Goal: Information Seeking & Learning: Compare options

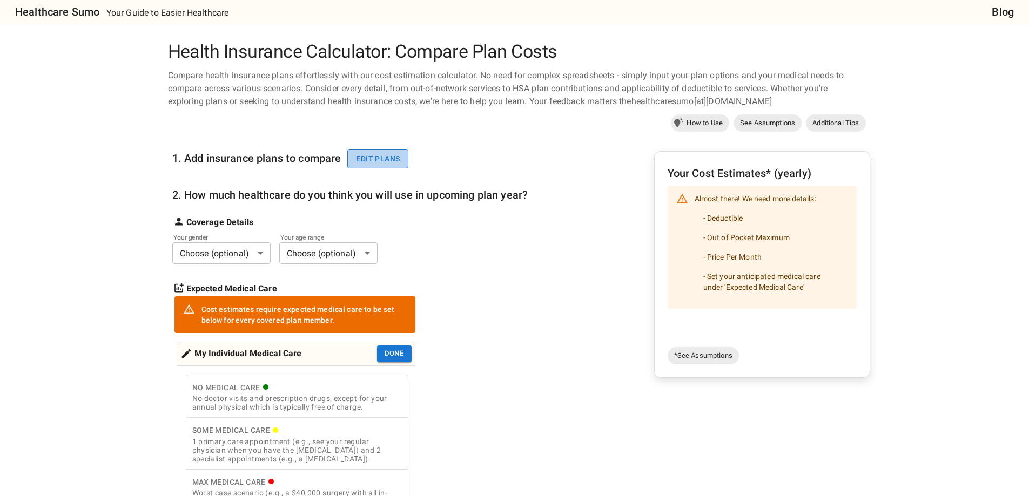
click at [371, 157] on button "Edit plans" at bounding box center [377, 159] width 61 height 20
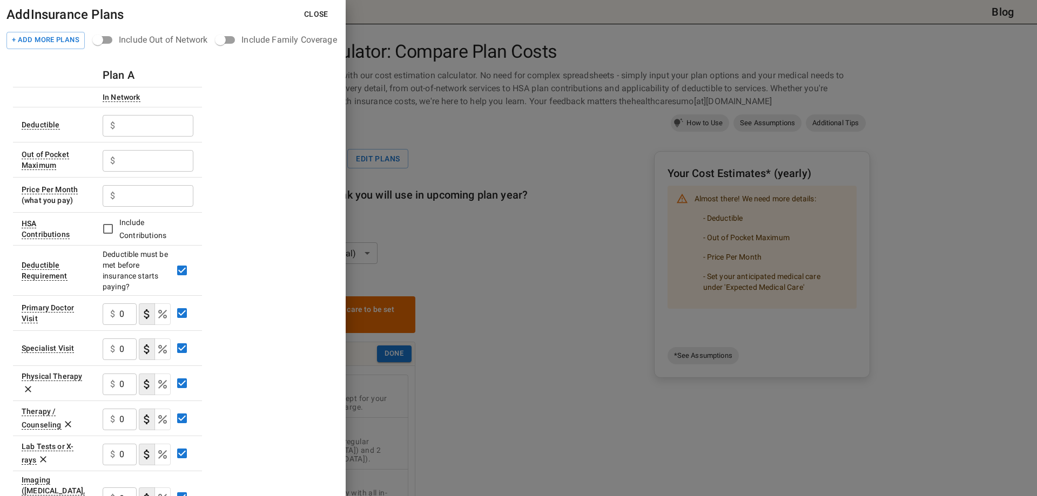
click at [139, 123] on input "text" at bounding box center [156, 126] width 74 height 22
click at [146, 130] on input "text" at bounding box center [156, 126] width 74 height 22
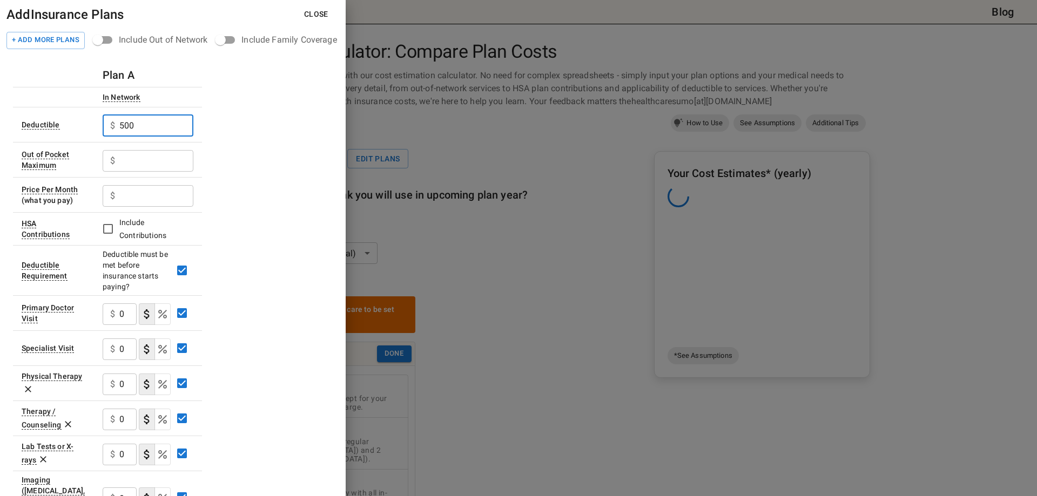
type input "500"
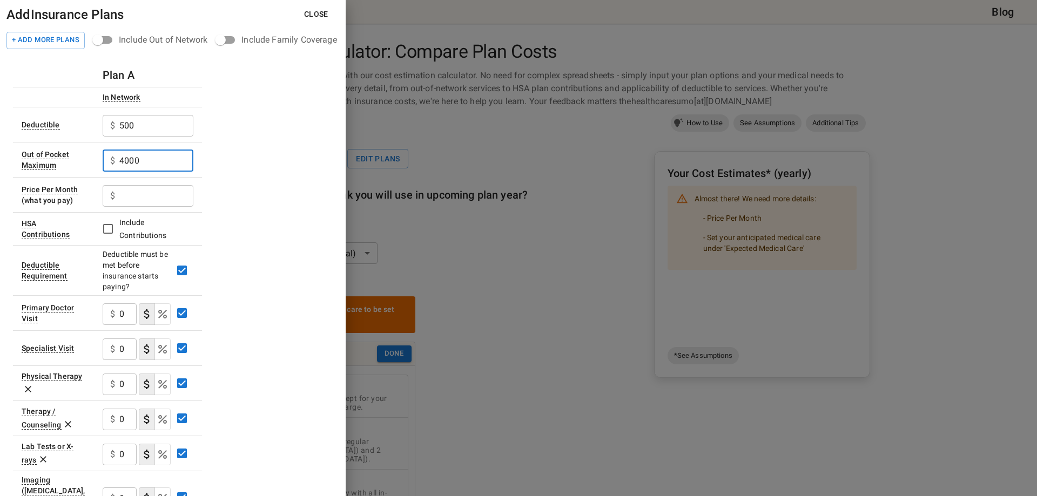
type input "4000"
click at [153, 199] on input "text" at bounding box center [156, 196] width 74 height 22
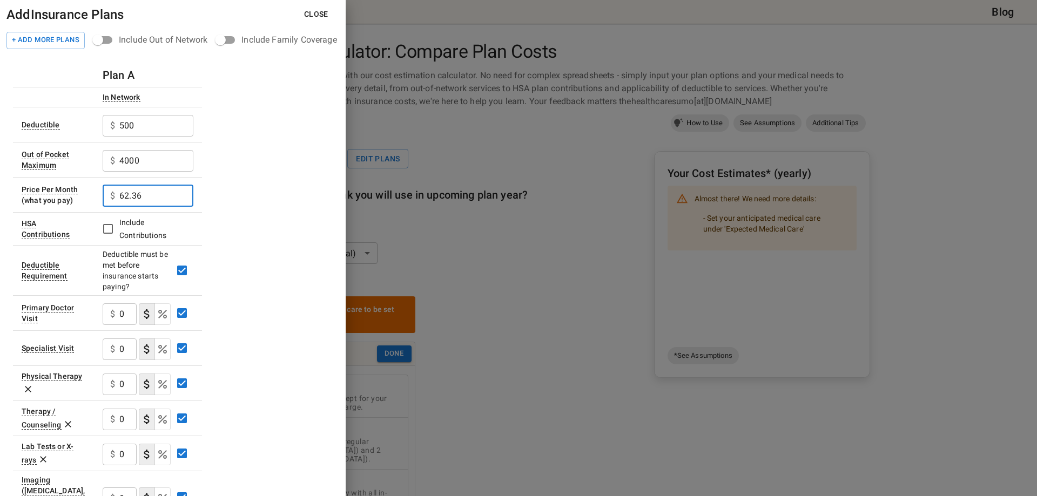
type input "62.36"
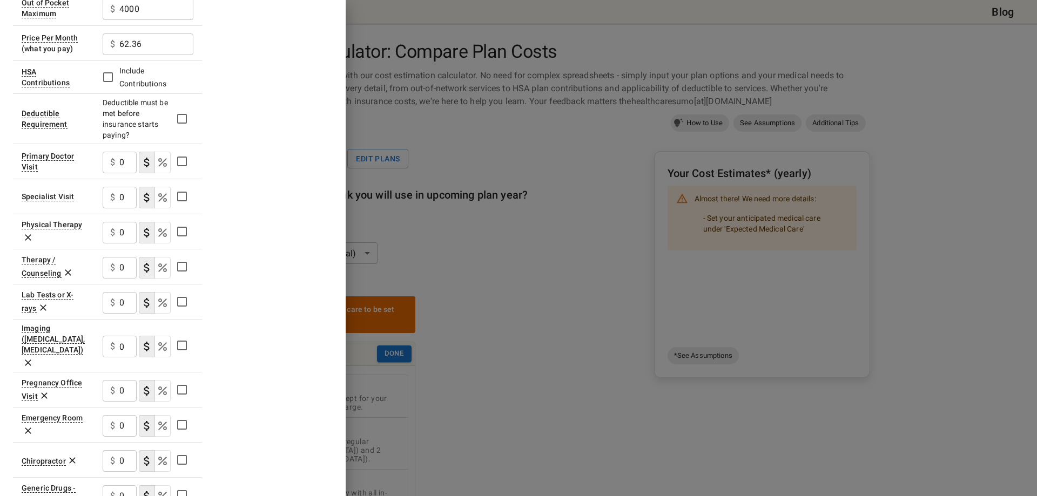
scroll to position [162, 0]
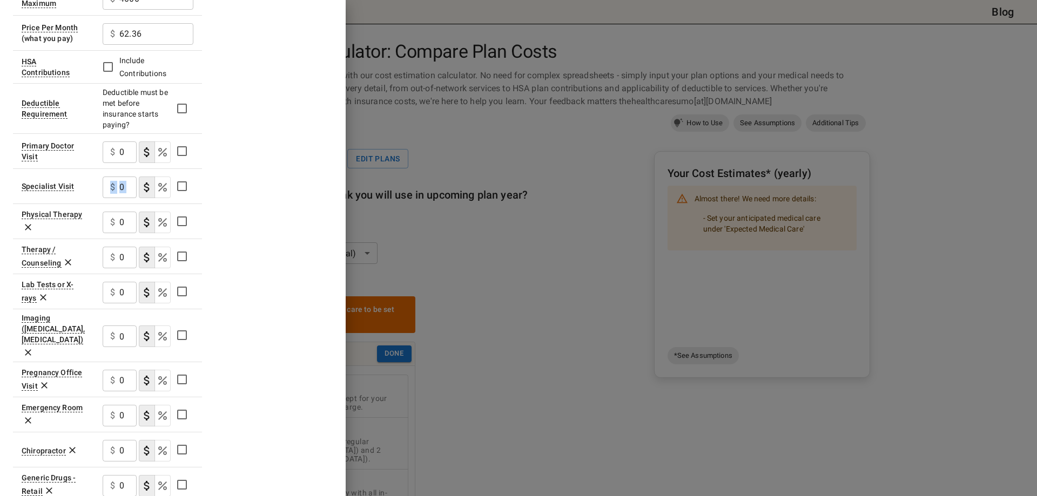
drag, startPoint x: 119, startPoint y: 185, endPoint x: 137, endPoint y: 186, distance: 18.4
click at [137, 186] on div "$ 0 ​" at bounding box center [148, 186] width 91 height 28
drag, startPoint x: 119, startPoint y: 150, endPoint x: 129, endPoint y: 150, distance: 9.7
click at [129, 150] on div "$ 0 ​" at bounding box center [120, 152] width 34 height 22
click at [128, 154] on input "0" at bounding box center [127, 152] width 17 height 22
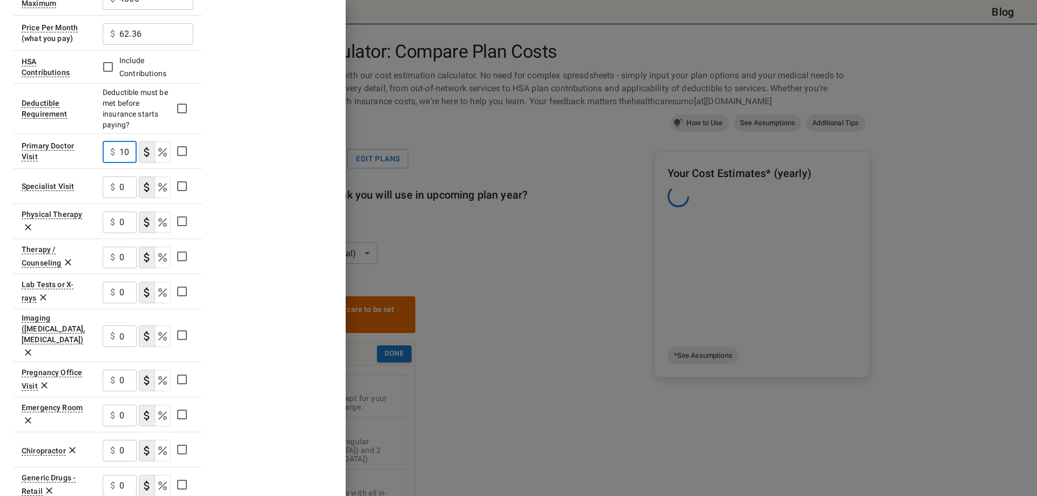
type input "10"
type button "COPAYMENT"
type button "COINSURANCE"
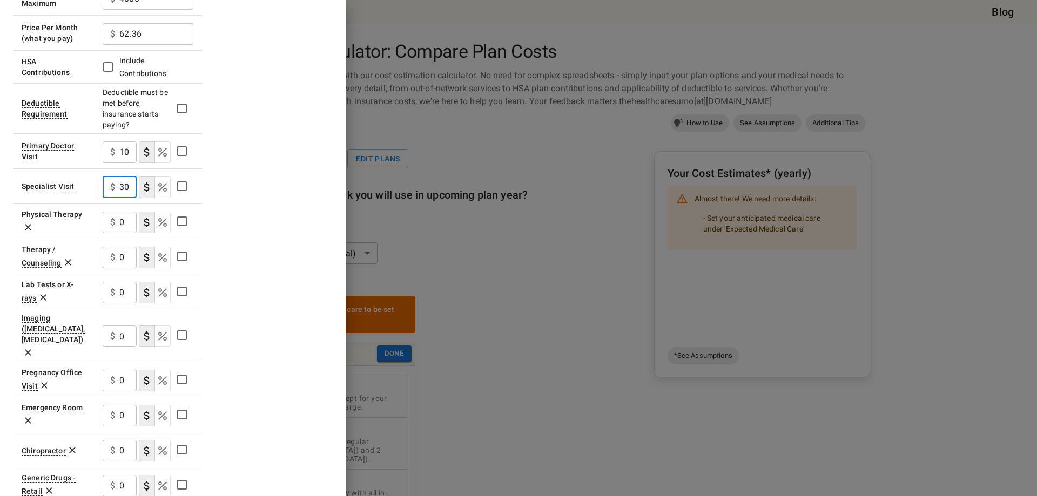
type input "30"
type button "COPAYMENT"
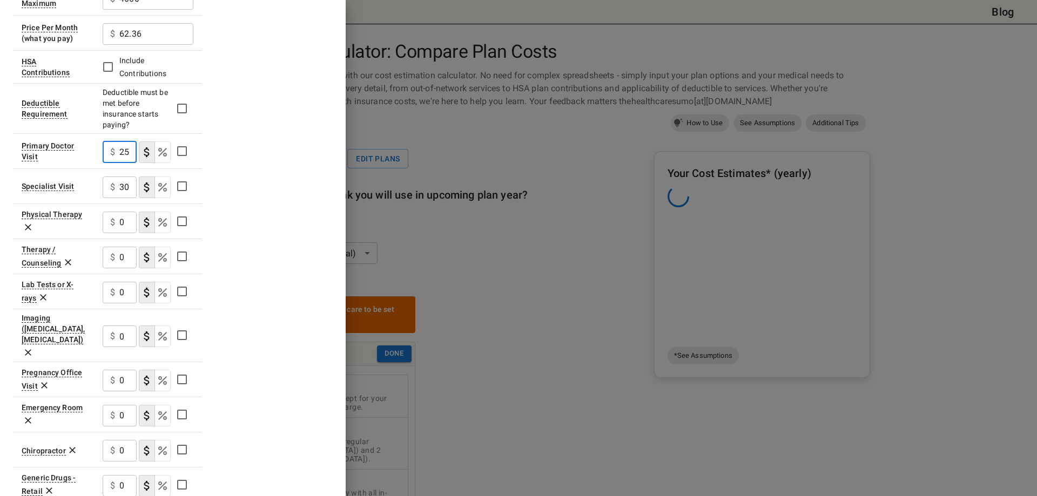
type input "25"
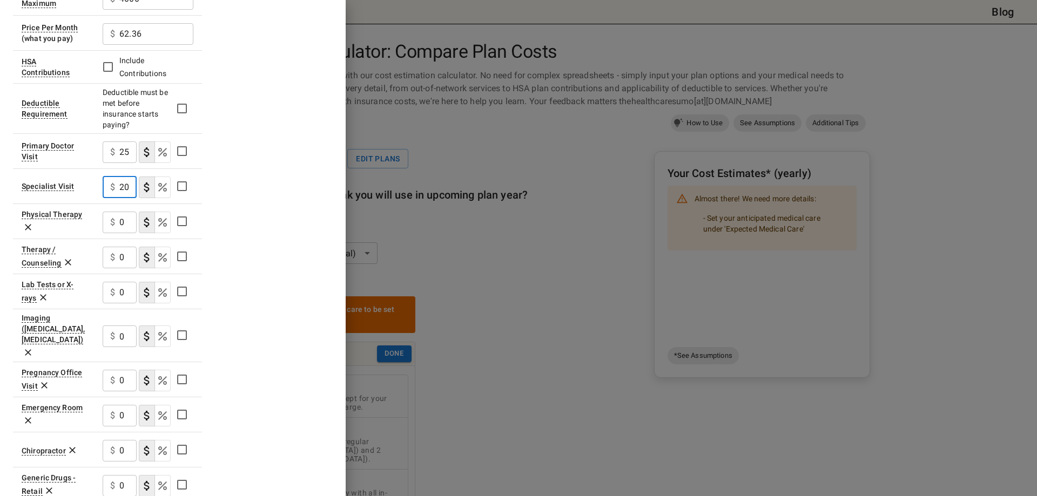
type input "20"
click at [159, 186] on icon "Select if this service charges coinsurance, a percentage of the medical expense…" at bounding box center [162, 187] width 13 height 13
click at [113, 217] on p "$" at bounding box center [112, 222] width 5 height 13
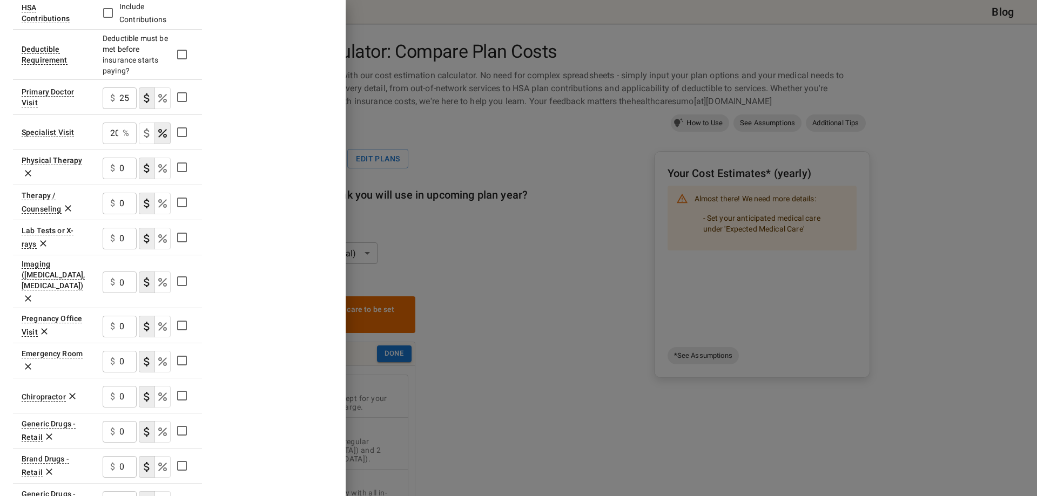
drag, startPoint x: 111, startPoint y: 237, endPoint x: 127, endPoint y: 238, distance: 16.8
click at [127, 238] on div "$ 0 ​" at bounding box center [120, 239] width 34 height 22
click at [123, 237] on input "0" at bounding box center [127, 239] width 17 height 22
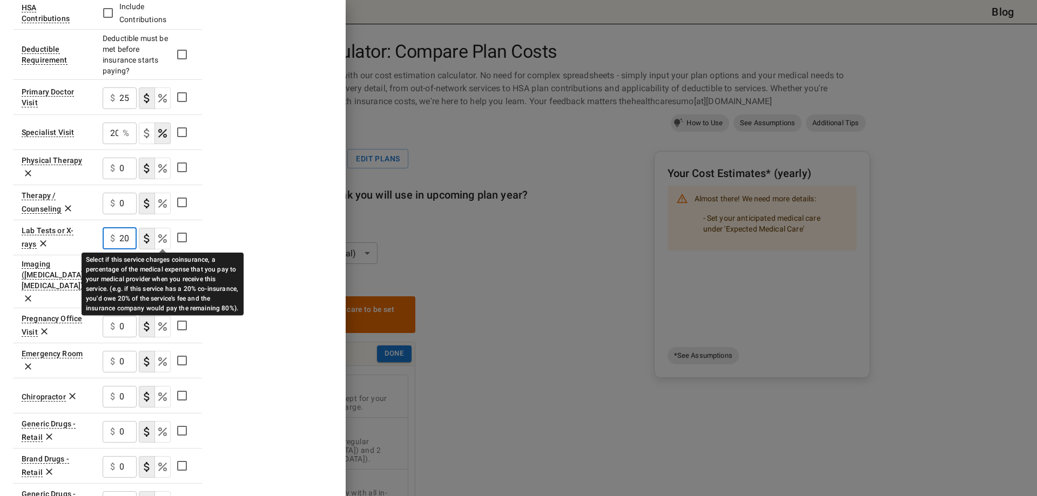
type input "20"
click at [165, 243] on icon "Select if this service charges coinsurance, a percentage of the medical expense…" at bounding box center [162, 238] width 13 height 13
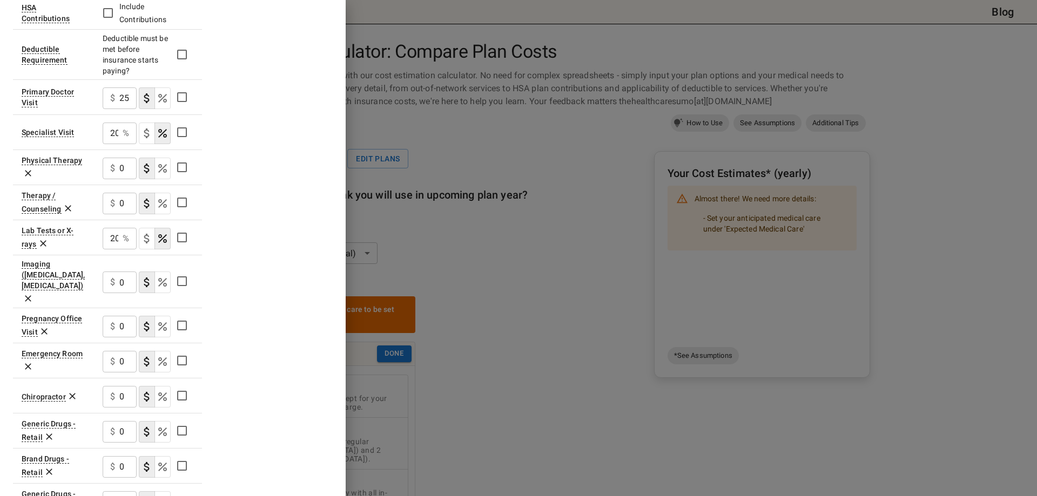
click at [129, 351] on input "0" at bounding box center [127, 362] width 17 height 22
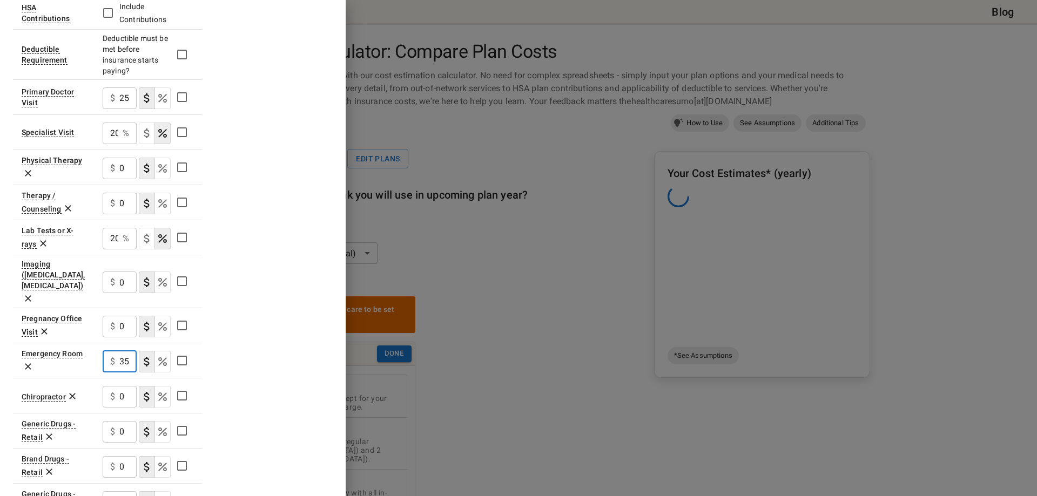
scroll to position [0, 5]
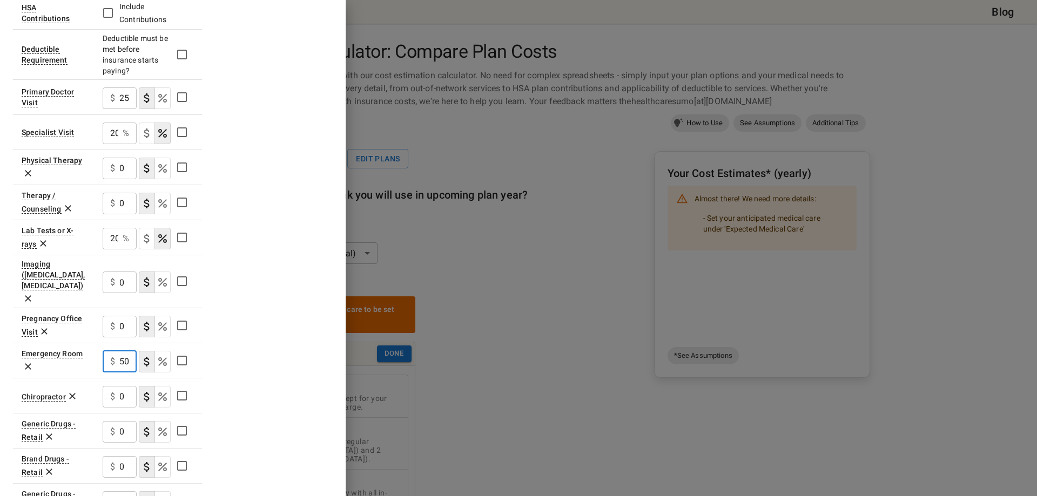
type input "350"
drag, startPoint x: 125, startPoint y: 345, endPoint x: 224, endPoint y: 341, distance: 98.3
click at [115, 351] on div "$ 350 ​" at bounding box center [120, 362] width 34 height 22
click at [263, 339] on div "Plan A In Network Deductible $ 500 ​ Out of Pocket Maximum $ 4000 ​ Price Per M…" at bounding box center [173, 253] width 320 height 812
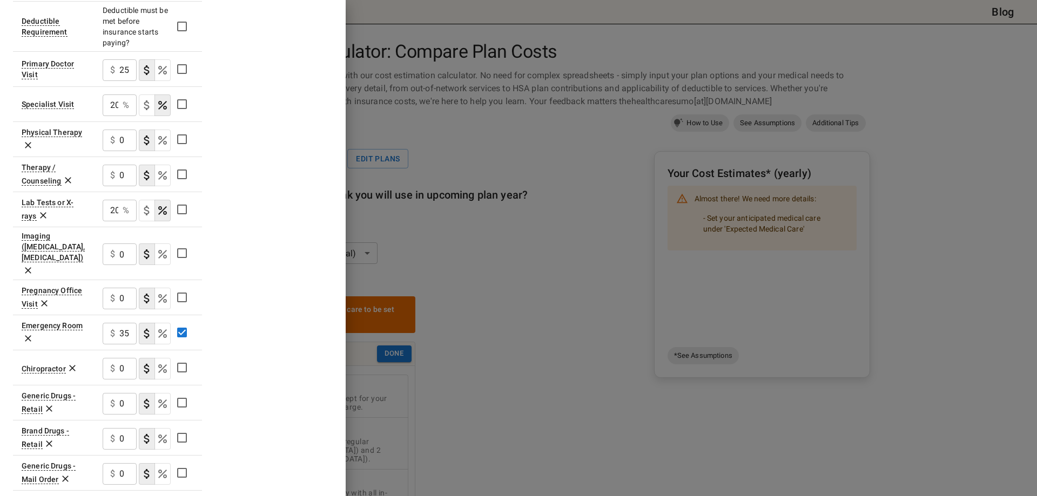
scroll to position [270, 0]
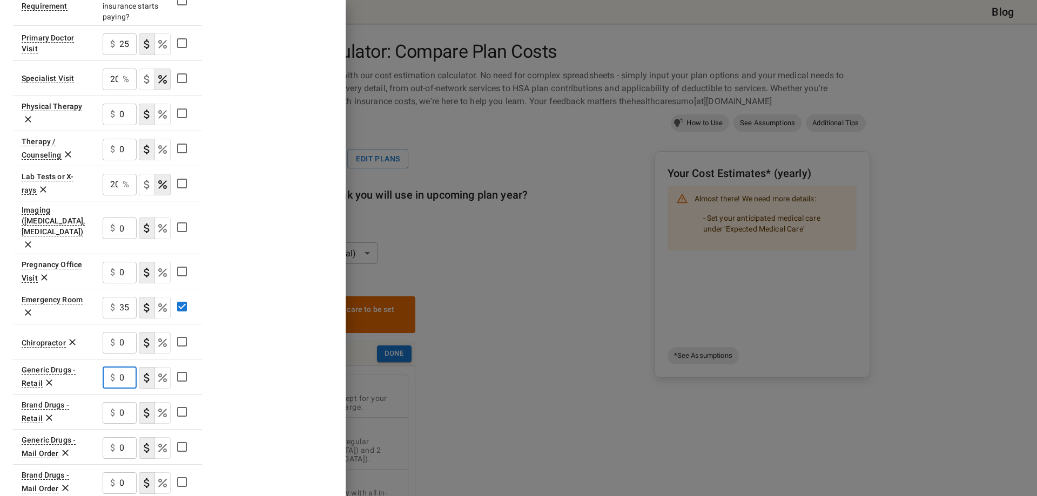
drag, startPoint x: 129, startPoint y: 357, endPoint x: 117, endPoint y: 358, distance: 11.9
click at [117, 367] on div "$ 0 ​" at bounding box center [120, 378] width 34 height 22
click at [125, 367] on input "0" at bounding box center [127, 378] width 17 height 22
drag, startPoint x: 125, startPoint y: 360, endPoint x: 111, endPoint y: 356, distance: 14.5
click at [111, 367] on div "$ 0 ​" at bounding box center [120, 378] width 34 height 22
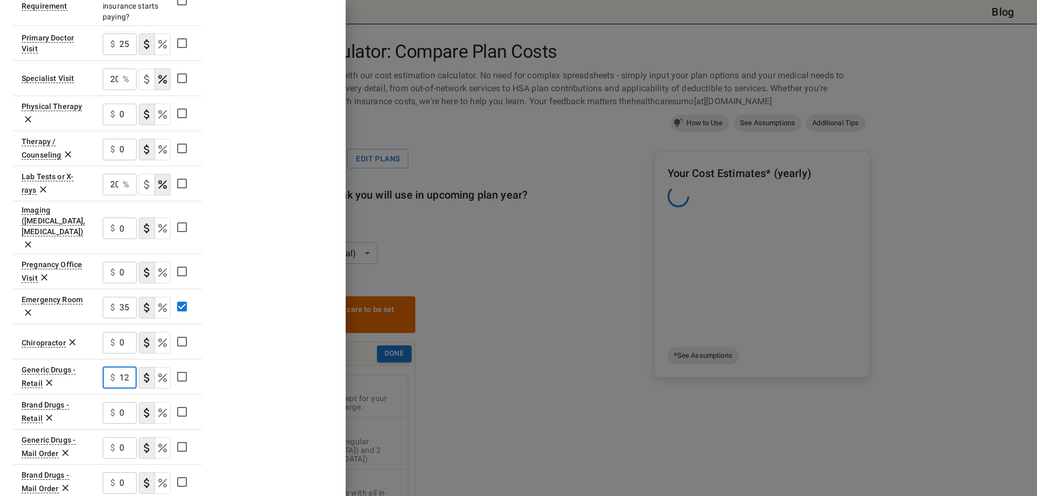
type input "12"
type button "COPAYMENT"
type button "COINSURANCE"
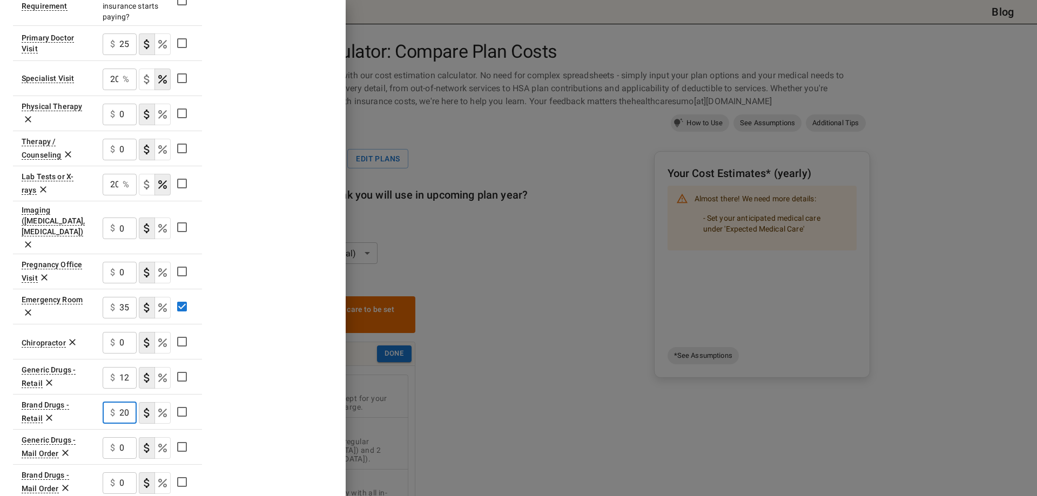
type input "20"
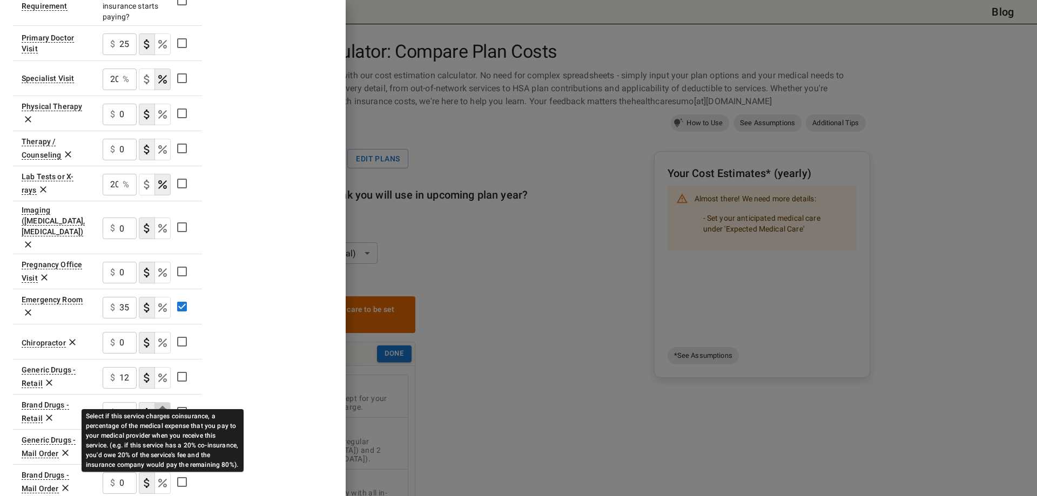
click at [168, 407] on icon "Select if this service charges coinsurance, a percentage of the medical expense…" at bounding box center [162, 413] width 13 height 13
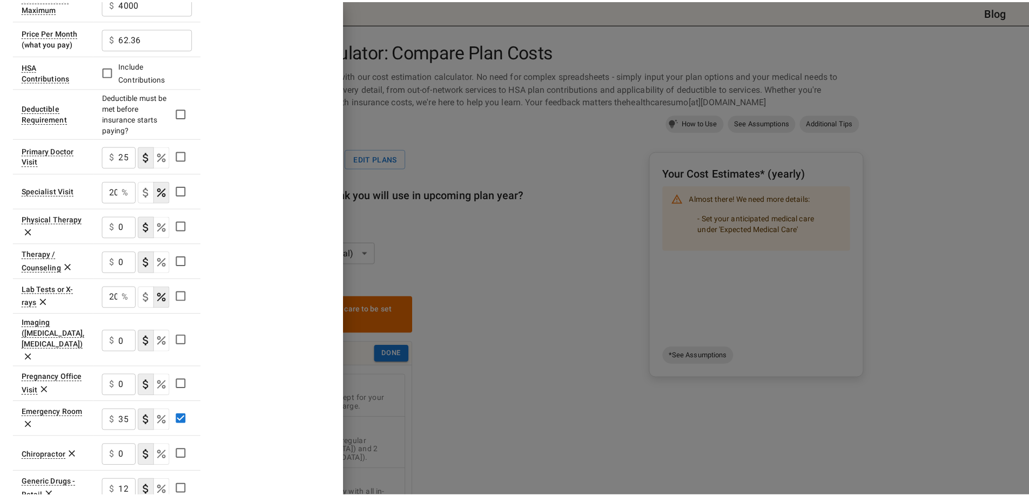
scroll to position [0, 0]
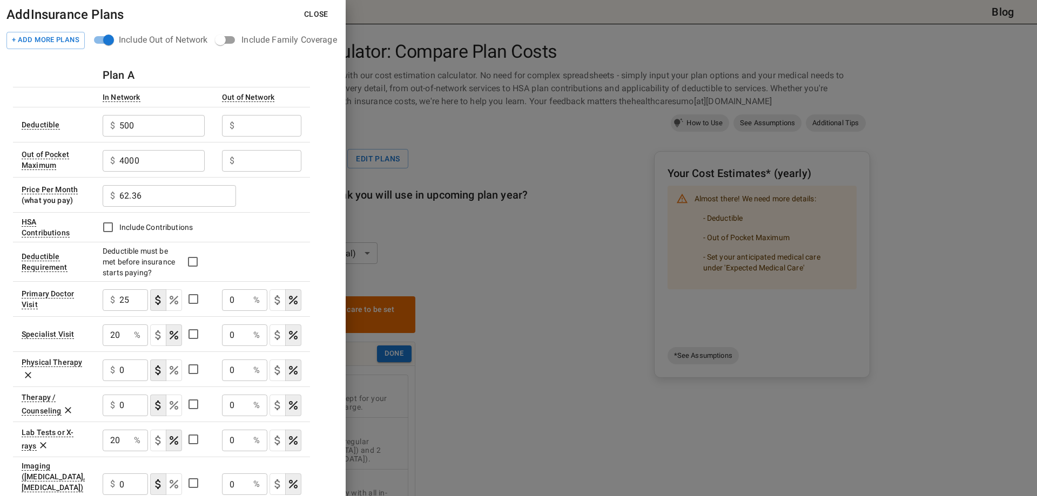
click at [273, 120] on input "text" at bounding box center [270, 126] width 63 height 22
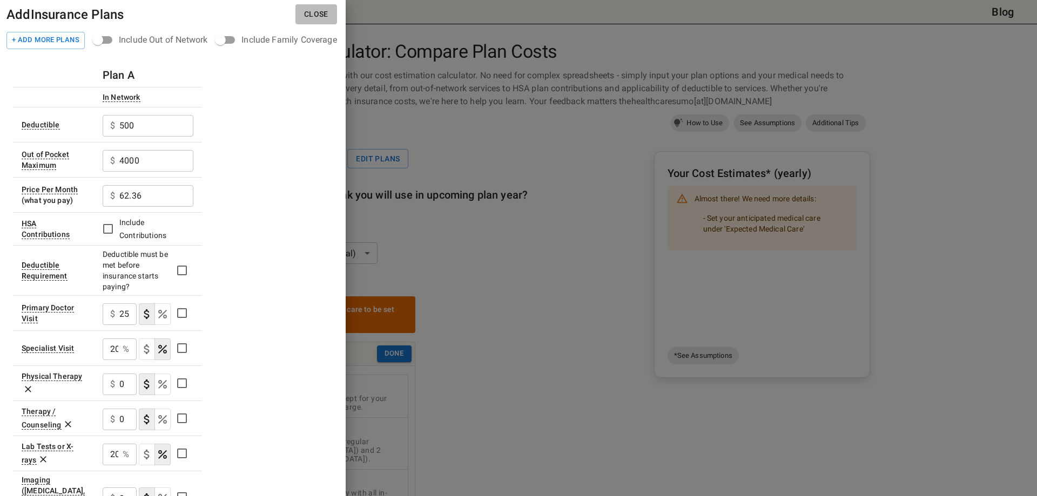
click at [320, 15] on button "Close" at bounding box center [316, 14] width 42 height 20
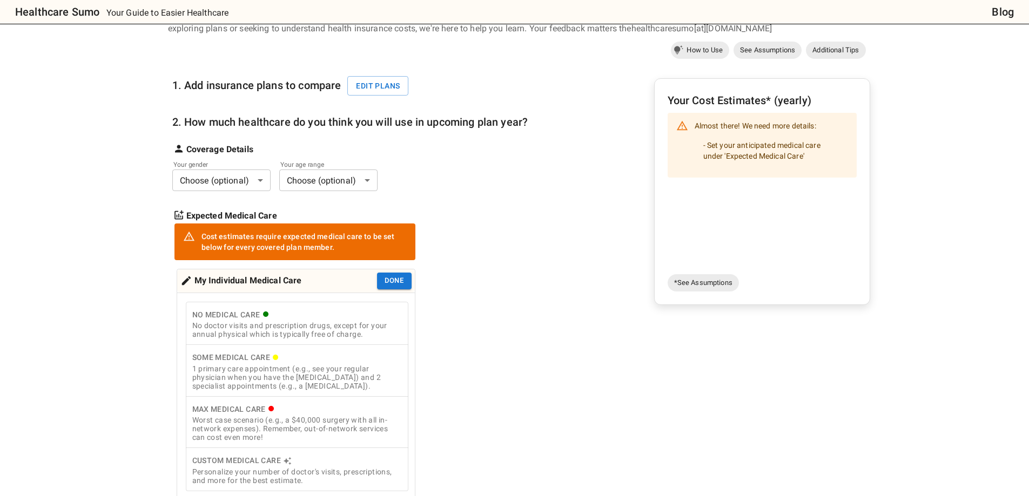
scroll to position [54, 0]
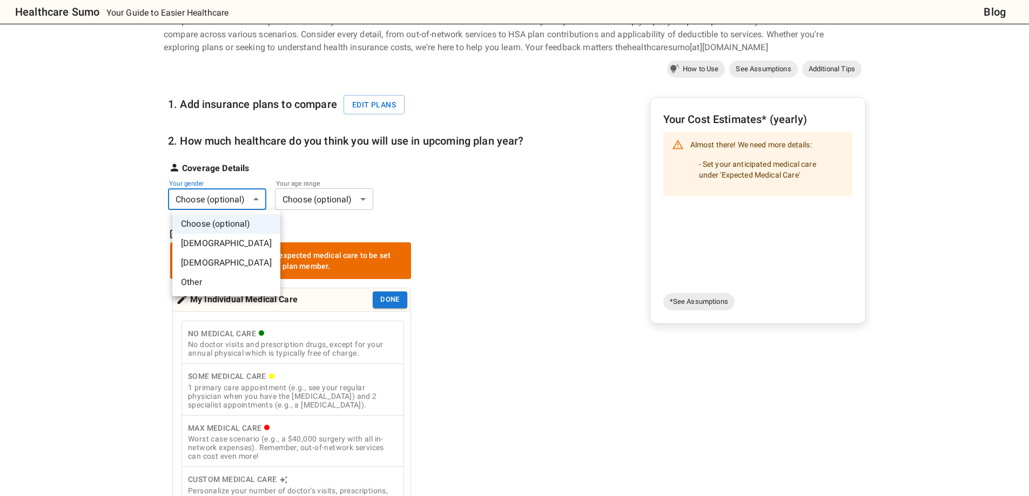
click at [236, 196] on body "Healthcare Sumo Your Guide to Easier Healthcare Blog Health Insurance Calculato…" at bounding box center [514, 447] width 1029 height 1003
click at [213, 242] on li "[DEMOGRAPHIC_DATA]" at bounding box center [226, 243] width 108 height 19
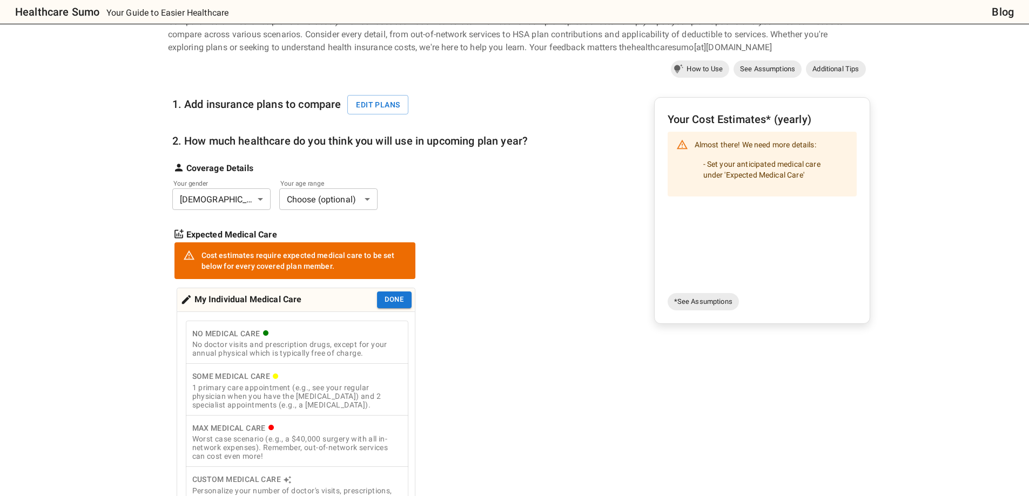
click at [344, 198] on body "Healthcare Sumo Your Guide to Easier Healthcare Blog Health Insurance Calculato…" at bounding box center [514, 447] width 1029 height 1003
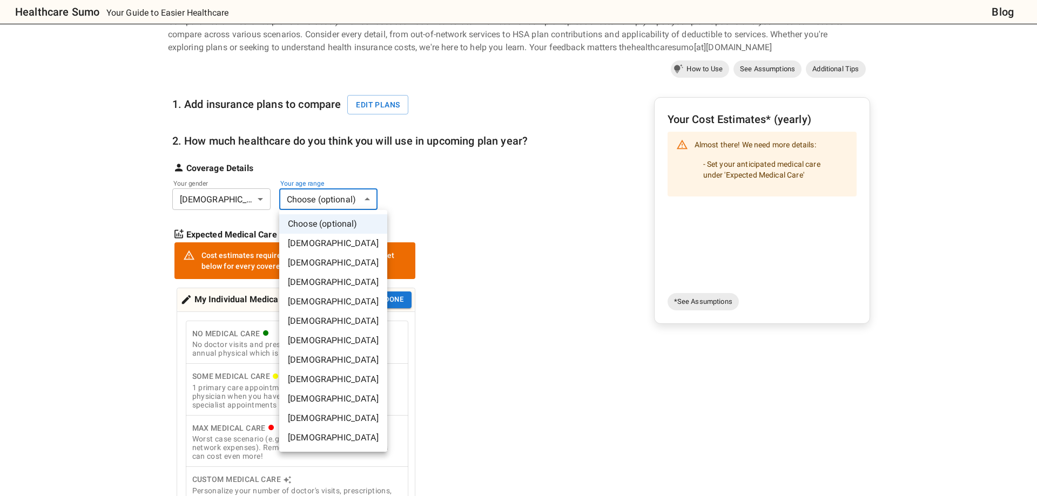
click at [328, 299] on li "[DEMOGRAPHIC_DATA]" at bounding box center [333, 301] width 108 height 19
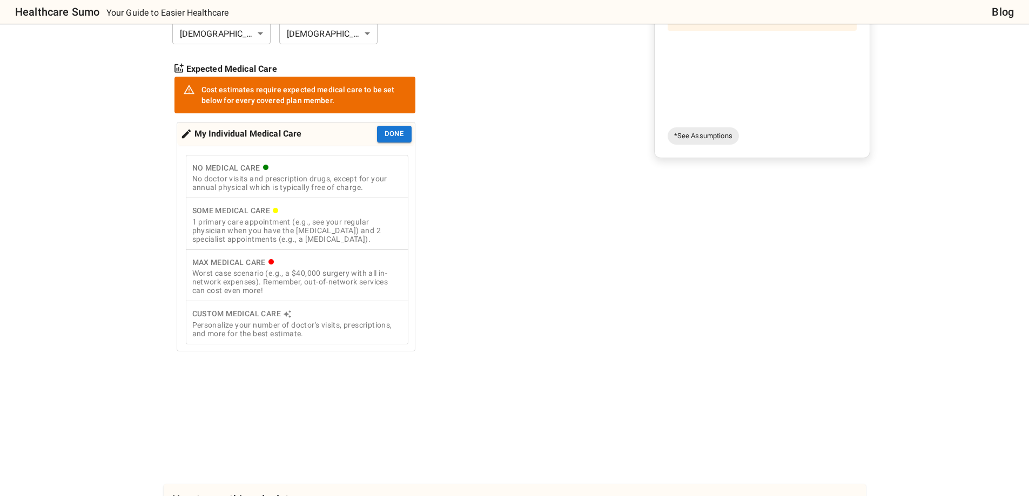
scroll to position [270, 0]
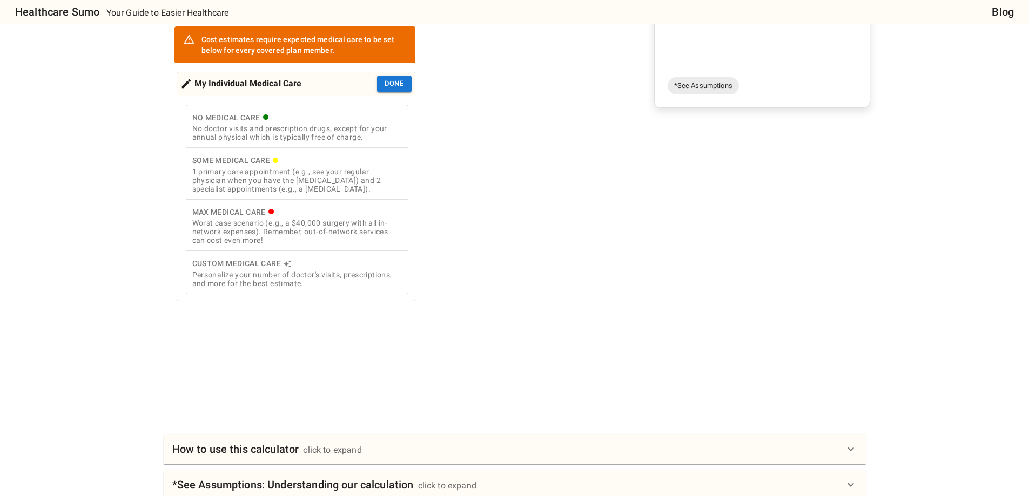
click at [188, 83] on icon at bounding box center [185, 83] width 9 height 9
click at [185, 82] on icon at bounding box center [186, 84] width 12 height 12
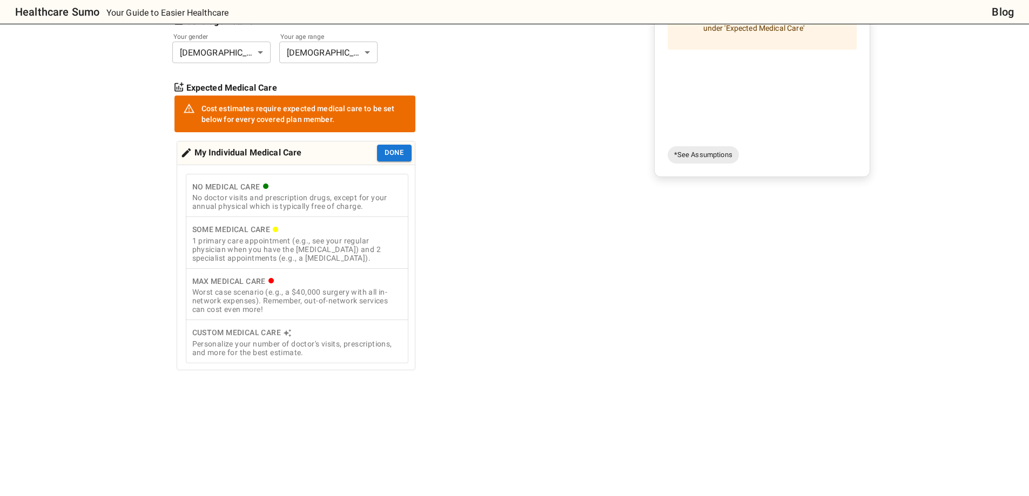
scroll to position [108, 0]
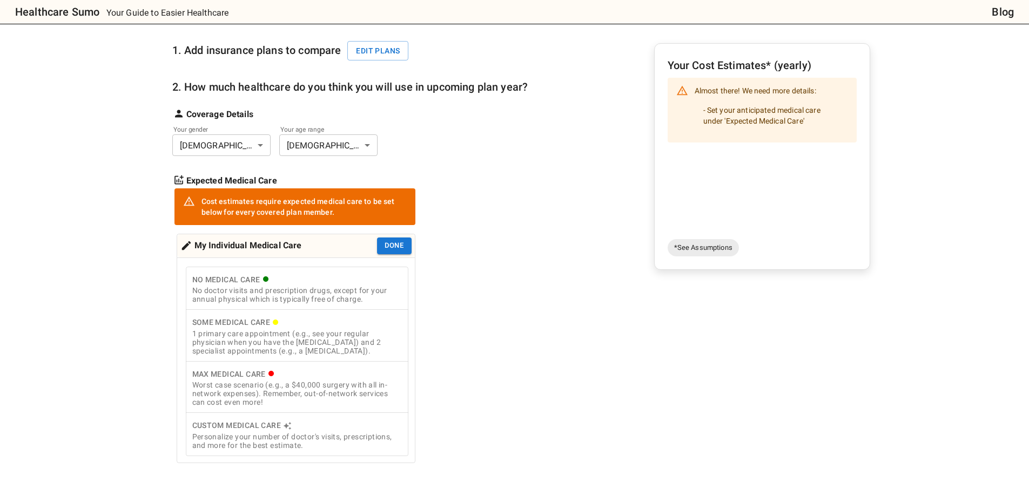
click at [181, 177] on icon at bounding box center [178, 179] width 9 height 9
click at [402, 244] on button "Done" at bounding box center [394, 246] width 35 height 17
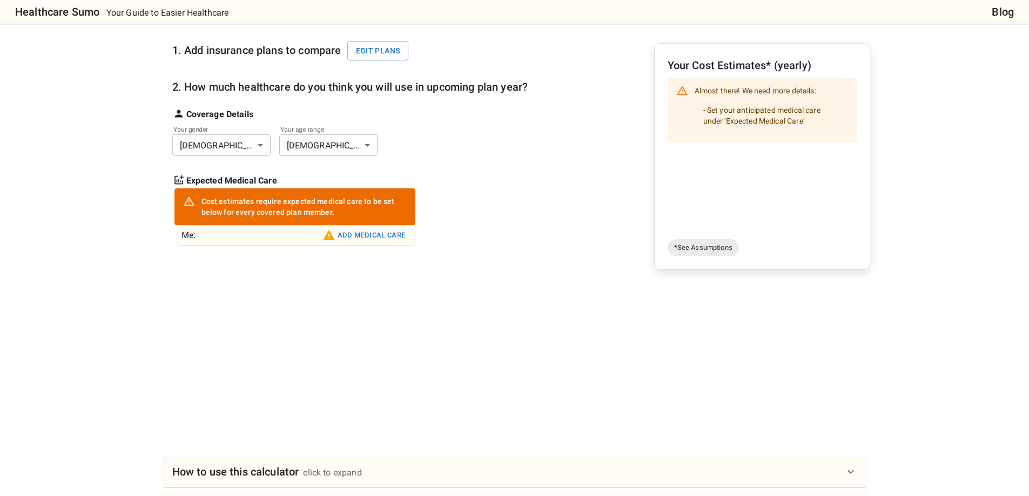
click at [371, 236] on button "Add medical care" at bounding box center [364, 235] width 89 height 17
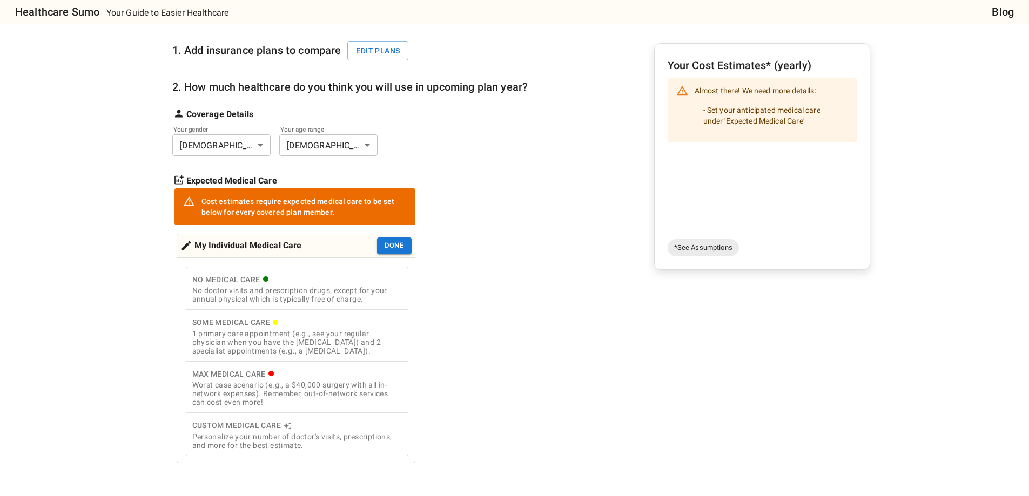
scroll to position [162, 0]
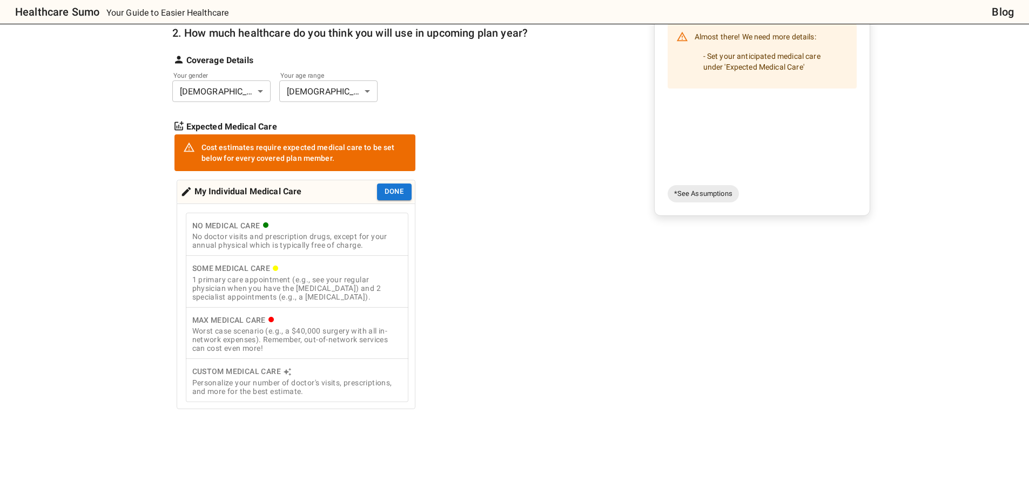
click at [319, 388] on div "Personalize your number of doctor's visits, prescriptions, and more for the bes…" at bounding box center [296, 386] width 209 height 17
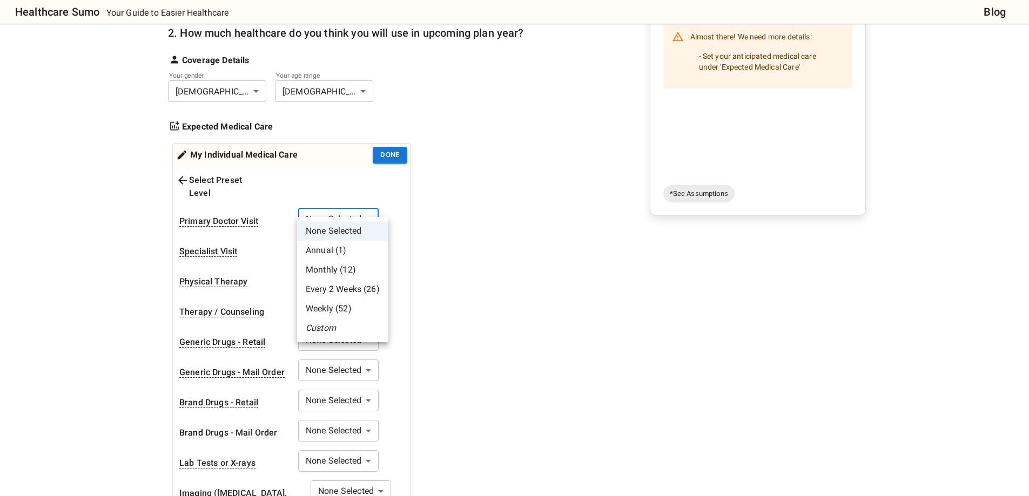
click at [378, 207] on body "Healthcare Sumo Your Guide to Easier Healthcare Blog Health Insurance Calculato…" at bounding box center [514, 465] width 1029 height 1254
click at [346, 327] on li "Custom" at bounding box center [342, 328] width 91 height 19
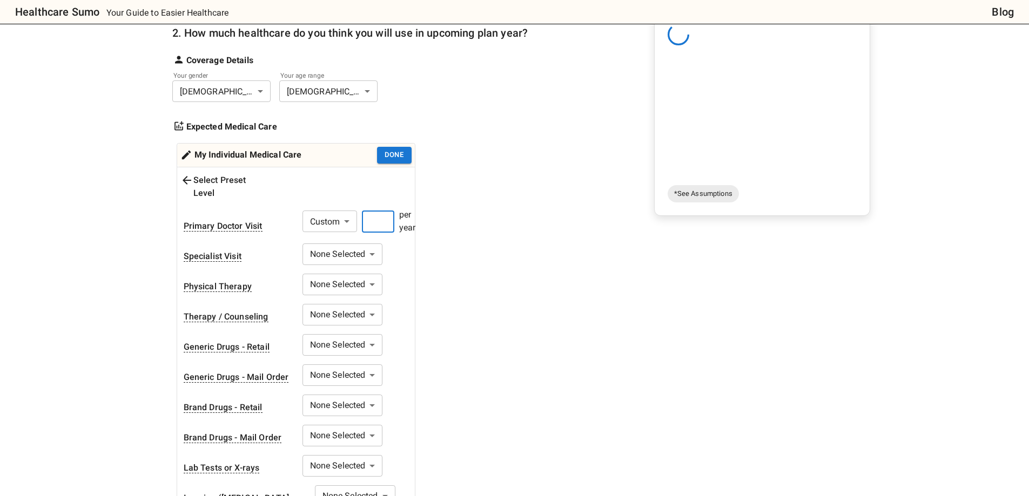
click at [387, 211] on input "number" at bounding box center [378, 222] width 32 height 22
click at [362, 241] on body "Healthcare Sumo Your Guide to Easier Healthcare Blog Health Insurance Calculato…" at bounding box center [514, 467] width 1029 height 1259
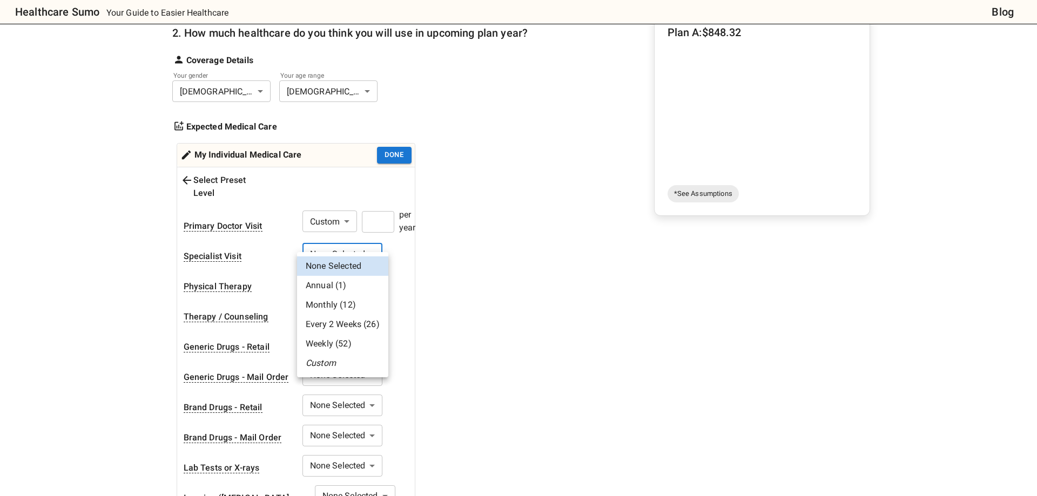
click at [332, 363] on li "Custom" at bounding box center [342, 363] width 91 height 19
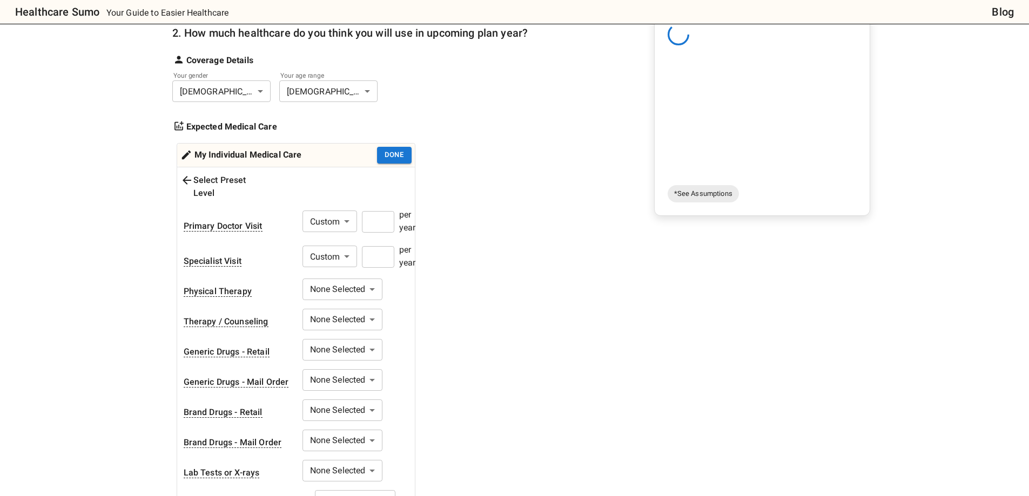
click at [386, 252] on input "number" at bounding box center [378, 257] width 32 height 22
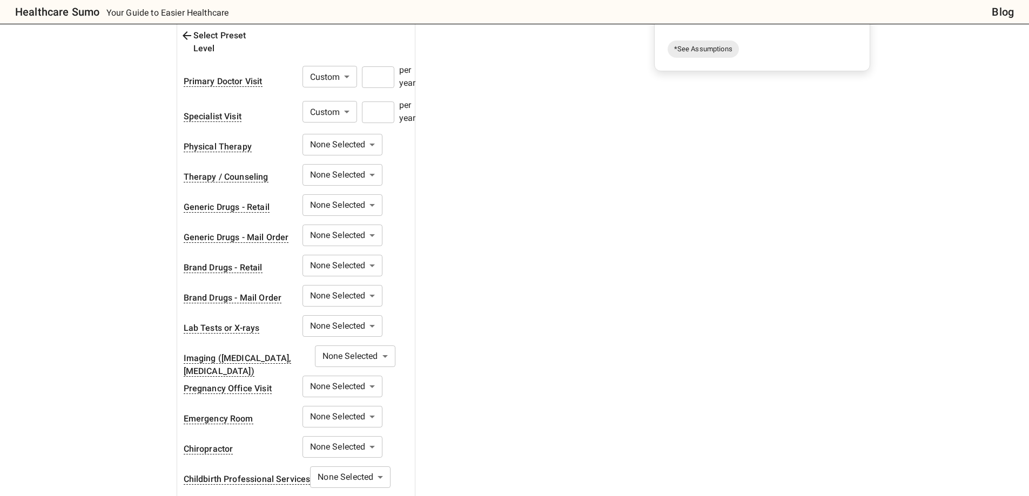
scroll to position [324, 0]
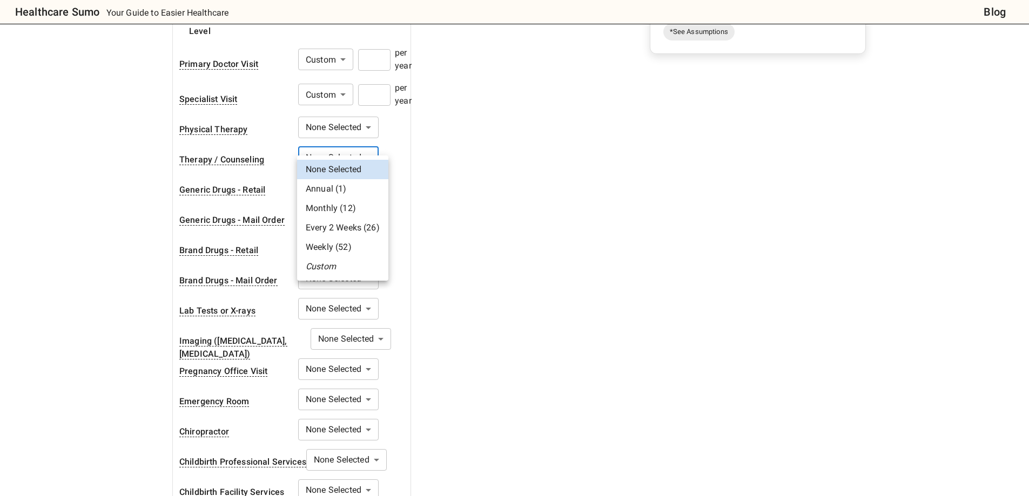
click at [373, 141] on body "Healthcare Sumo Your Guide to Easier Healthcare Blog Health Insurance Calculato…" at bounding box center [514, 308] width 1029 height 1264
click at [346, 210] on li "Monthly (12)" at bounding box center [342, 208] width 91 height 19
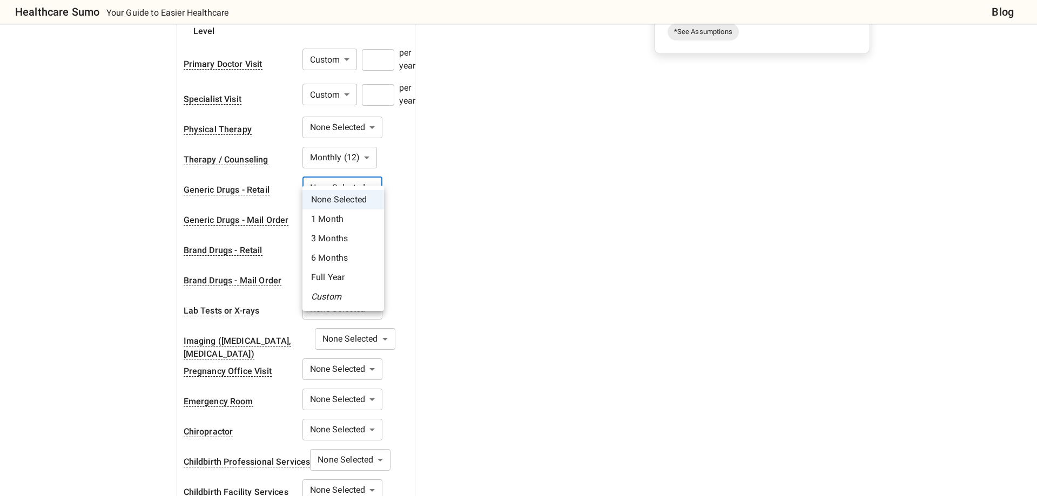
click at [360, 180] on body "Healthcare Sumo Your Guide to Easier Healthcare Blog Health Insurance Calculato…" at bounding box center [518, 308] width 1037 height 1264
click at [347, 222] on li "1 Month" at bounding box center [343, 218] width 82 height 19
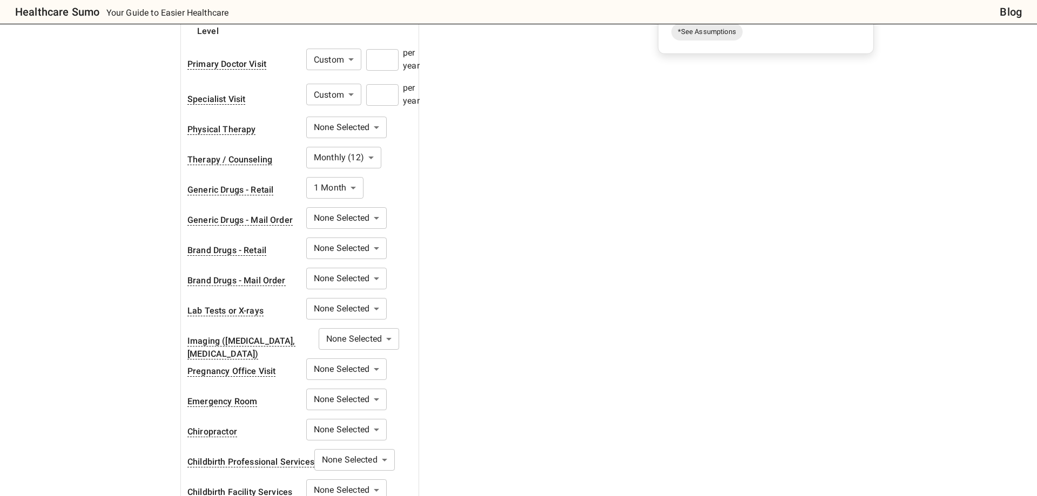
click at [350, 182] on body "Healthcare Sumo Your Guide to Easier Healthcare Blog Health Insurance Calculato…" at bounding box center [518, 308] width 1037 height 1264
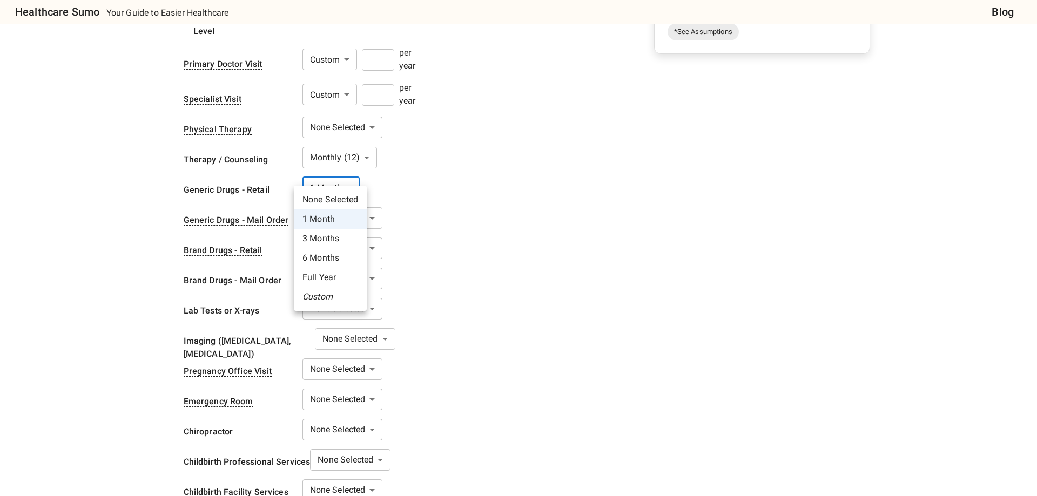
click at [320, 276] on li "Full Year" at bounding box center [330, 277] width 73 height 19
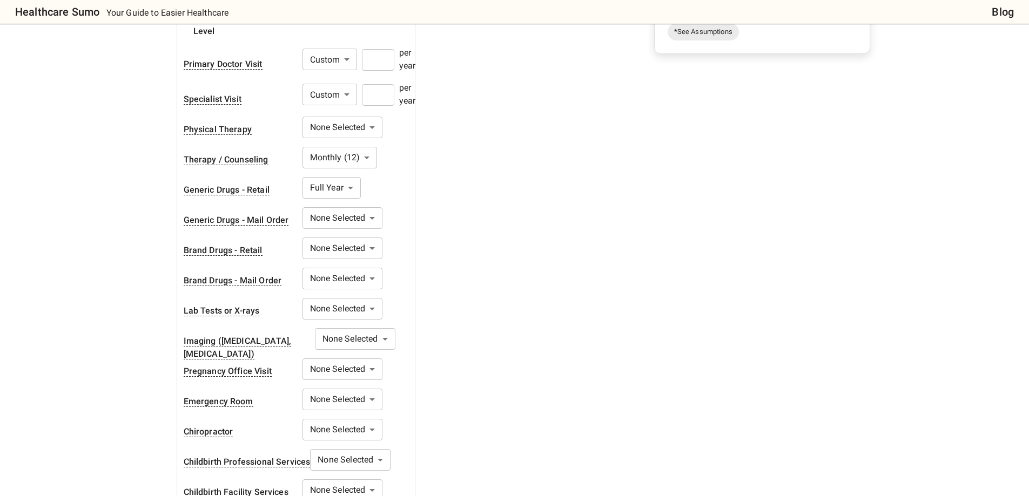
click at [367, 299] on body "Healthcare Sumo Your Guide to Easier Healthcare Blog Health Insurance Calculato…" at bounding box center [514, 308] width 1029 height 1264
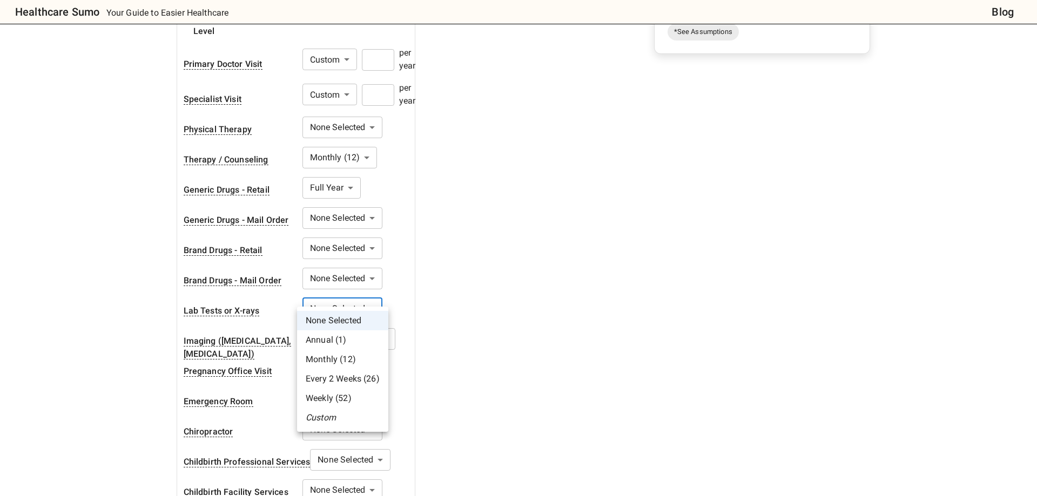
click at [336, 416] on li "Custom" at bounding box center [342, 417] width 91 height 19
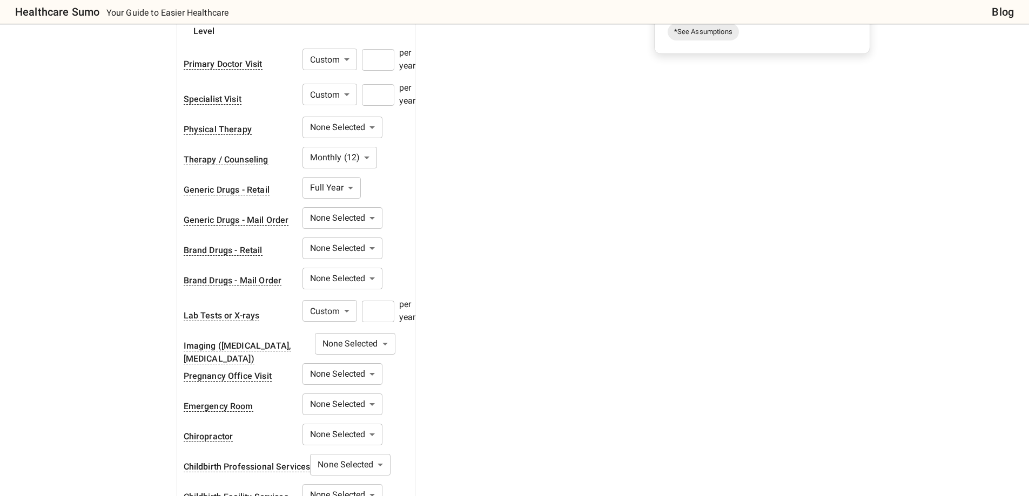
click at [393, 301] on input "number" at bounding box center [378, 312] width 32 height 22
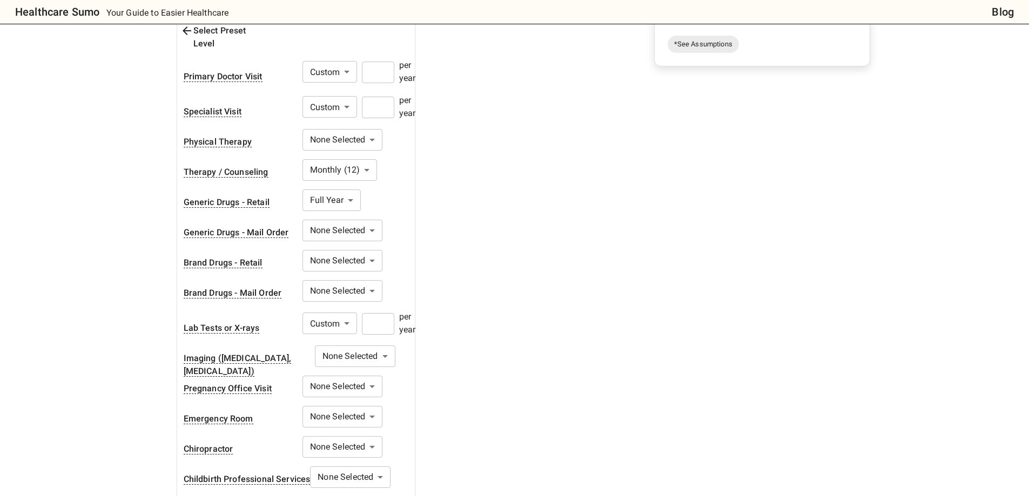
click at [472, 376] on div "1. Add insurance plans to compare Edit plans 2. How much healthcare do you thin…" at bounding box center [350, 174] width 356 height 702
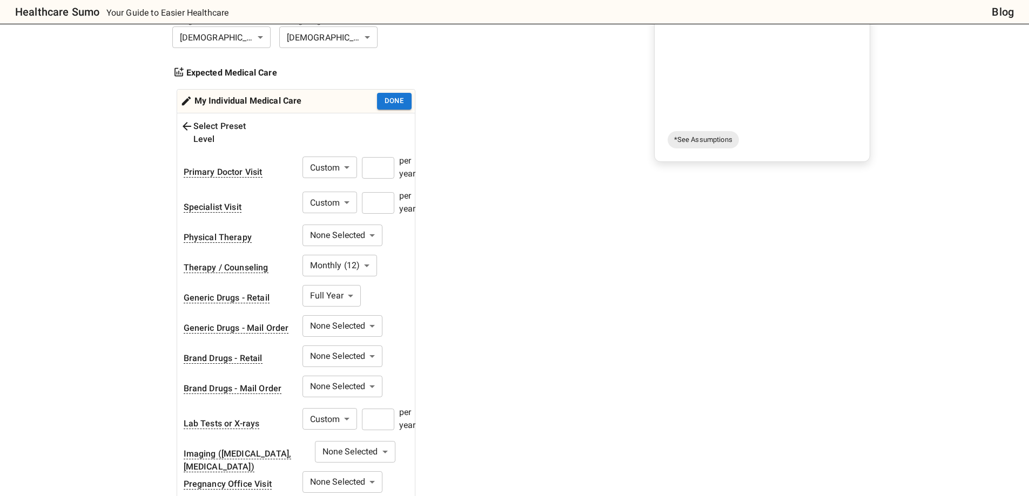
scroll to position [270, 0]
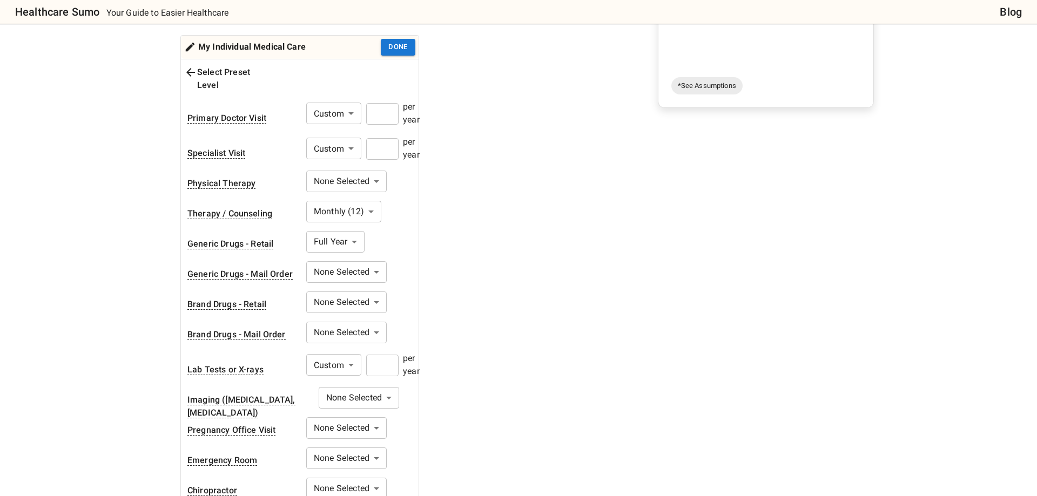
click at [369, 199] on body "Healthcare Sumo Your Guide to Easier Healthcare Blog Health Insurance Calculato…" at bounding box center [518, 364] width 1037 height 1269
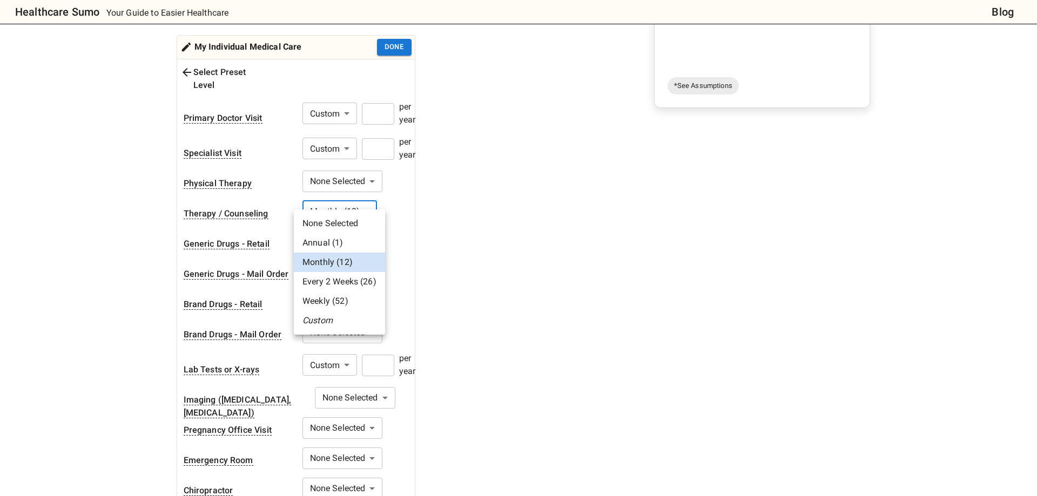
click at [335, 321] on li "Custom" at bounding box center [339, 320] width 91 height 19
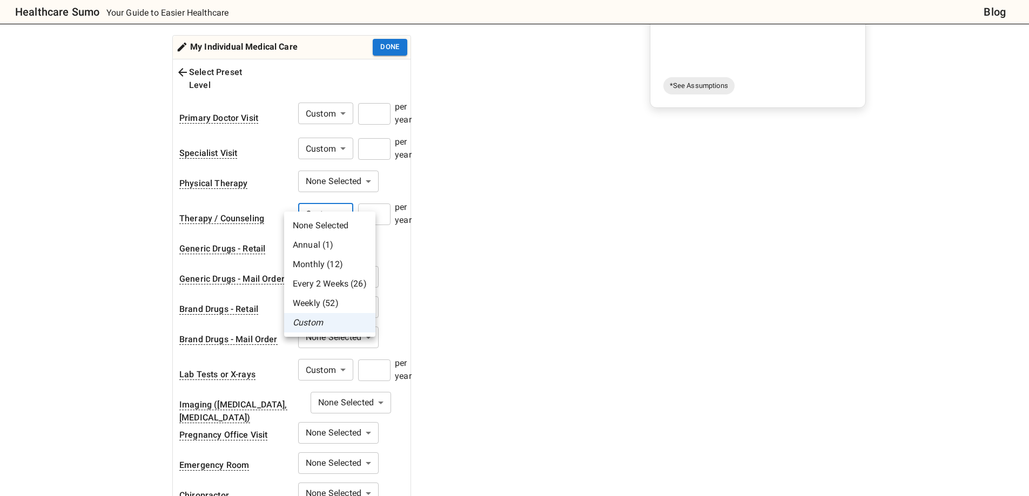
click at [356, 207] on body "Healthcare Sumo Your Guide to Easier Healthcare Blog Health Insurance Calculato…" at bounding box center [514, 367] width 1029 height 1274
click at [332, 264] on li "Monthly (12)" at bounding box center [329, 264] width 91 height 19
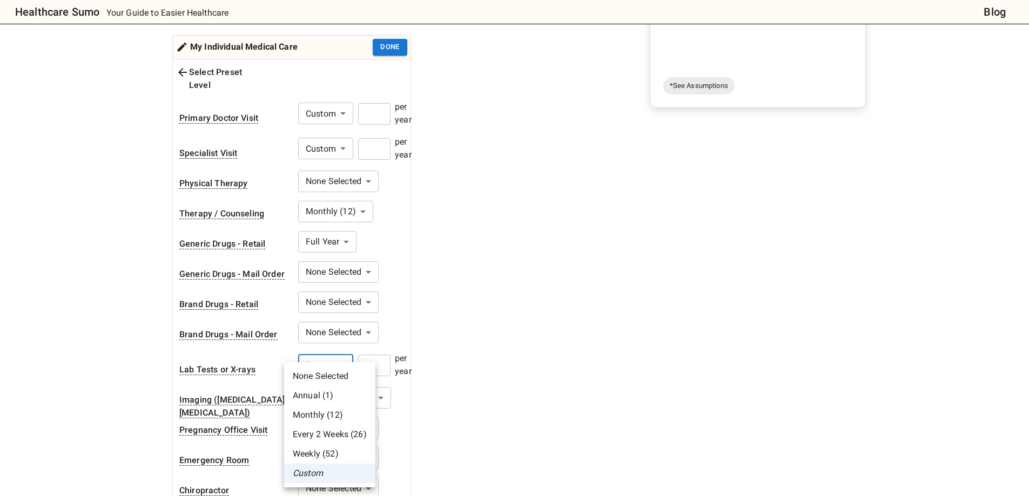
click at [350, 347] on body "Healthcare Sumo Your Guide to Easier Healthcare Blog Health Insurance Calculato…" at bounding box center [514, 364] width 1029 height 1269
click at [350, 347] on div at bounding box center [518, 248] width 1037 height 496
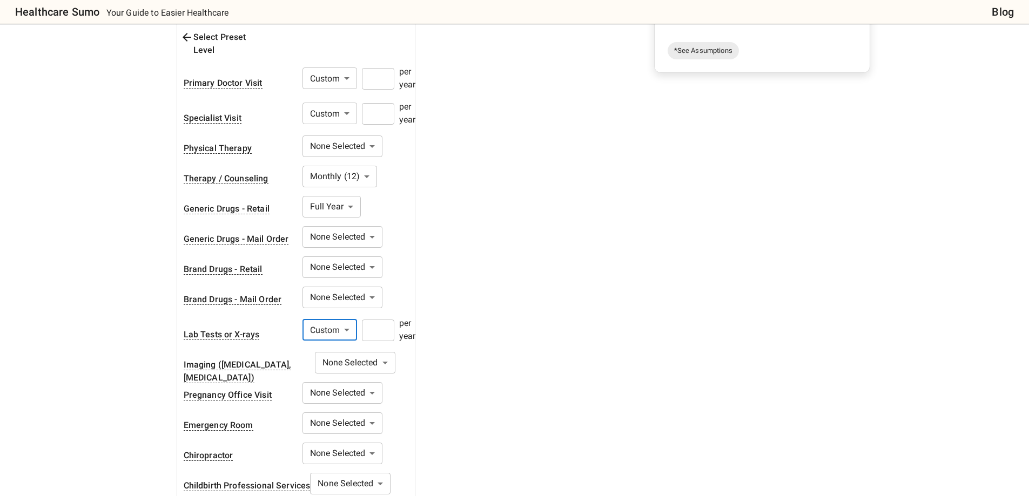
scroll to position [324, 0]
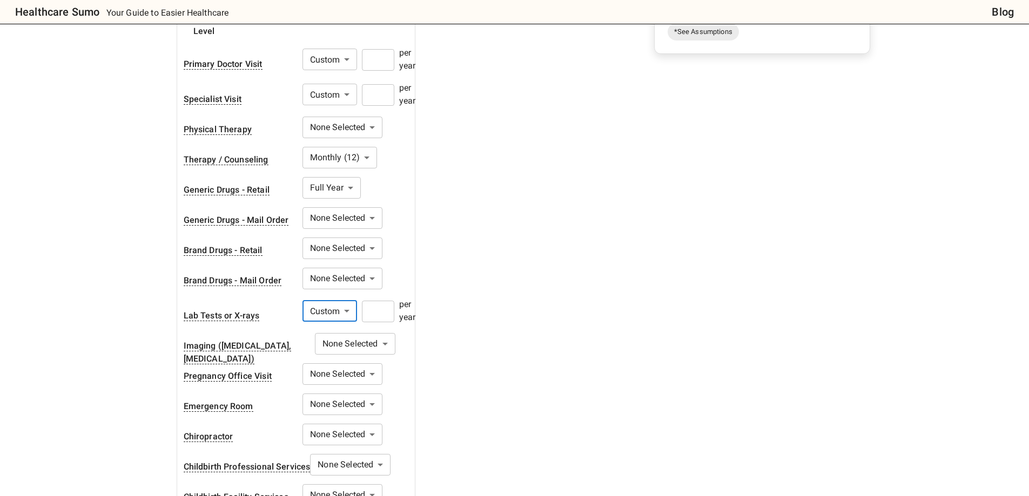
click at [342, 174] on body "Healthcare Sumo Your Guide to Easier Healthcare Blog Health Insurance Calculato…" at bounding box center [514, 310] width 1029 height 1269
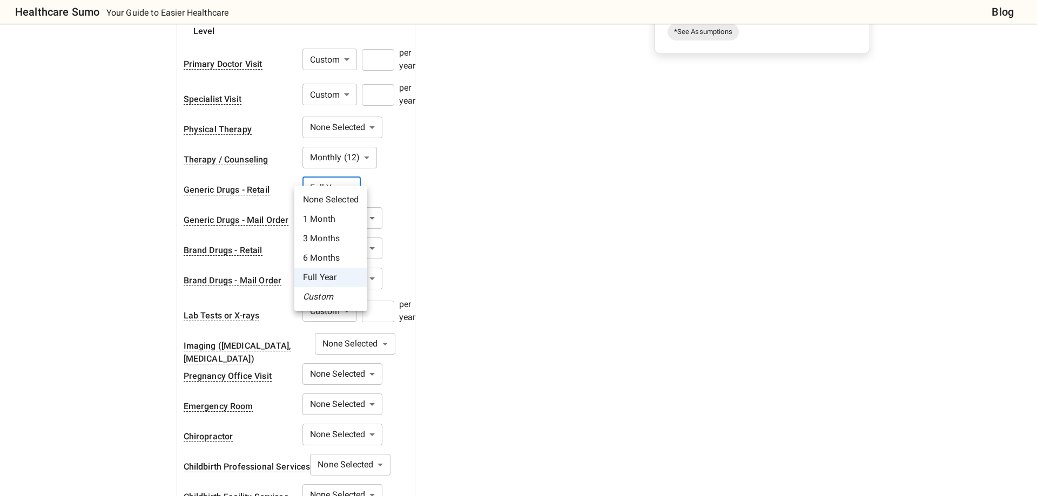
click at [342, 174] on div at bounding box center [518, 248] width 1037 height 496
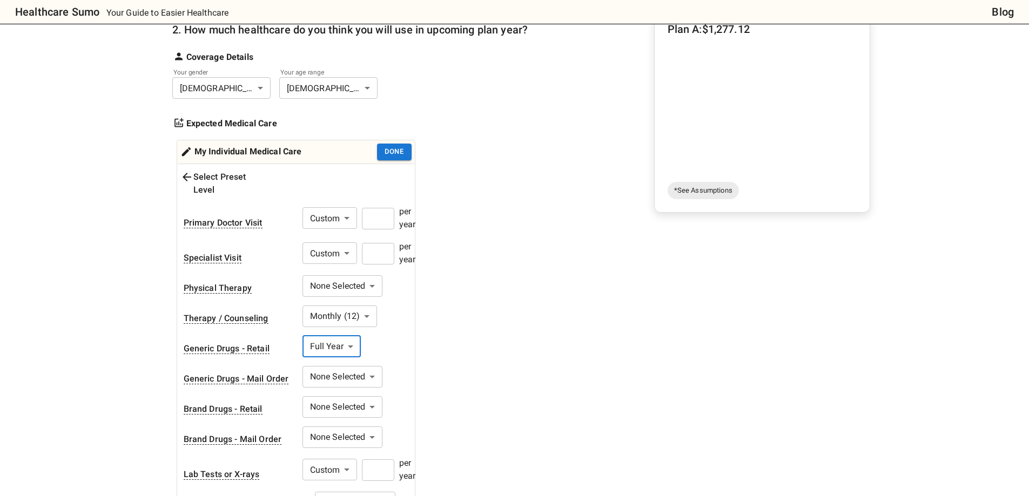
scroll to position [162, 0]
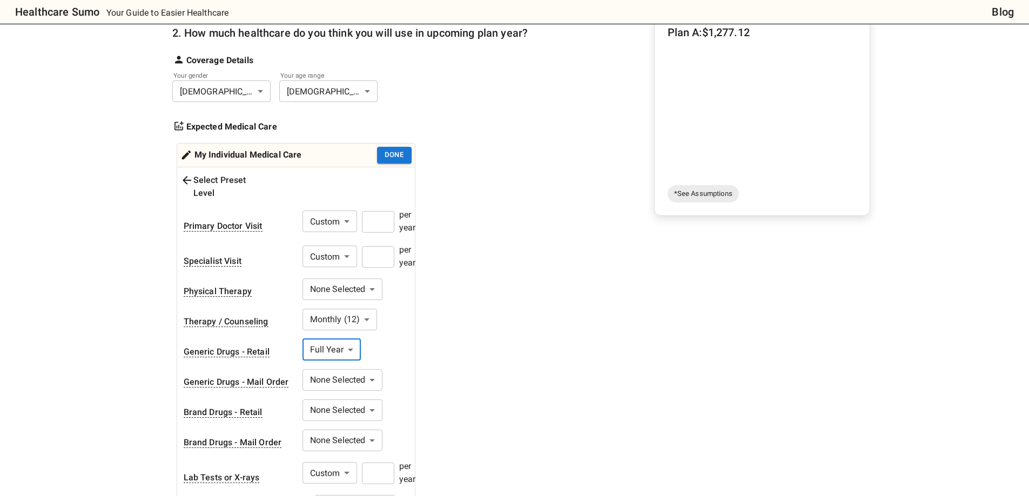
click at [341, 332] on body "Healthcare Sumo Your Guide to Easier Healthcare Blog Health Insurance Calculato…" at bounding box center [514, 472] width 1029 height 1269
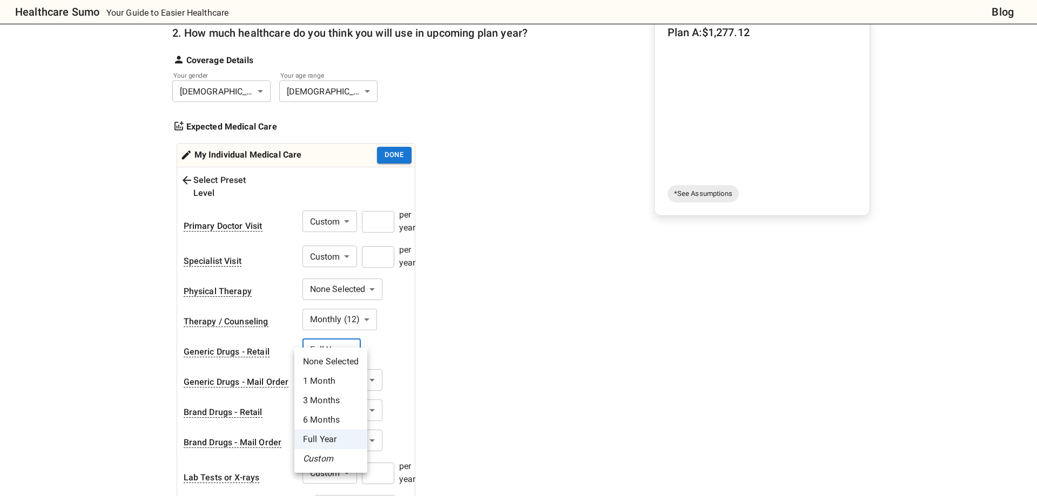
click at [337, 358] on li "None Selected" at bounding box center [330, 361] width 73 height 19
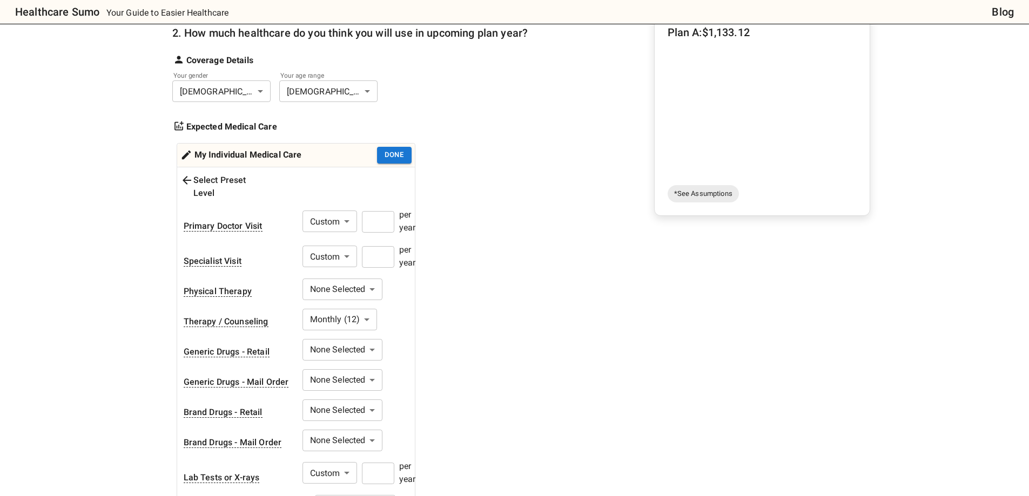
click at [353, 338] on body "Healthcare Sumo Your Guide to Easier Healthcare Blog Health Insurance Calculato…" at bounding box center [514, 472] width 1029 height 1269
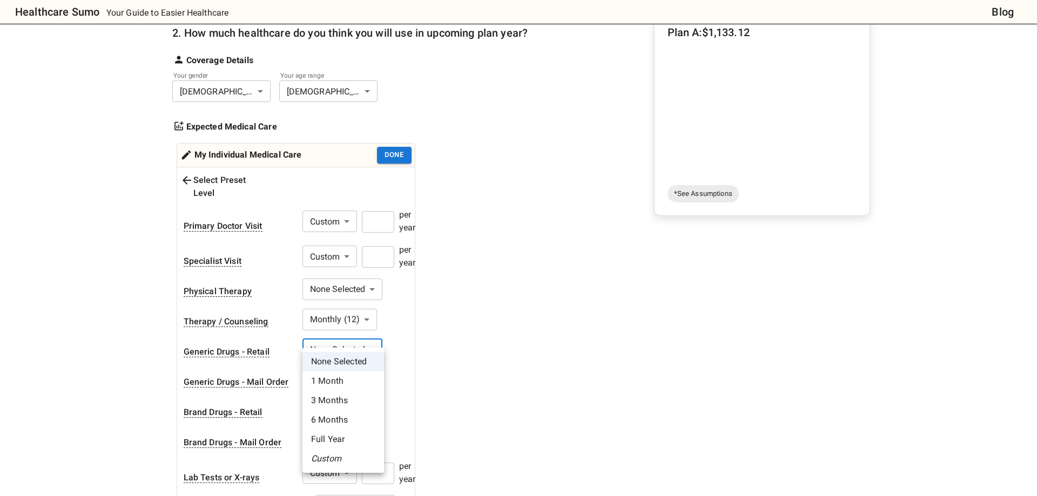
click at [340, 438] on li "Full Year" at bounding box center [343, 439] width 82 height 19
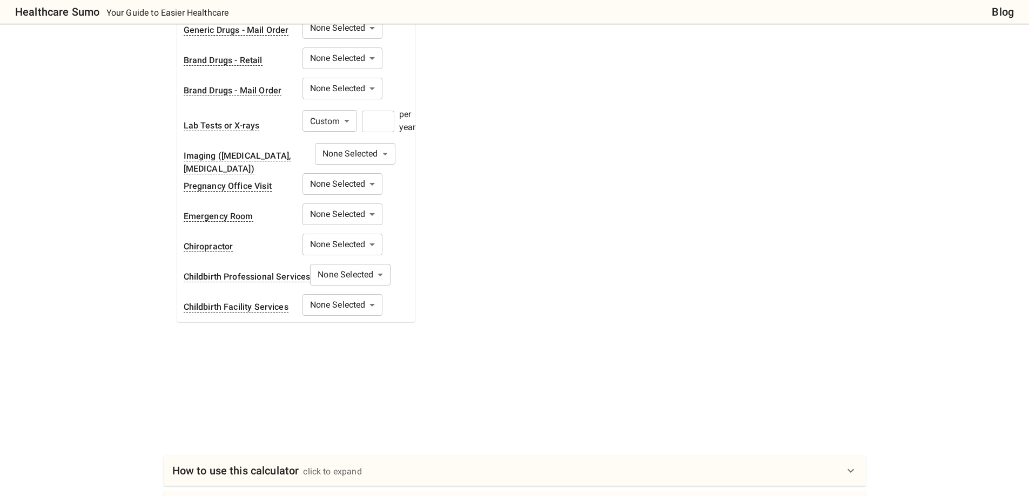
scroll to position [594, 0]
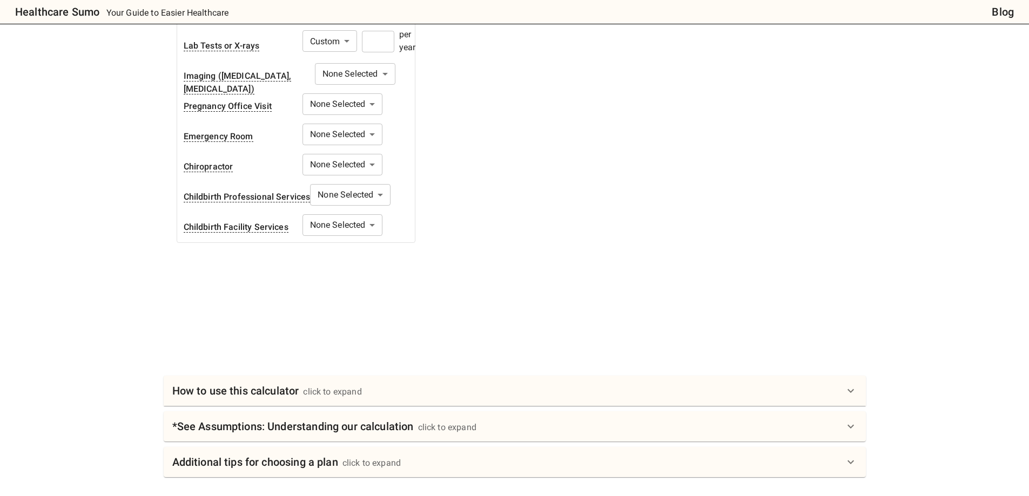
click at [469, 393] on div "How to use this calculator click to expand" at bounding box center [515, 391] width 702 height 30
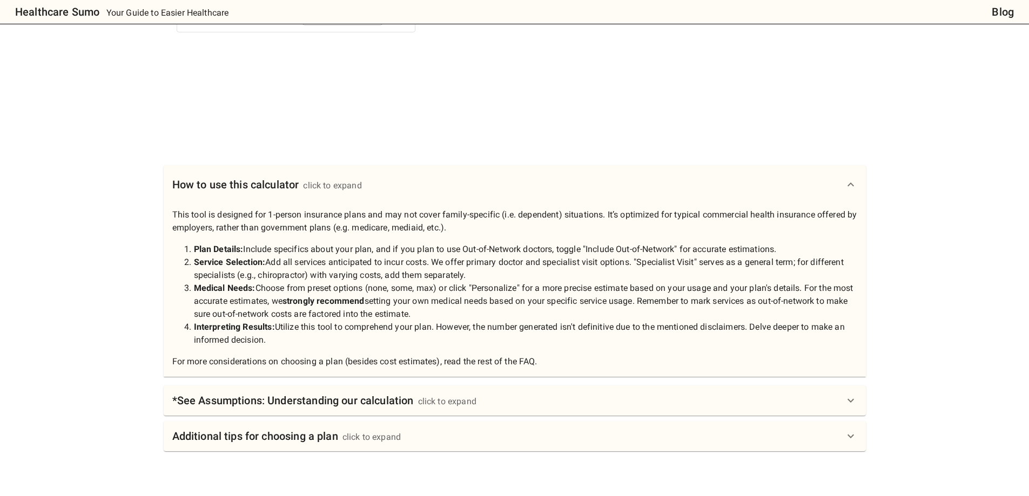
scroll to position [810, 0]
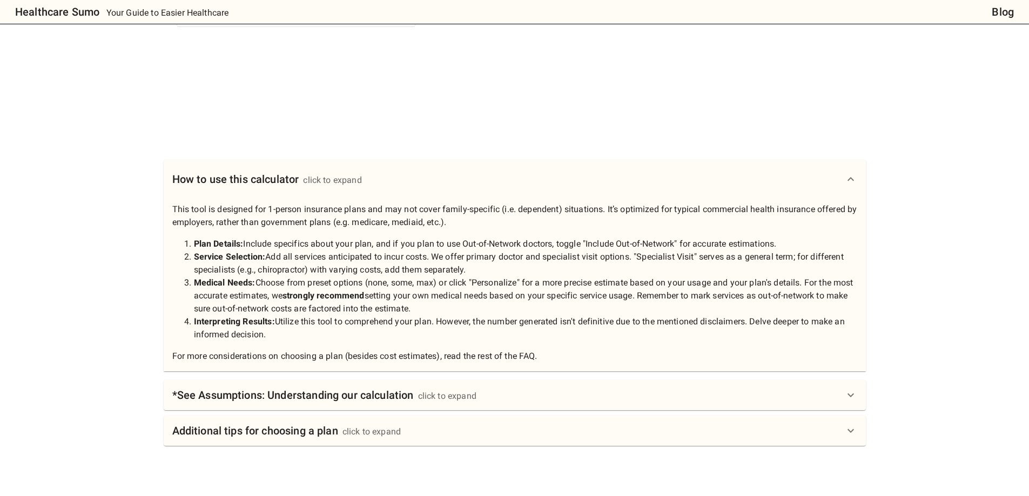
click at [457, 390] on div "click to expand" at bounding box center [447, 396] width 58 height 13
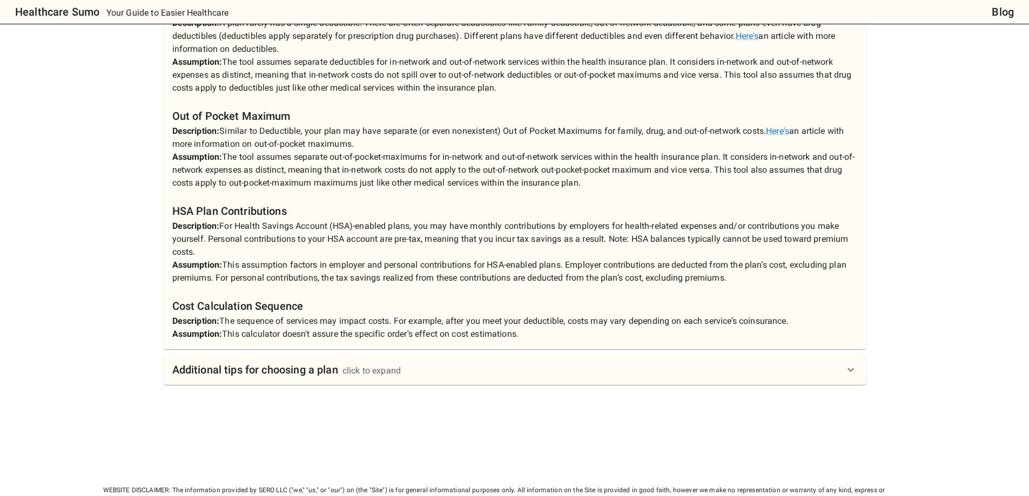
scroll to position [1350, 0]
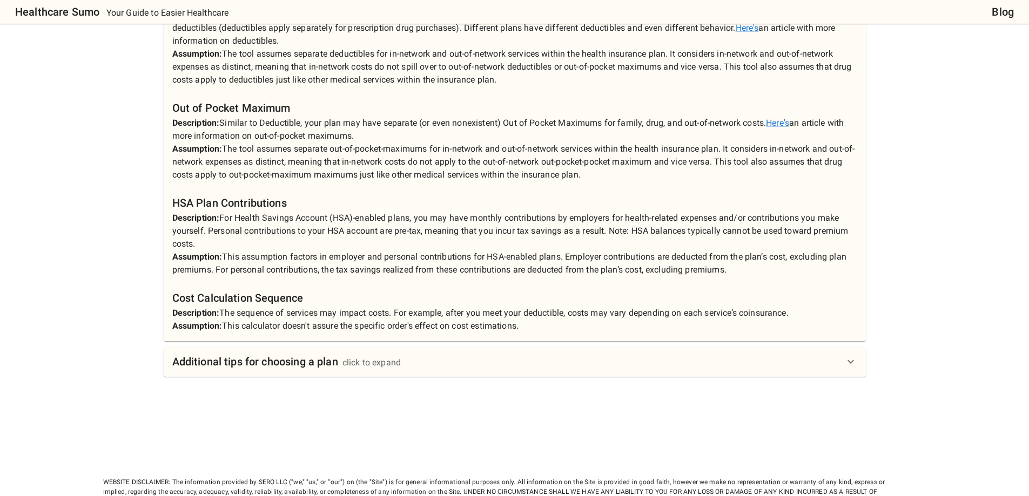
click at [470, 363] on div "Additional tips for choosing a plan click to expand" at bounding box center [515, 362] width 702 height 30
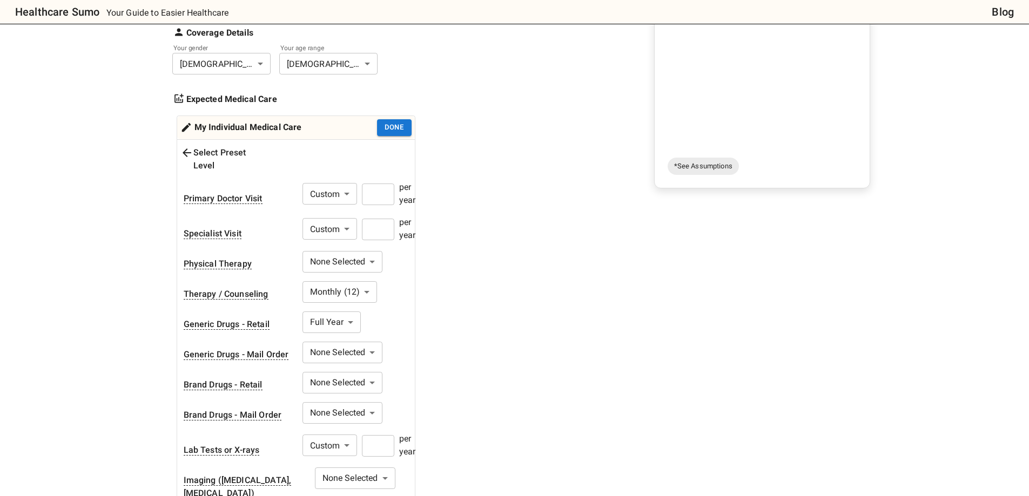
scroll to position [54, 0]
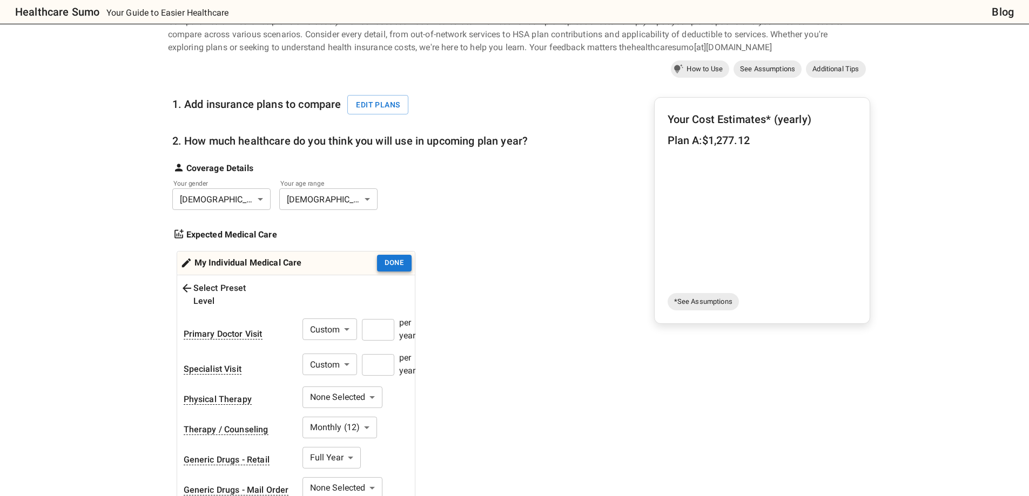
click at [397, 262] on button "Done" at bounding box center [394, 263] width 35 height 17
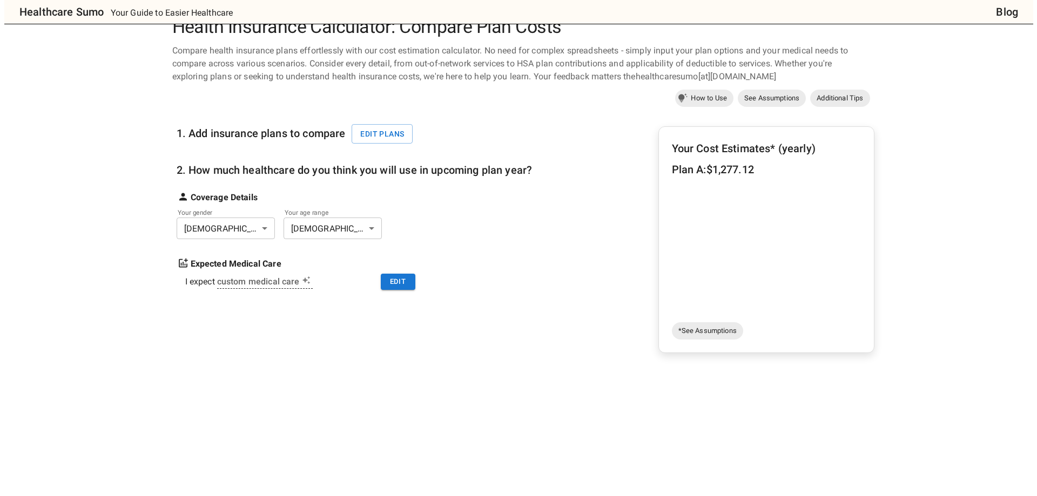
scroll to position [0, 0]
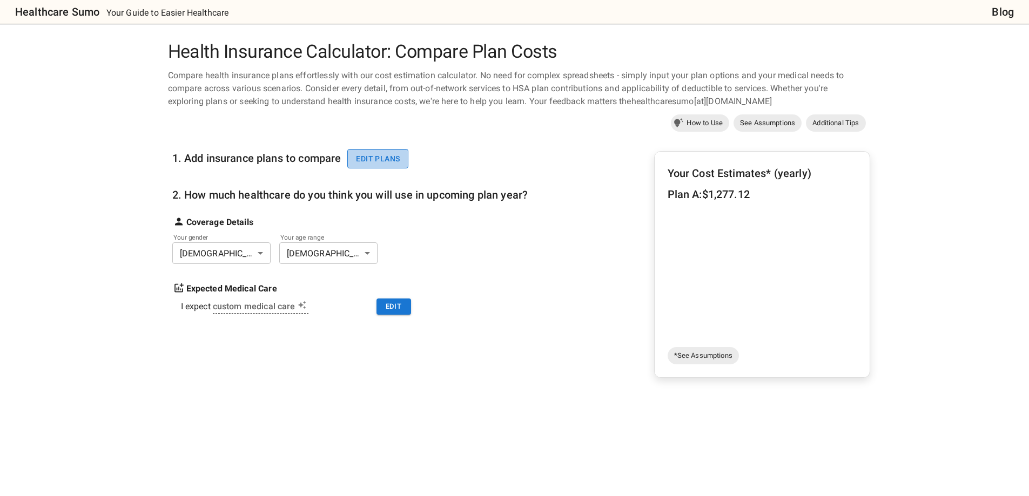
click at [384, 165] on button "Edit plans" at bounding box center [377, 159] width 61 height 20
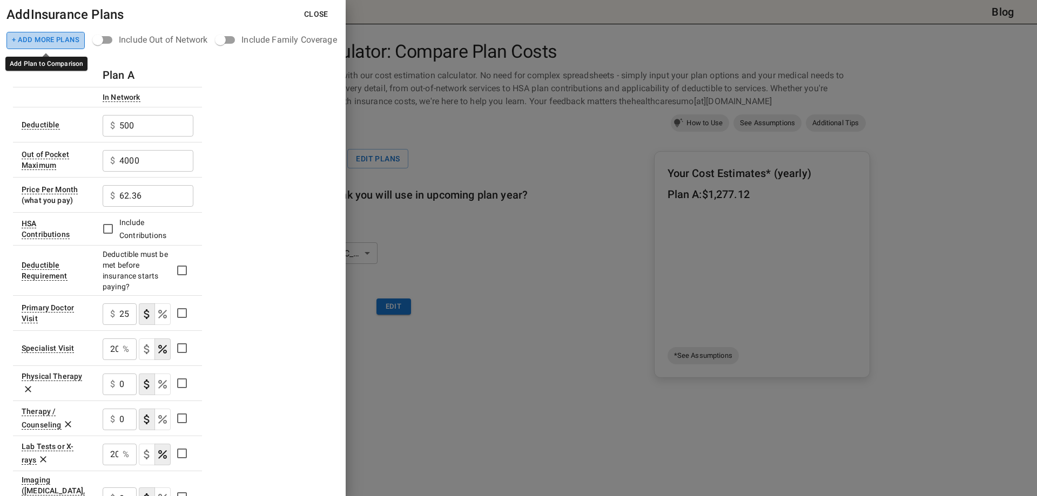
click at [67, 38] on button "+ Add More Plans" at bounding box center [45, 40] width 78 height 17
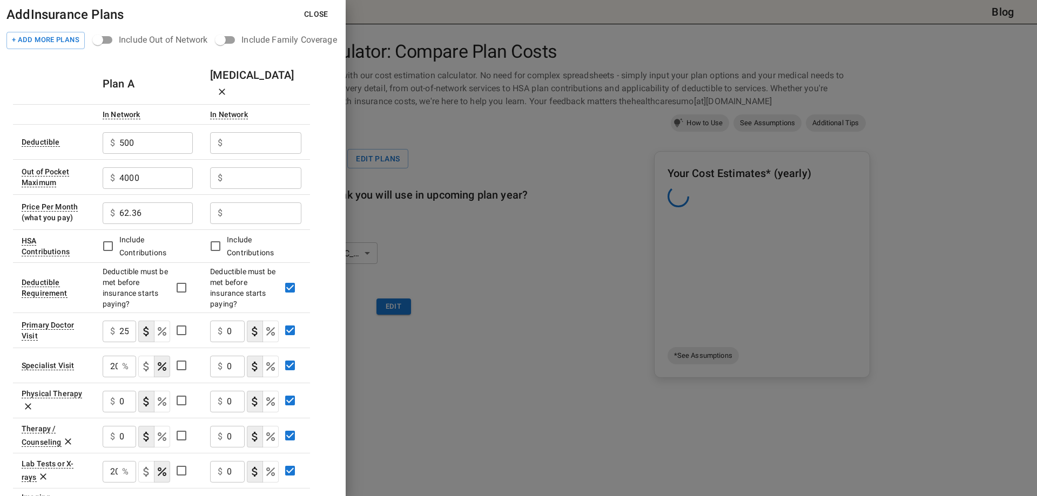
click at [251, 132] on input "text" at bounding box center [264, 143] width 75 height 22
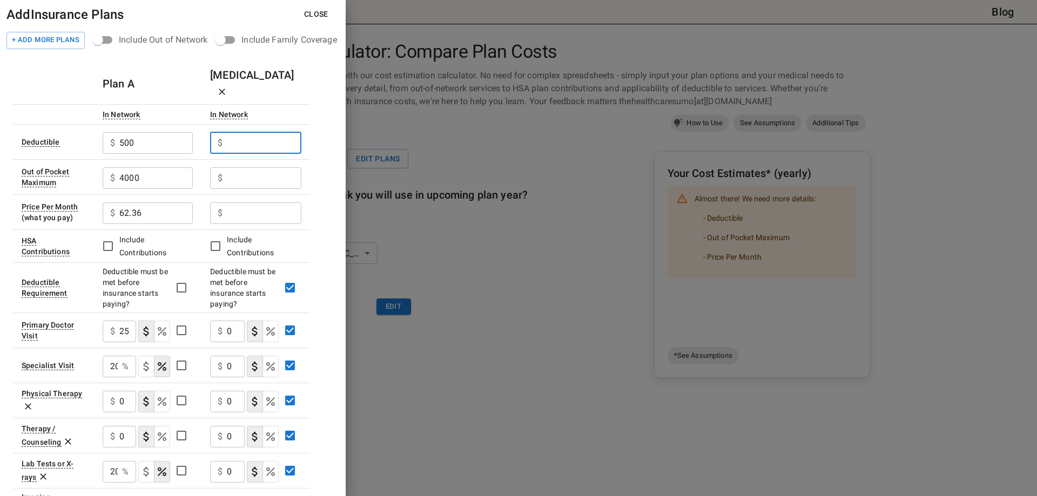
click at [268, 132] on input "text" at bounding box center [264, 143] width 75 height 22
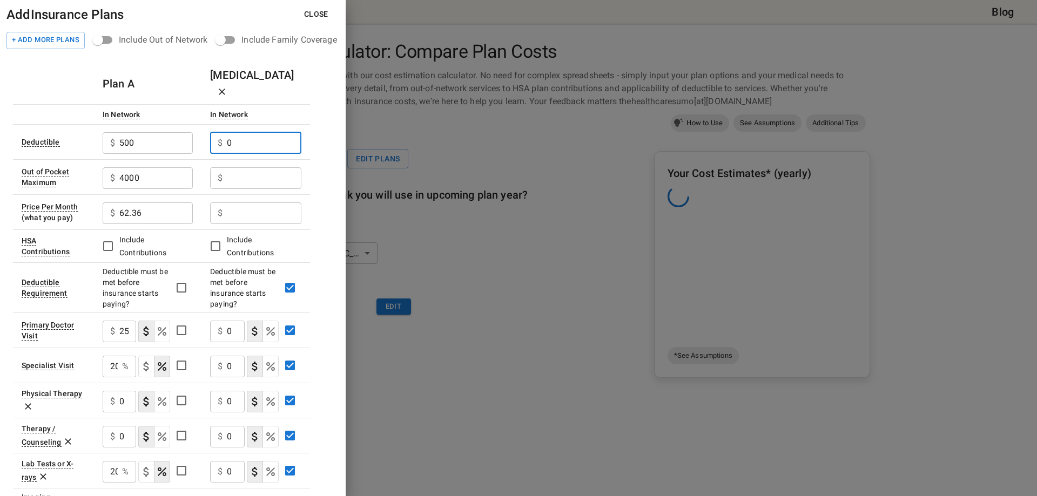
type input "0"
type input "4000"
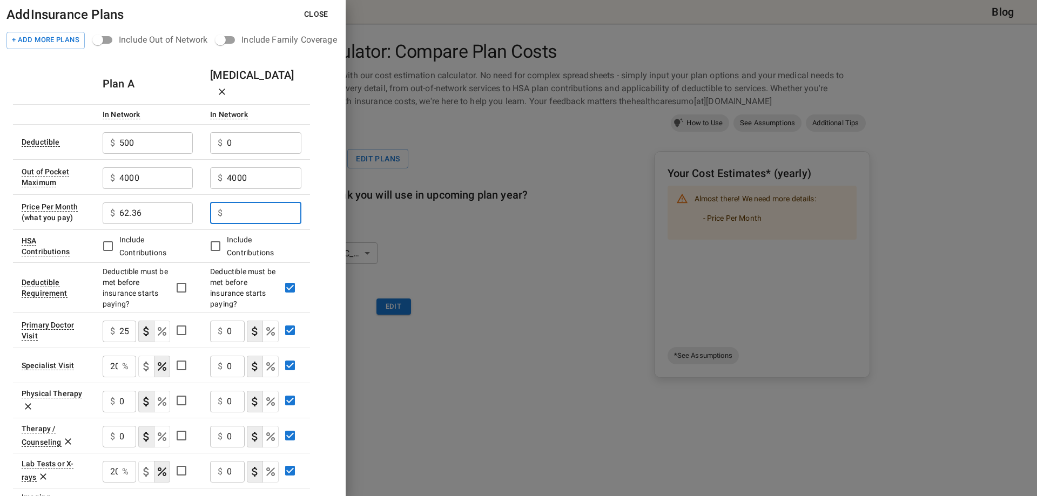
click at [276, 202] on input "text" at bounding box center [264, 213] width 75 height 22
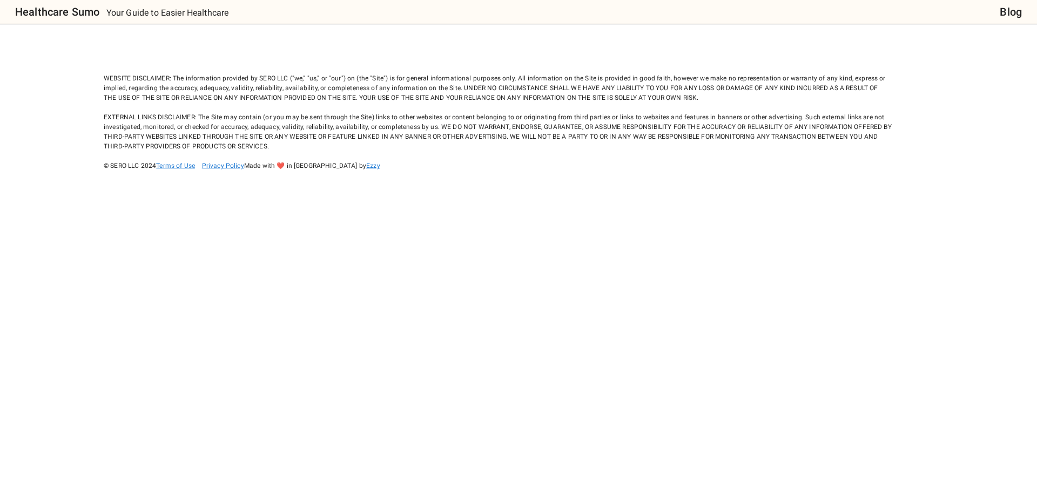
click at [887, 314] on body "Healthcare Sumo Your Guide to Easier Healthcare Blog WEBSITE DISCLAIMER: The in…" at bounding box center [518, 248] width 1037 height 496
click at [537, 262] on body "Healthcare Sumo Your Guide to Easier Healthcare Blog WEBSITE DISCLAIMER: The in…" at bounding box center [518, 248] width 1037 height 496
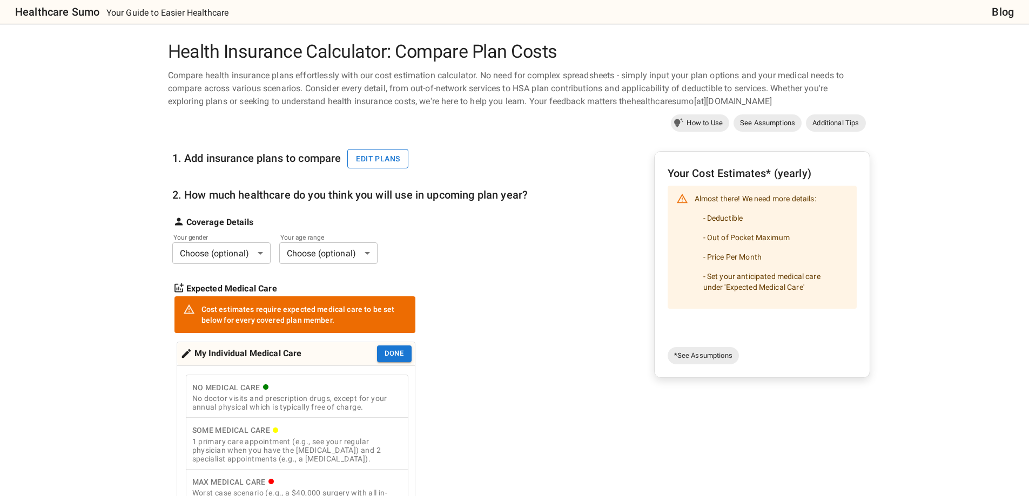
click at [380, 156] on button "Edit plans" at bounding box center [377, 159] width 61 height 20
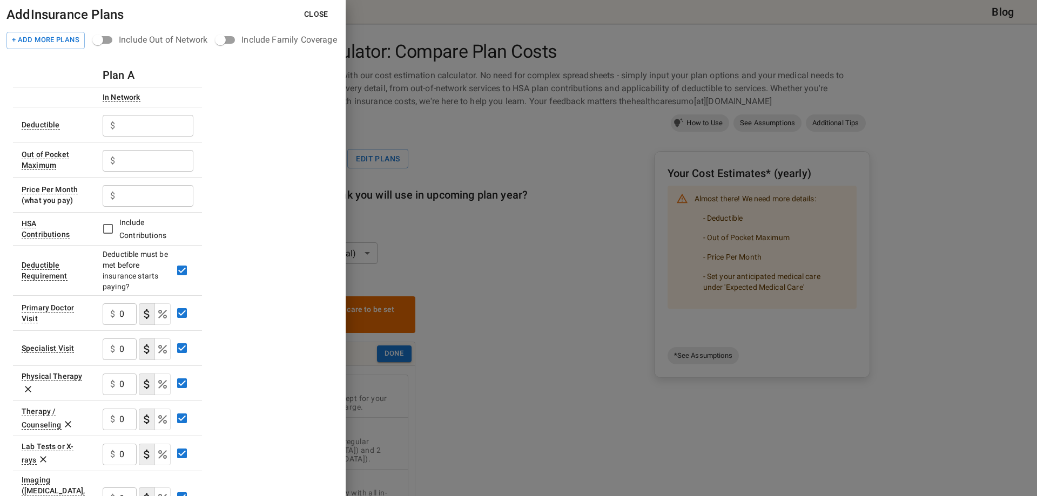
click at [159, 127] on input "text" at bounding box center [156, 126] width 74 height 22
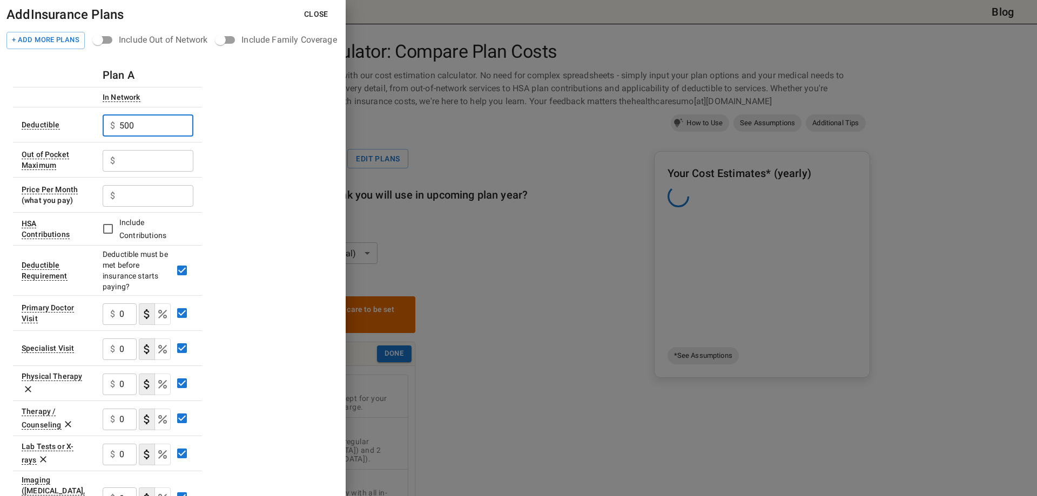
type input "500"
type input "4000"
type input "62.36"
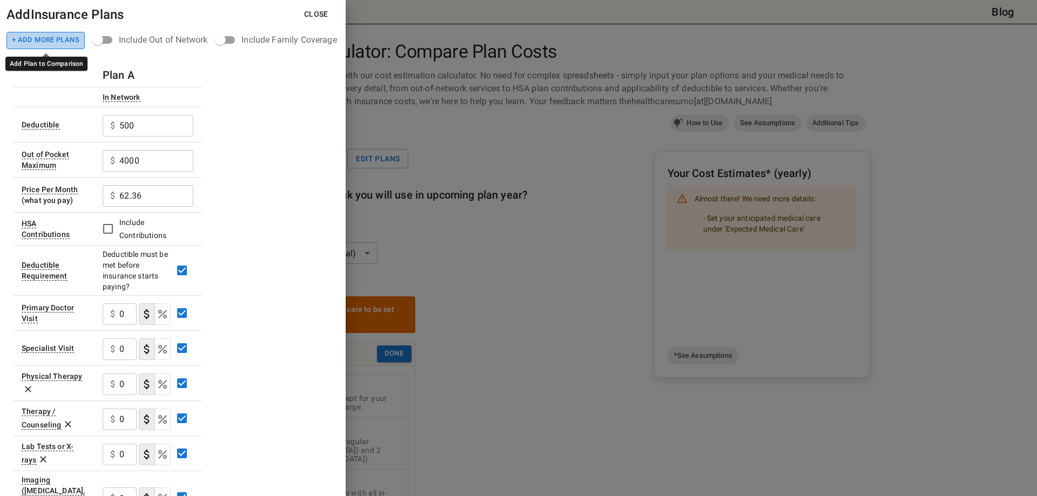
click at [66, 42] on button "+ Add More Plans" at bounding box center [45, 40] width 78 height 17
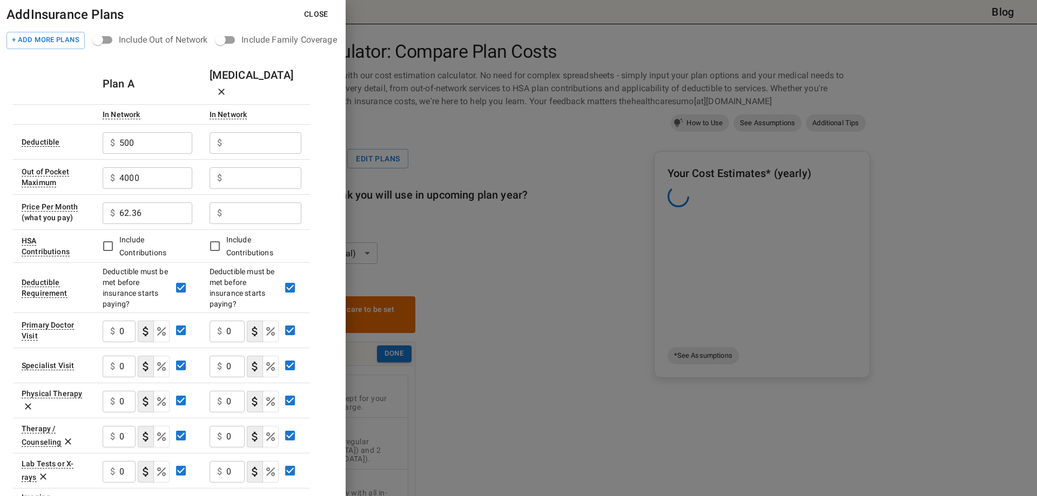
click at [255, 132] on input "text" at bounding box center [263, 143] width 75 height 22
type input "0"
type input "4000"
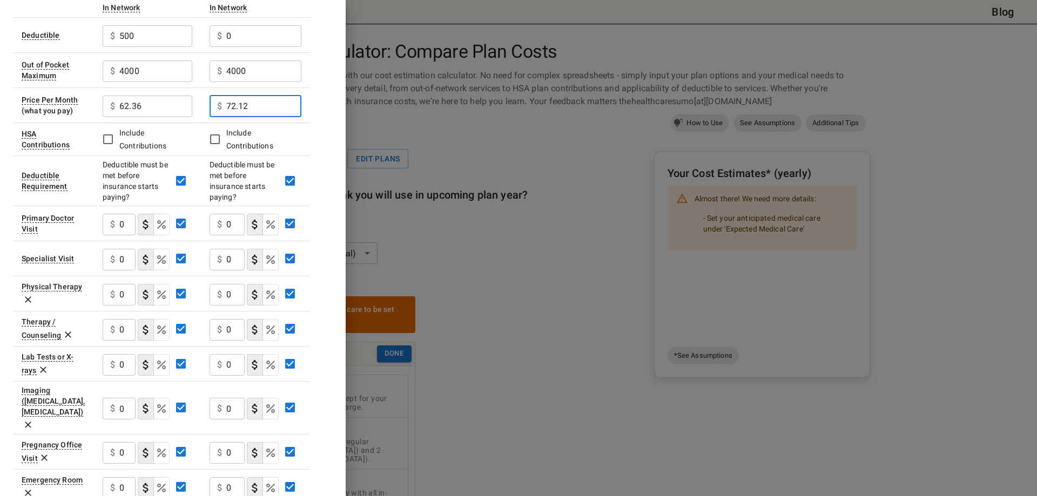
scroll to position [108, 0]
type input "72.12"
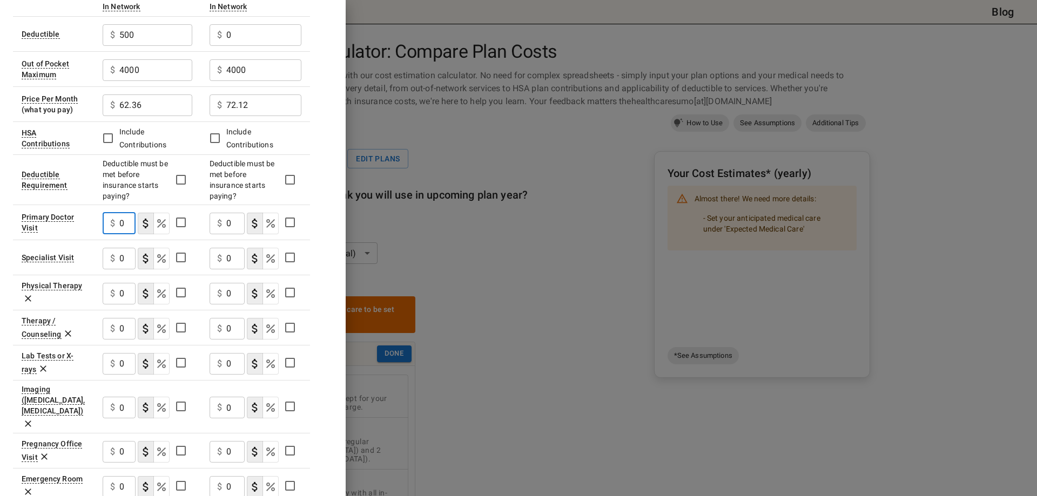
drag, startPoint x: 127, startPoint y: 206, endPoint x: 103, endPoint y: 207, distance: 24.9
click at [103, 213] on div "$ 0 ​" at bounding box center [119, 224] width 33 height 22
type input "25"
type button "COPAYMENT"
type button "COINSURANCE"
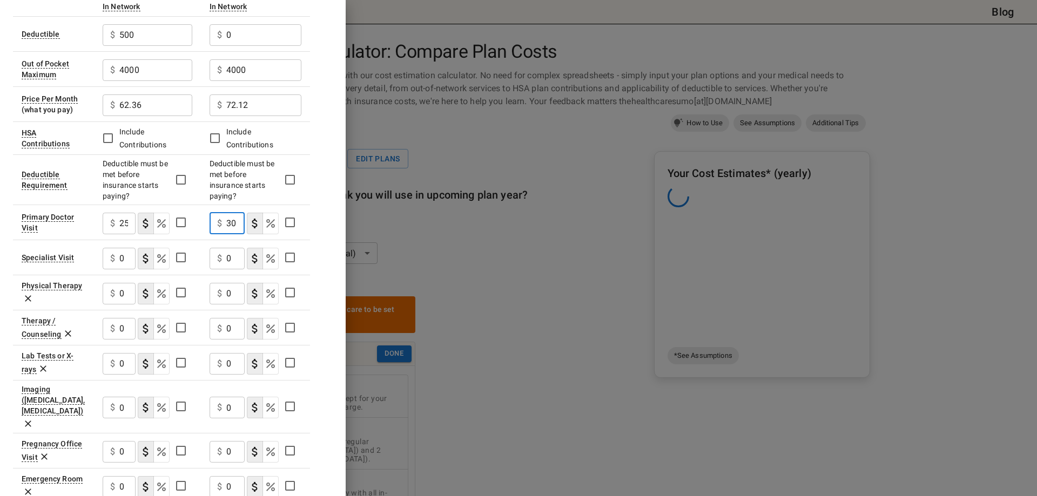
type input "30"
type button "COPAYMENT"
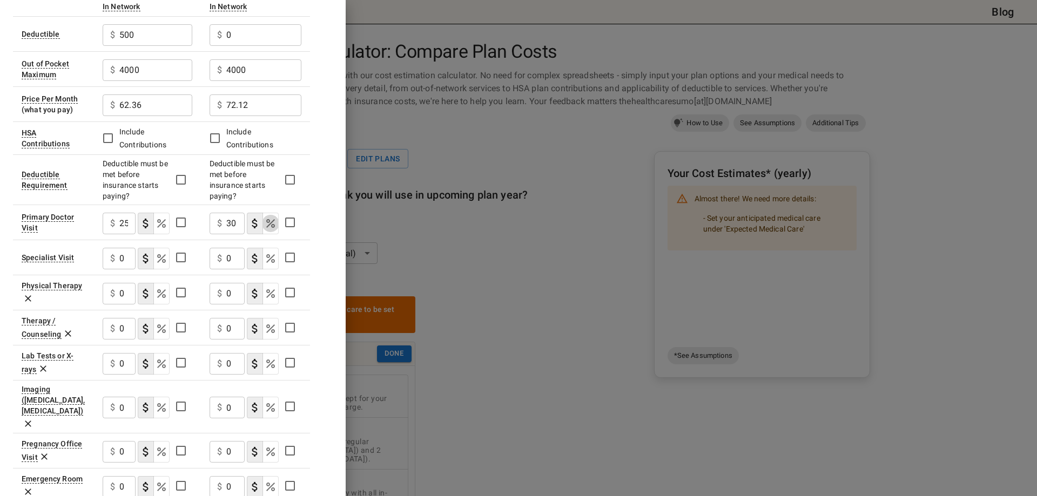
type button "COINSURANCE"
type input "20"
click at [159, 252] on icon "Select if this service charges coinsurance, a percentage of the medical expense…" at bounding box center [161, 258] width 13 height 13
drag, startPoint x: 236, startPoint y: 241, endPoint x: 223, endPoint y: 241, distance: 13.0
click at [223, 248] on div "$ 0 ​" at bounding box center [227, 259] width 35 height 22
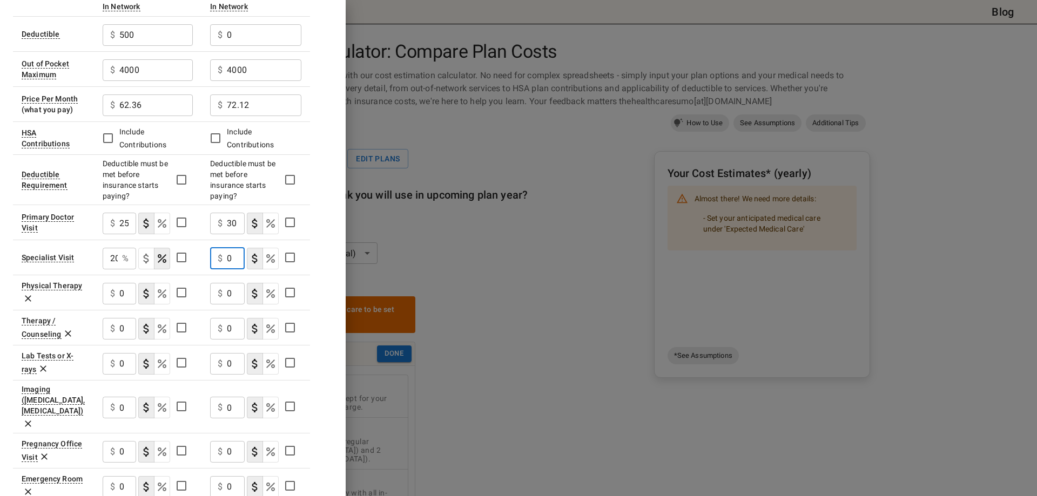
type input "5"
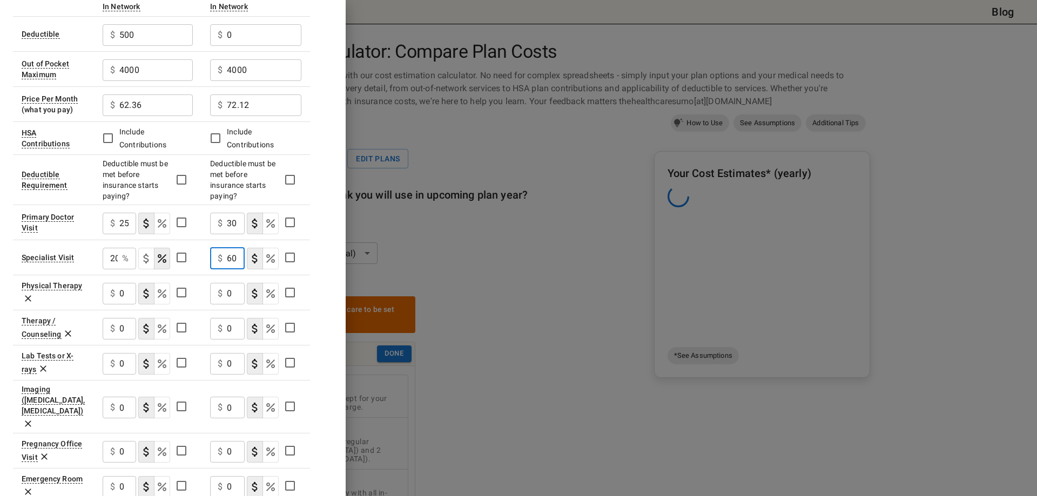
scroll to position [0, 1]
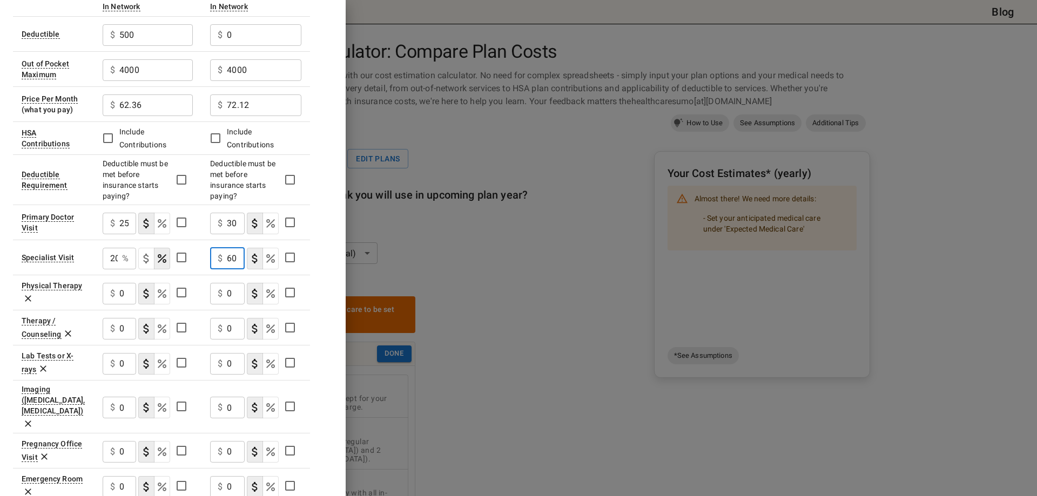
type input "60"
drag, startPoint x: 132, startPoint y: 345, endPoint x: 88, endPoint y: 346, distance: 44.3
click at [88, 346] on tr "Lab Tests or X-rays $ 0 ​ $ 0 ​" at bounding box center [161, 362] width 297 height 35
type input "20"
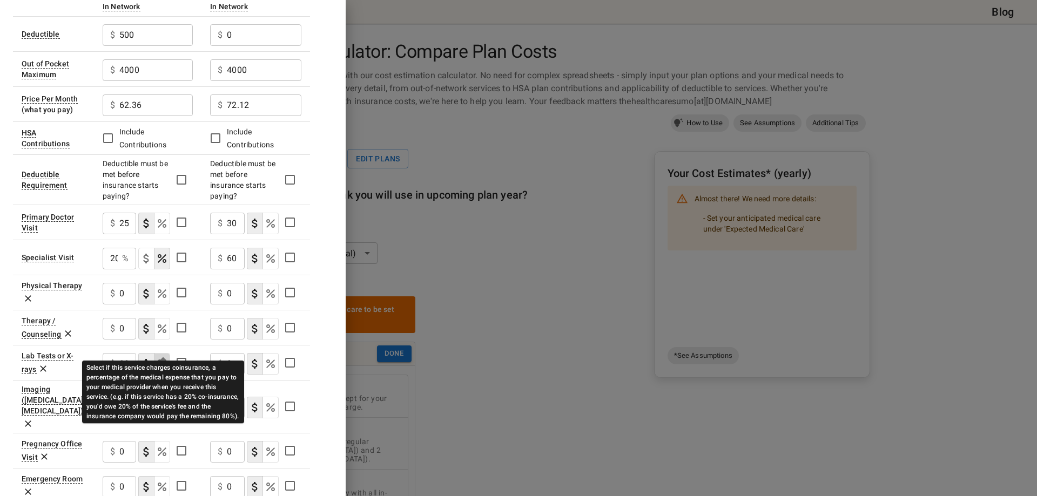
click at [166, 357] on icon "Select if this service charges coinsurance, a percentage of the medical expense…" at bounding box center [162, 363] width 13 height 13
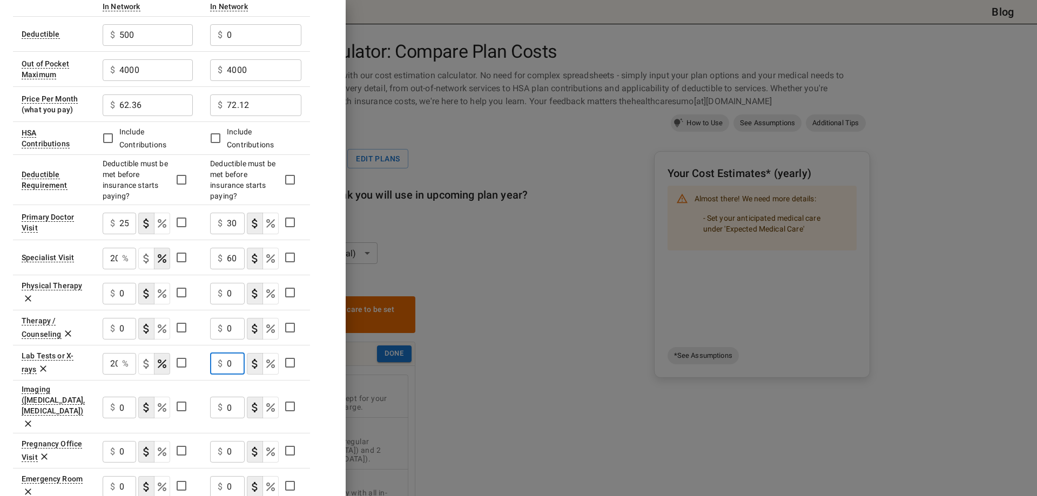
drag, startPoint x: 239, startPoint y: 346, endPoint x: 204, endPoint y: 346, distance: 34.6
click at [204, 346] on td "$ 0 ​" at bounding box center [255, 362] width 109 height 35
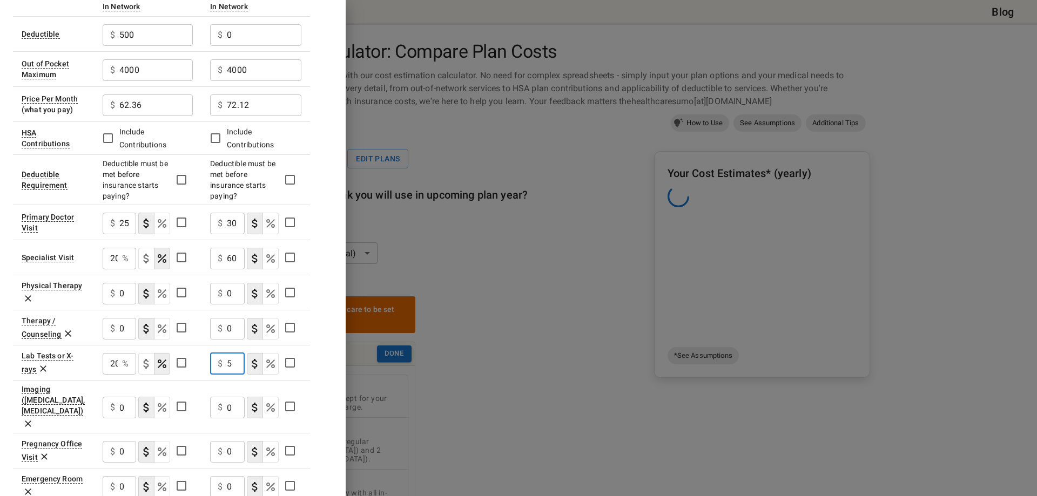
type input "5"
type button "COPAYMENT"
type button "COINSURANCE"
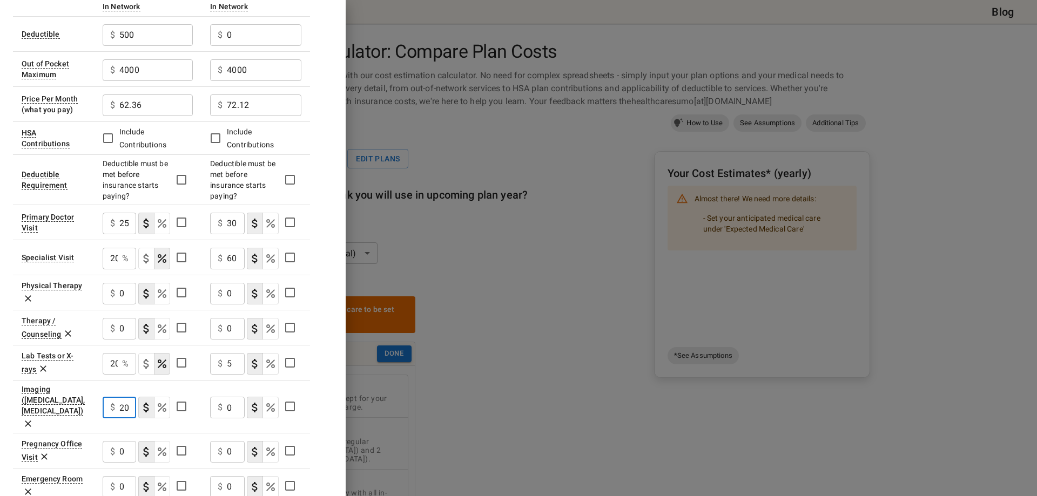
type input "20"
click at [169, 397] on button "coinsurance" at bounding box center [162, 408] width 16 height 22
drag, startPoint x: 239, startPoint y: 382, endPoint x: 219, endPoint y: 382, distance: 20.0
click at [219, 397] on div "$ 0 ​" at bounding box center [227, 408] width 35 height 22
type input "5"
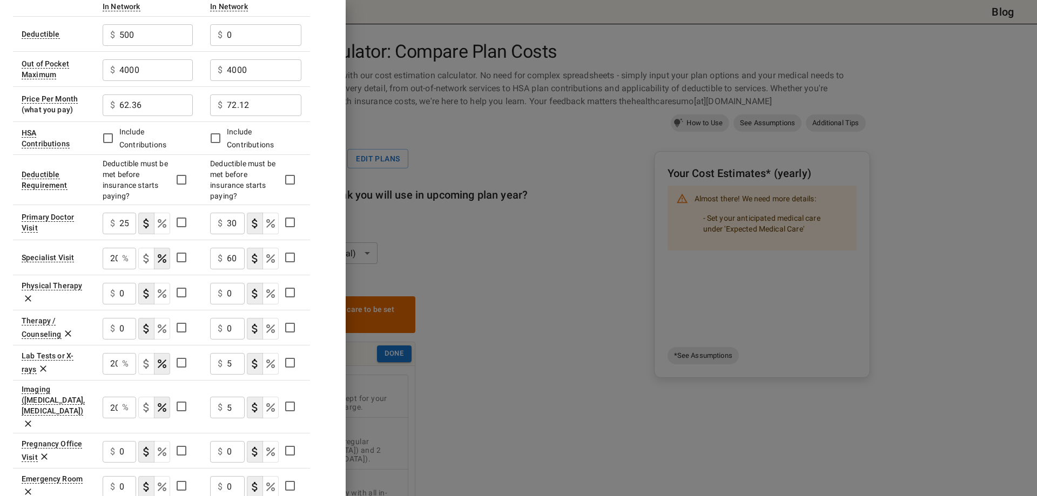
click at [319, 348] on div "Plan A Plan B In Network In Network Deductible $ 500 ​ $ 0 ​ Out of Pocket Maxi…" at bounding box center [173, 369] width 320 height 829
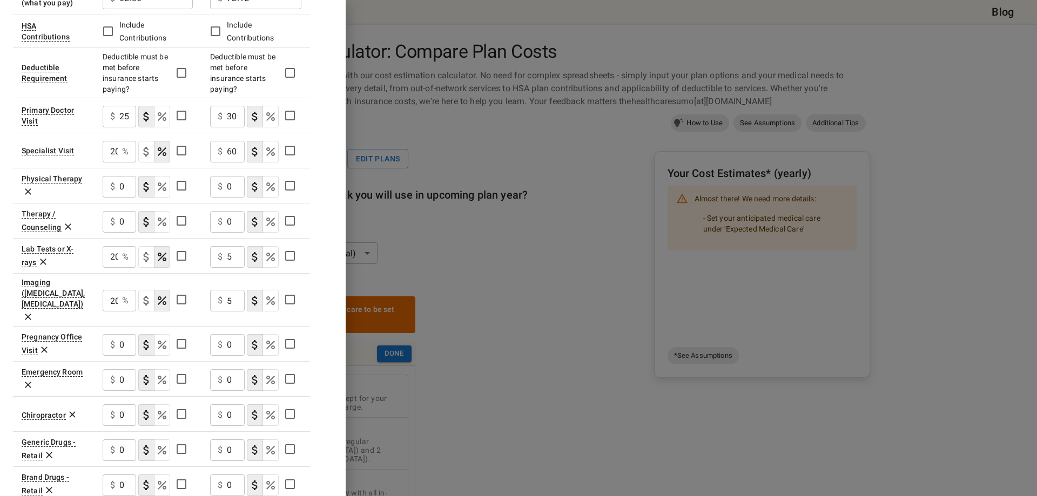
scroll to position [216, 0]
drag, startPoint x: 123, startPoint y: 343, endPoint x: 99, endPoint y: 342, distance: 23.8
click at [99, 360] on td "$ 0 ​" at bounding box center [147, 377] width 107 height 35
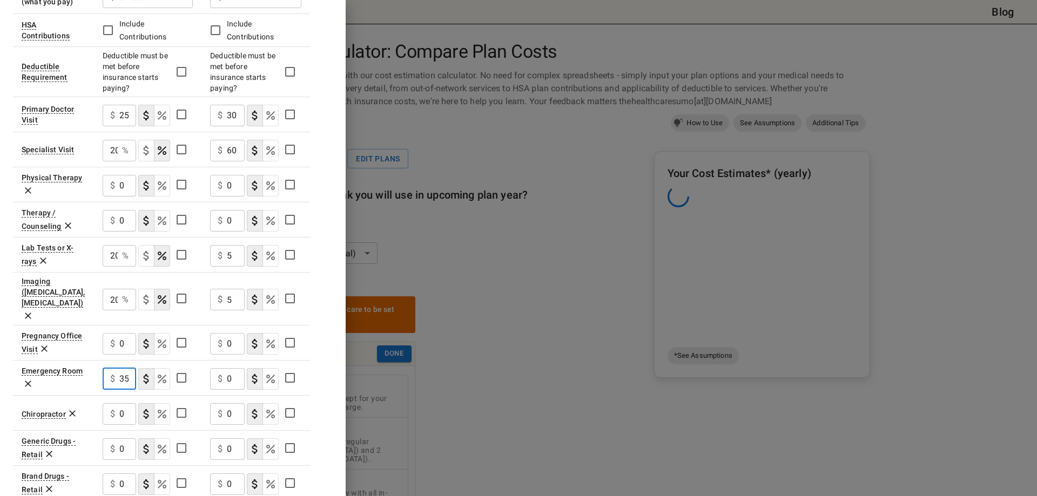
scroll to position [0, 4]
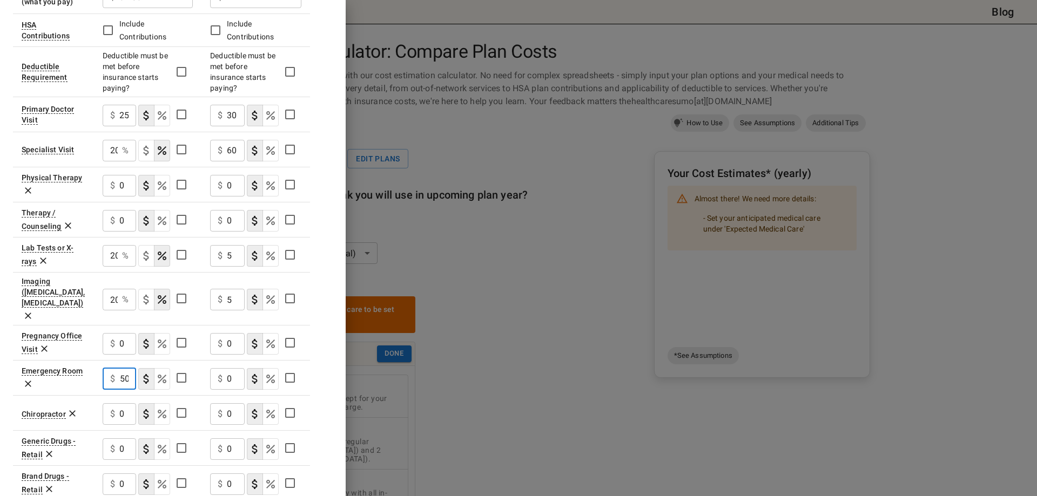
type input "350"
drag, startPoint x: 239, startPoint y: 347, endPoint x: 224, endPoint y: 345, distance: 15.3
click at [224, 368] on div "$ 0 ​" at bounding box center [227, 379] width 35 height 22
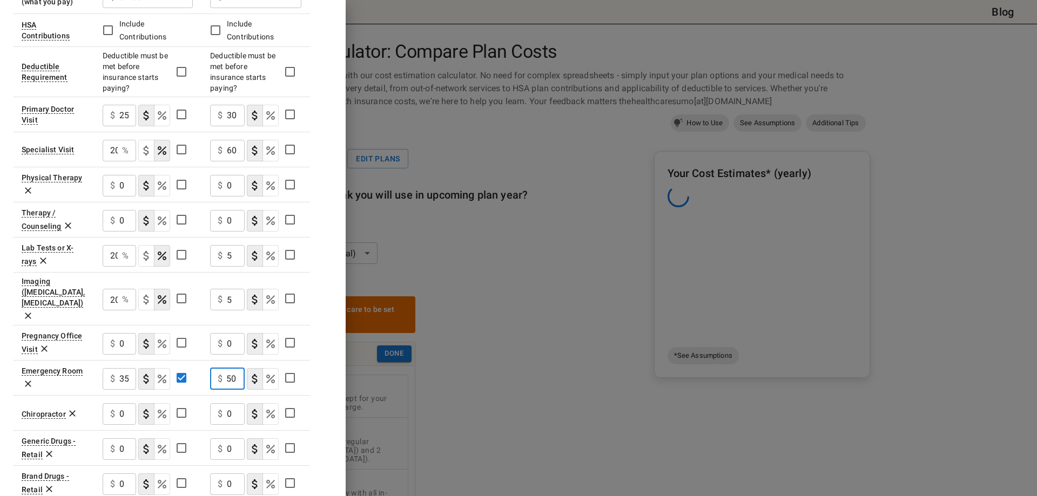
scroll to position [0, 5]
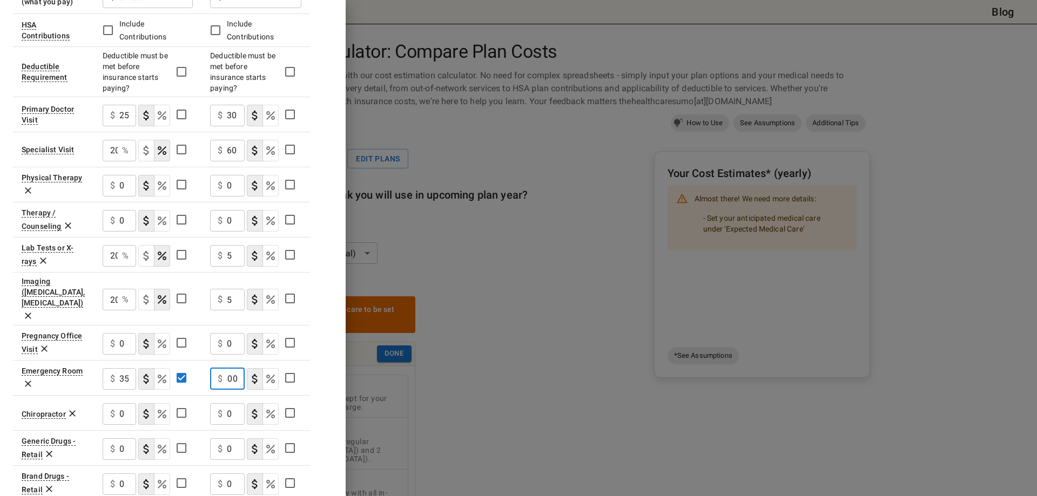
type input "500"
click at [322, 330] on div "Plan A Plan B In Network In Network Deductible $ 500 ​ $ 0 ​ Out of Pocket Maxi…" at bounding box center [173, 261] width 320 height 829
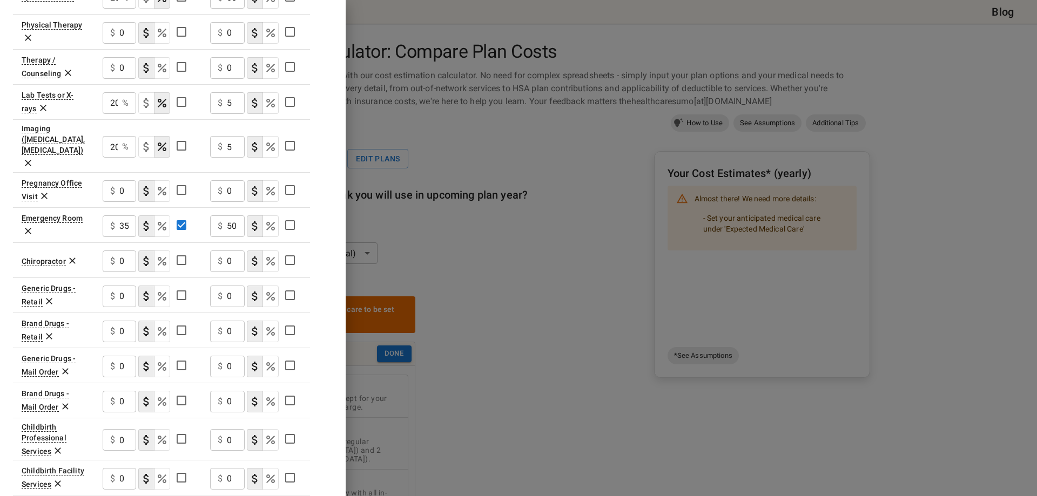
scroll to position [375, 0]
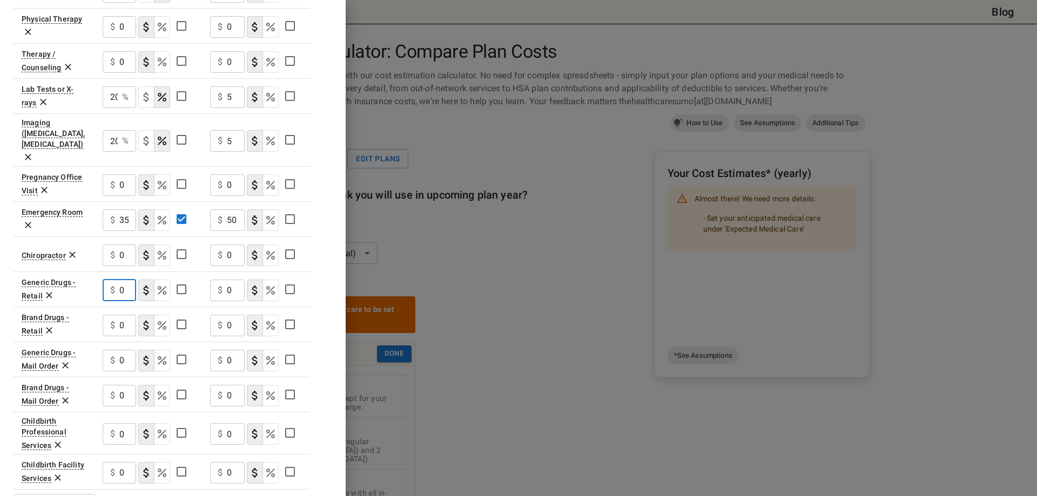
drag, startPoint x: 129, startPoint y: 259, endPoint x: 110, endPoint y: 253, distance: 19.1
click at [110, 280] on div "$ 0 ​" at bounding box center [119, 291] width 33 height 22
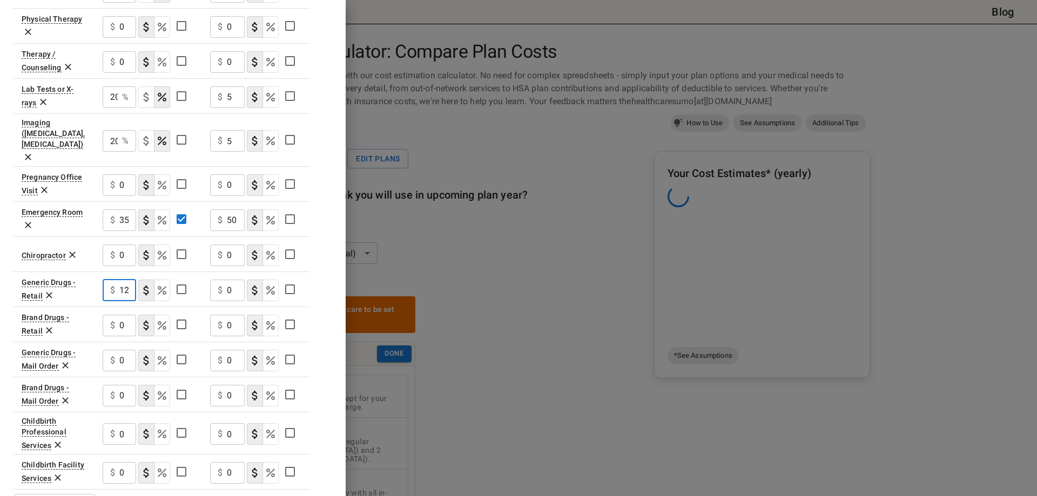
type input "12"
type button "COPAYMENT"
type button "COINSURANCE"
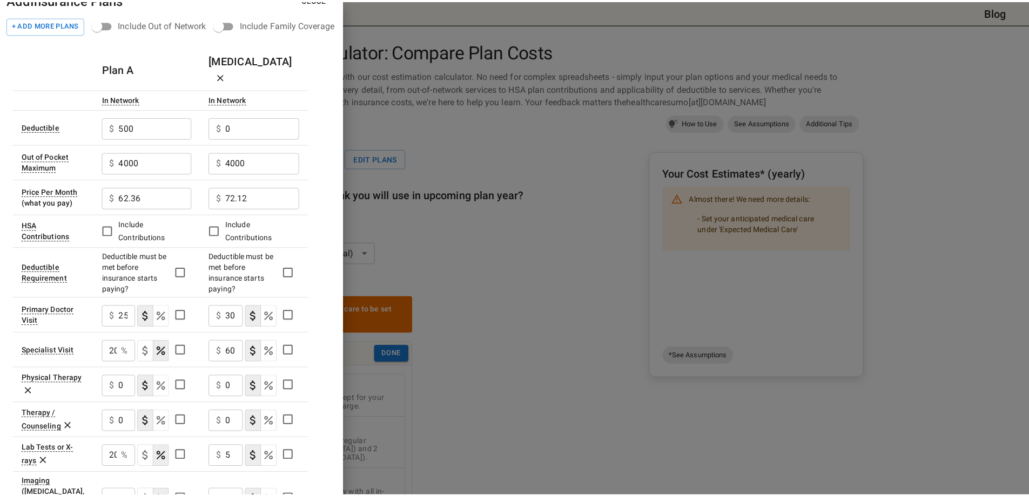
scroll to position [0, 0]
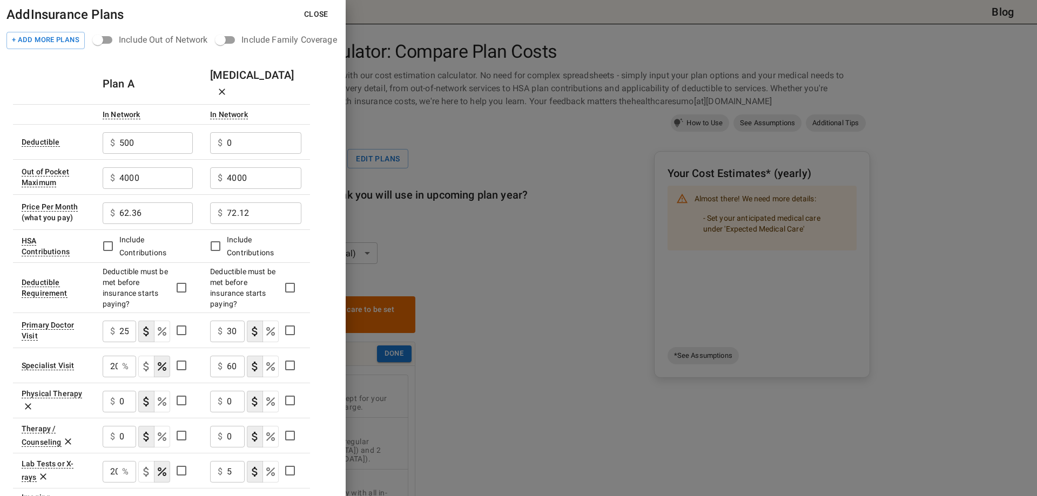
type input "25"
click at [311, 16] on button "Close" at bounding box center [316, 14] width 42 height 20
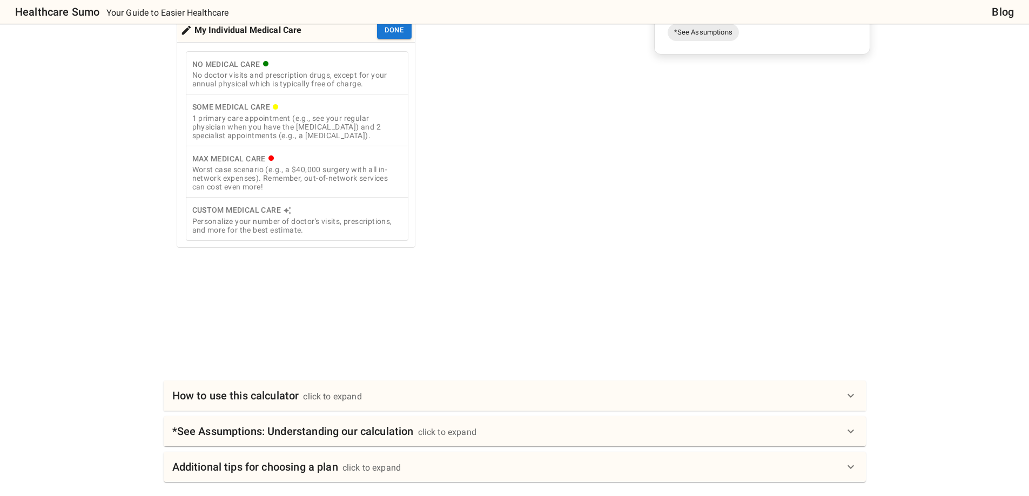
scroll to position [324, 0]
click at [268, 227] on div "Personalize your number of doctor's visits, prescriptions, and more for the bes…" at bounding box center [296, 225] width 209 height 17
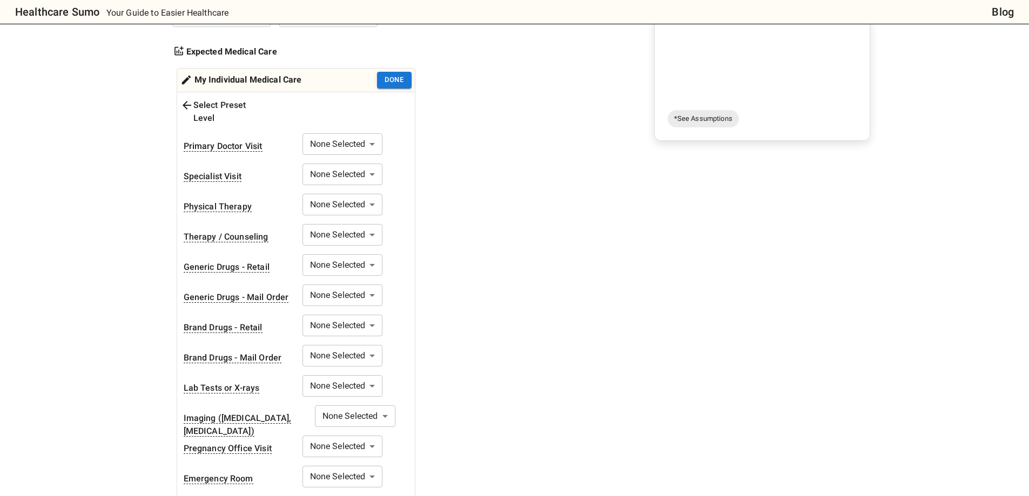
scroll to position [108, 0]
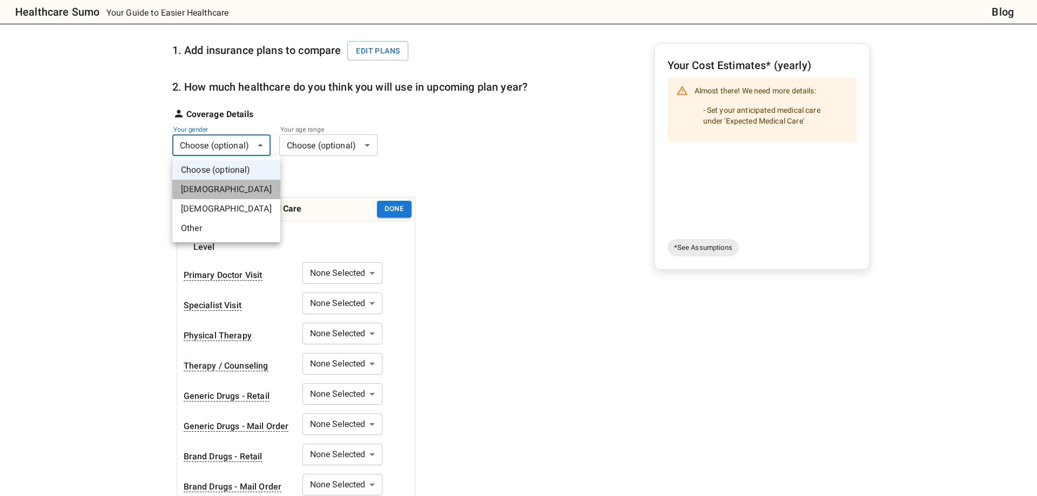
click at [234, 187] on li "[DEMOGRAPHIC_DATA]" at bounding box center [226, 189] width 108 height 19
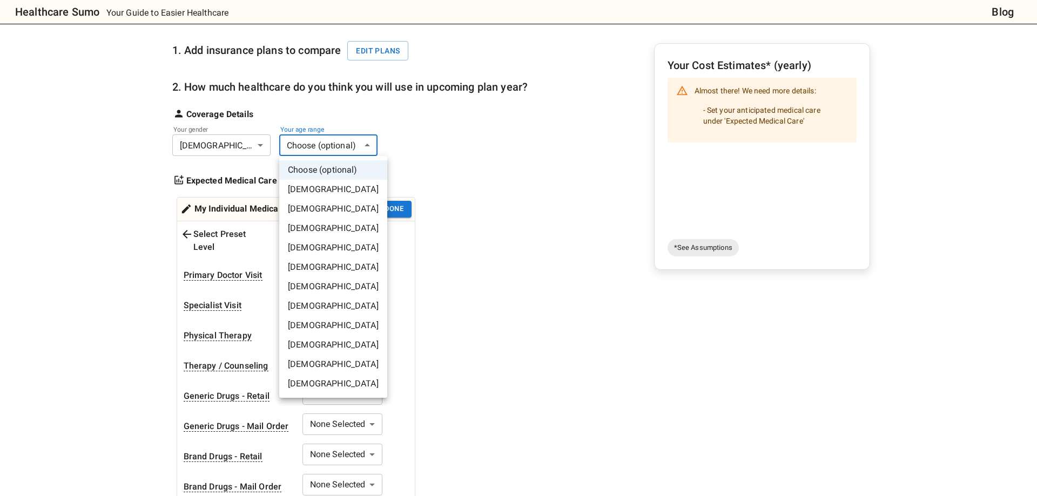
click at [340, 247] on li "[DEMOGRAPHIC_DATA]" at bounding box center [333, 247] width 108 height 19
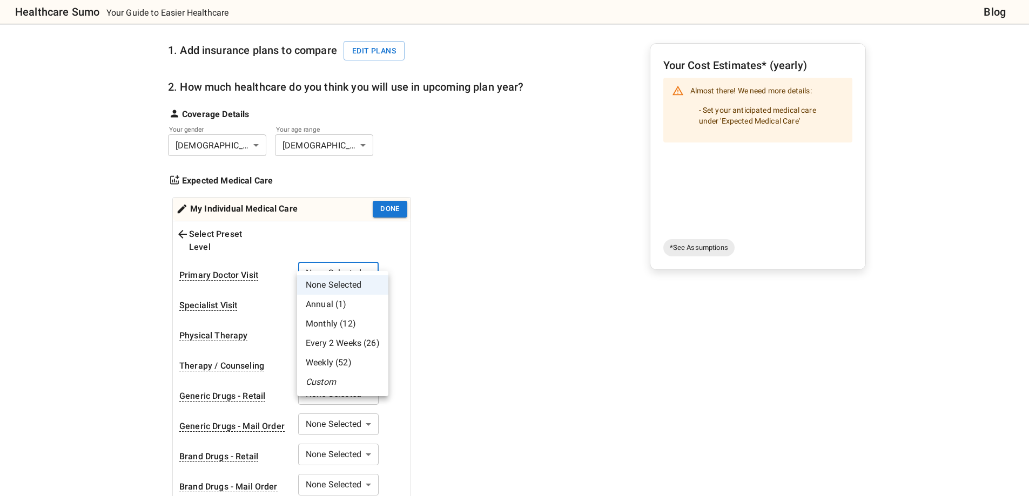
click at [339, 377] on li "Custom" at bounding box center [342, 382] width 91 height 19
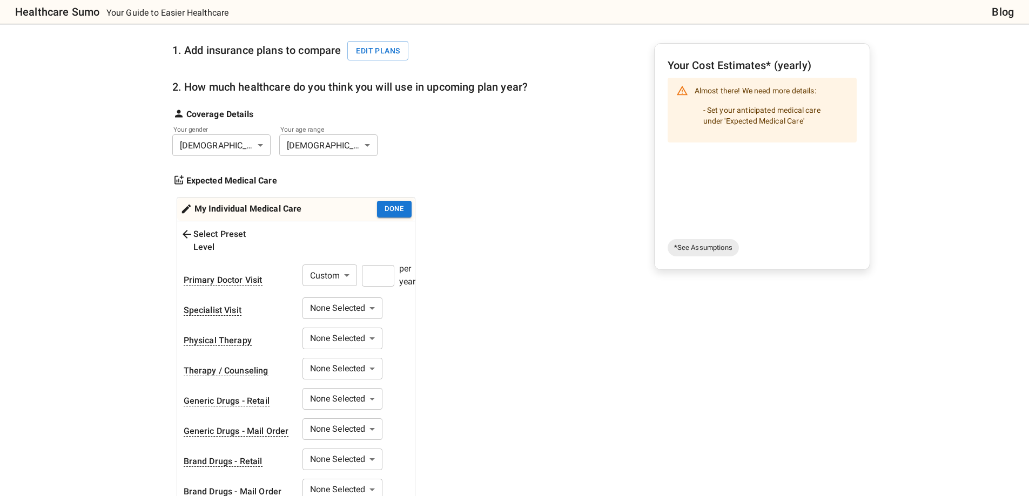
click at [379, 266] on input "number" at bounding box center [378, 276] width 32 height 22
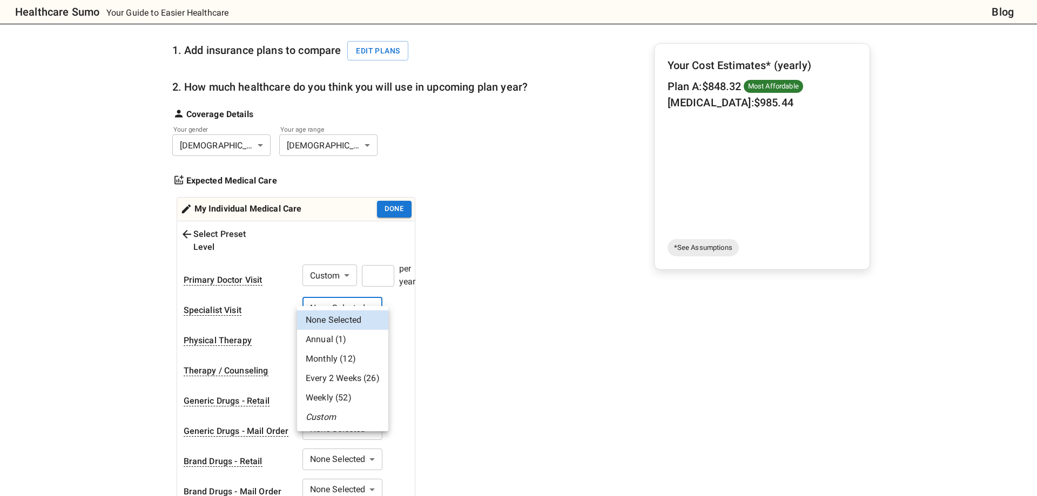
click at [343, 422] on li "Custom" at bounding box center [342, 417] width 91 height 19
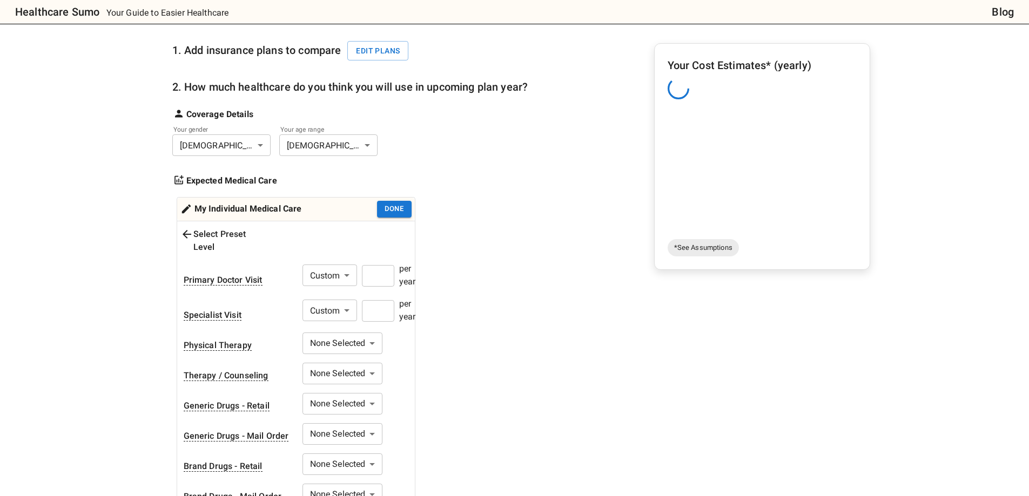
click at [372, 300] on input "number" at bounding box center [378, 311] width 32 height 22
drag, startPoint x: 466, startPoint y: 327, endPoint x: 462, endPoint y: 340, distance: 13.1
click at [467, 327] on div "1. Add insurance plans to compare Edit plans 2. How much healthcare do you thin…" at bounding box center [350, 375] width 356 height 697
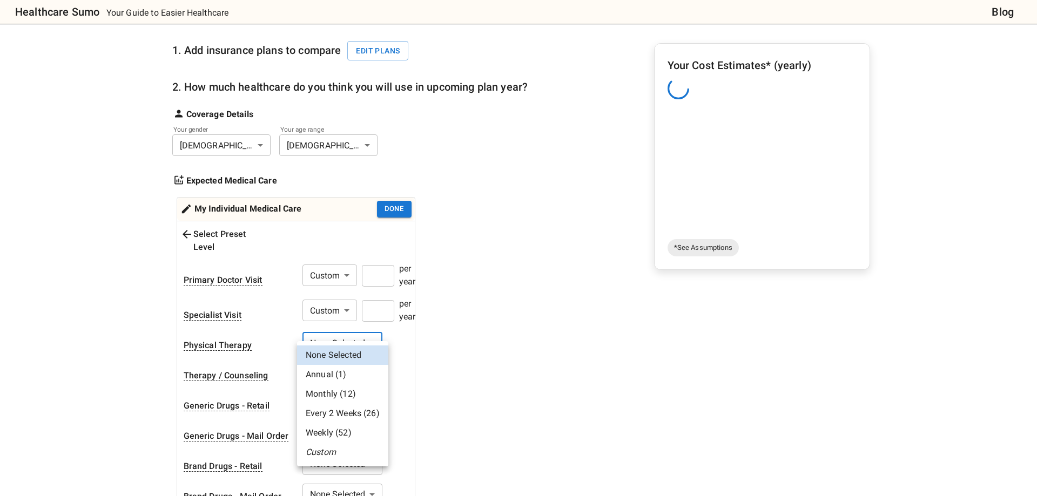
click at [524, 386] on div at bounding box center [518, 248] width 1037 height 496
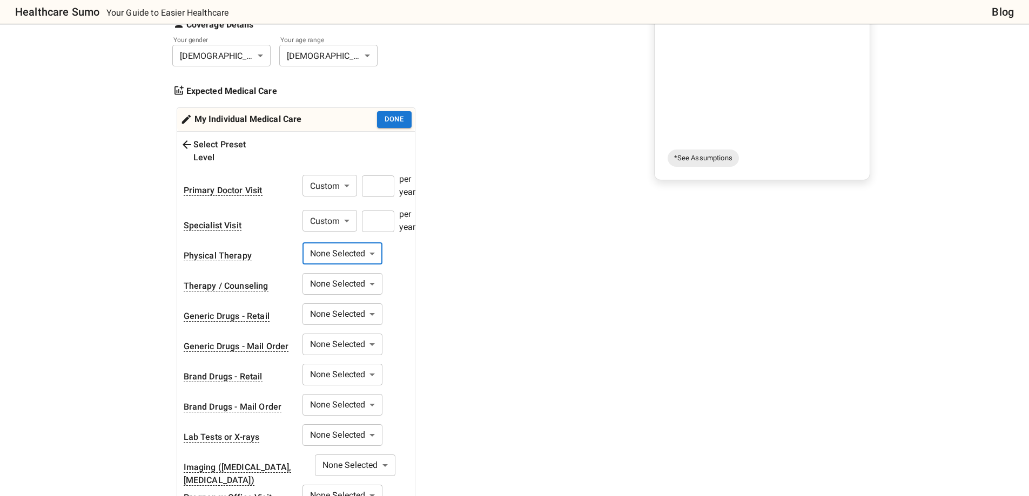
scroll to position [216, 0]
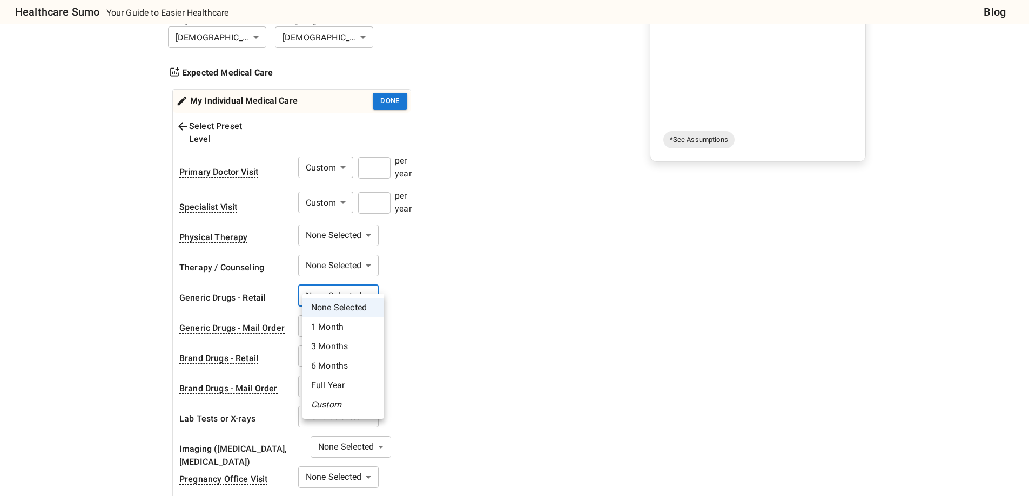
click at [368, 293] on body "Healthcare Sumo Your Guide to Easier Healthcare Blog Health Insurance Calculato…" at bounding box center [514, 416] width 1029 height 1264
click at [344, 387] on li "Full Year" at bounding box center [343, 385] width 82 height 19
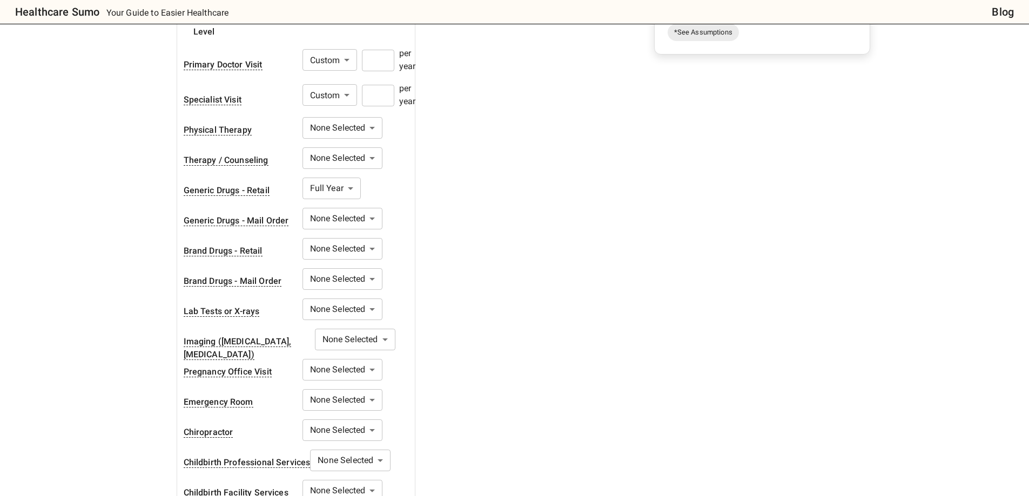
scroll to position [324, 0]
click at [362, 292] on body "Healthcare Sumo Your Guide to Easier Healthcare Blog Health Insurance Calculato…" at bounding box center [514, 308] width 1029 height 1264
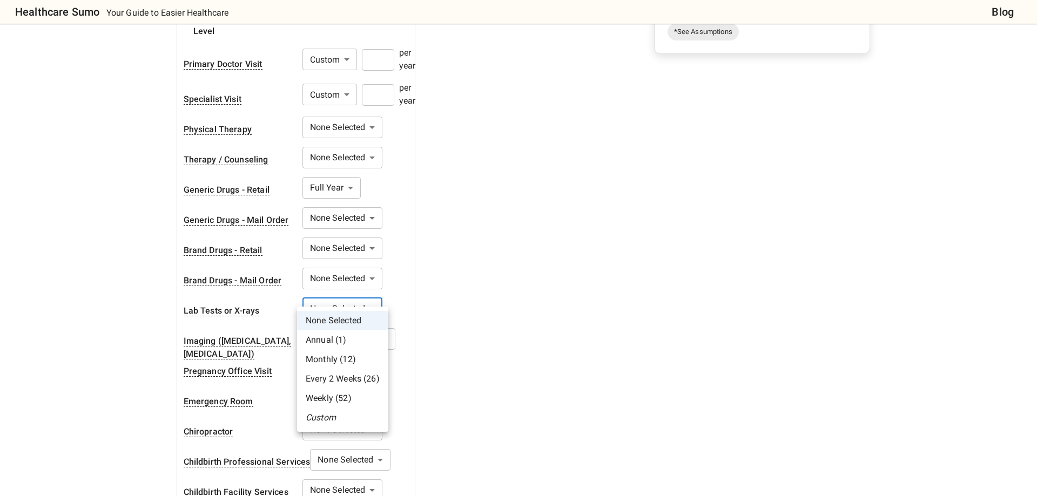
click at [340, 415] on li "Custom" at bounding box center [342, 417] width 91 height 19
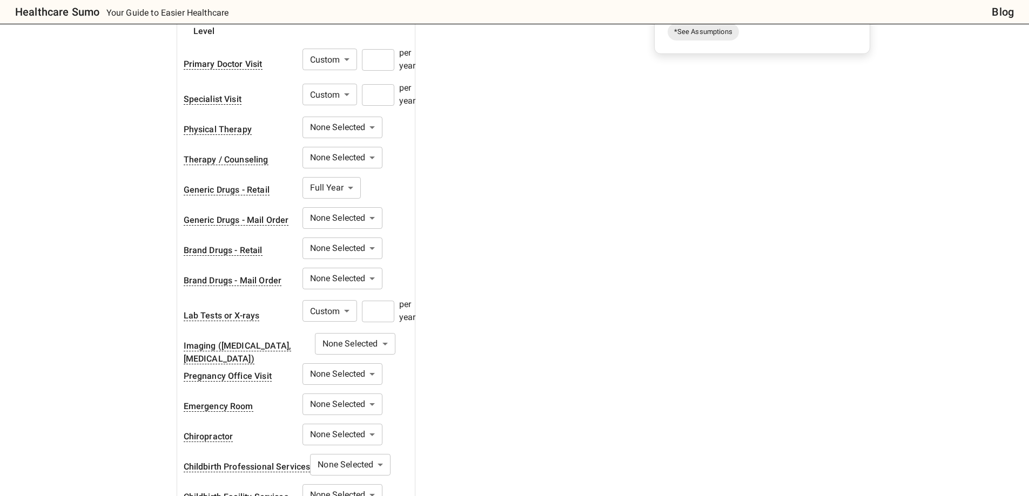
click at [387, 303] on input "number" at bounding box center [378, 312] width 32 height 22
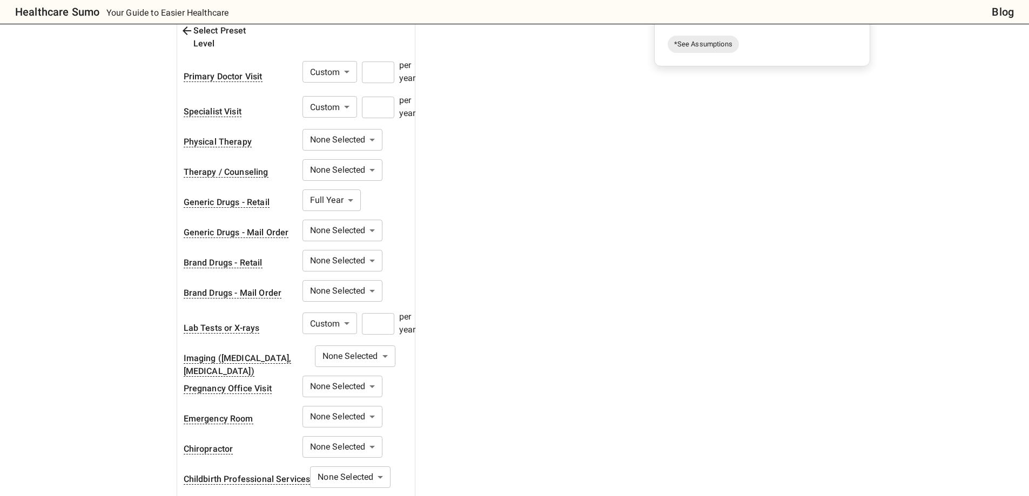
click at [547, 288] on div "1. Add insurance plans to compare Edit plans 2. How much healthcare do you thin…" at bounding box center [519, 214] width 702 height 783
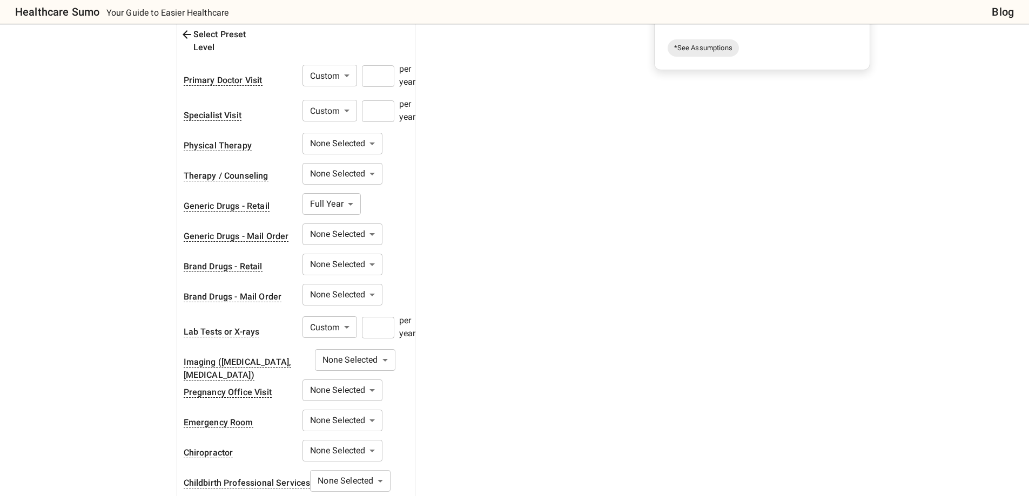
scroll to position [312, 0]
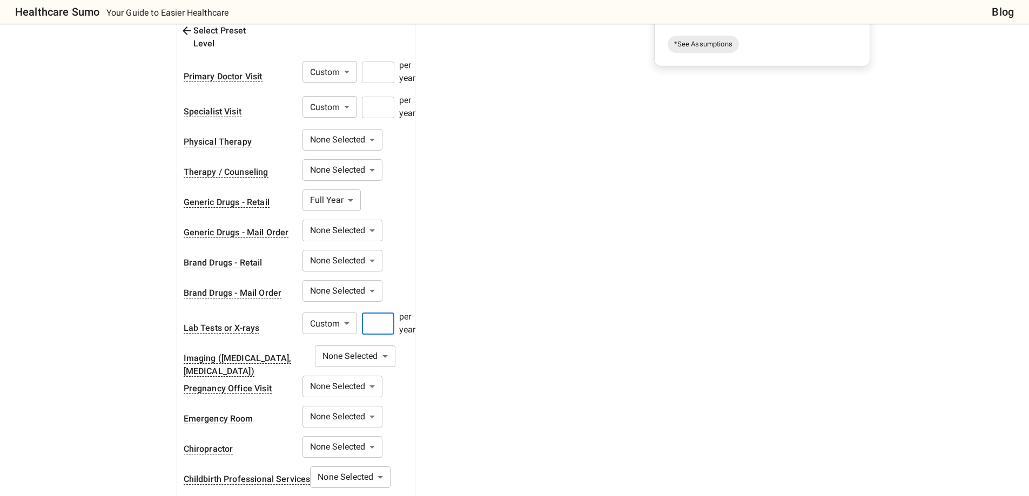
drag, startPoint x: 380, startPoint y: 317, endPoint x: 362, endPoint y: 312, distance: 18.5
click at [362, 312] on div "Custom * ​ * ​ per year" at bounding box center [362, 323] width 121 height 26
click at [481, 287] on div "1. Add insurance plans to compare Edit plans 2. How much healthcare do you thin…" at bounding box center [350, 174] width 356 height 702
click at [388, 315] on input "number" at bounding box center [378, 324] width 32 height 22
click at [532, 301] on div "1. Add insurance plans to compare Edit plans 2. How much healthcare do you thin…" at bounding box center [519, 214] width 702 height 783
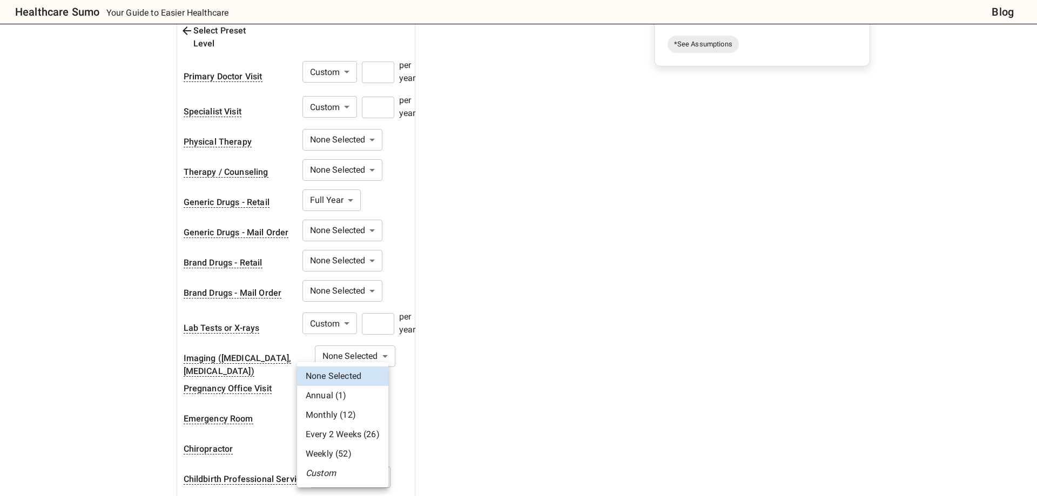
click at [375, 401] on body "Healthcare Sumo Your Guide to Easier Healthcare Blog Health Insurance Calculato…" at bounding box center [518, 322] width 1037 height 1269
click at [351, 391] on li "Annual (1)" at bounding box center [342, 395] width 91 height 19
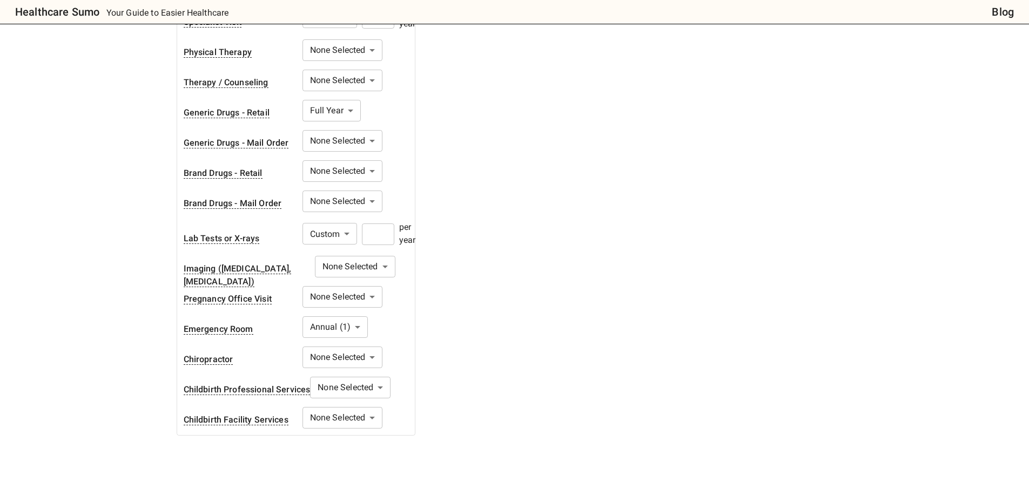
scroll to position [420, 0]
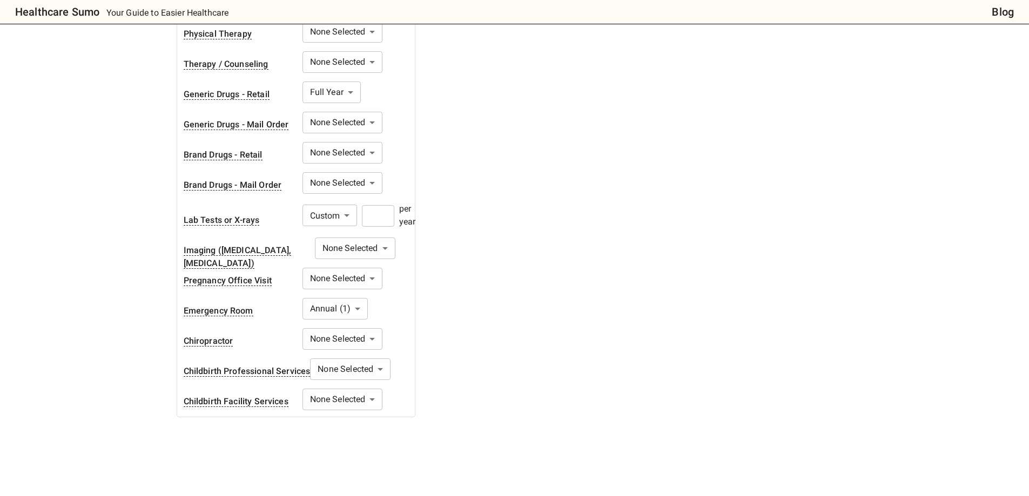
click at [350, 299] on body "Healthcare Sumo Your Guide to Easier Healthcare Blog Health Insurance Calculato…" at bounding box center [514, 214] width 1029 height 1269
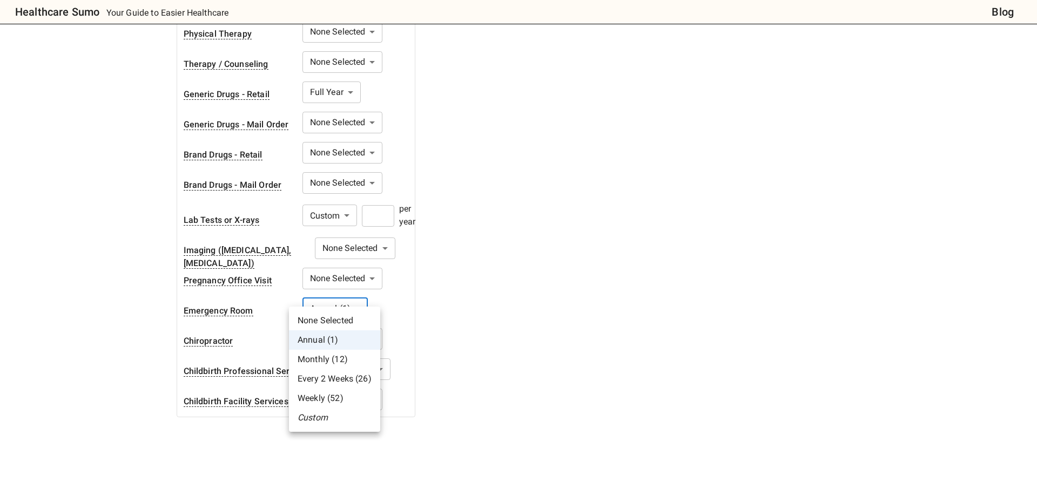
click at [539, 286] on div at bounding box center [518, 248] width 1037 height 496
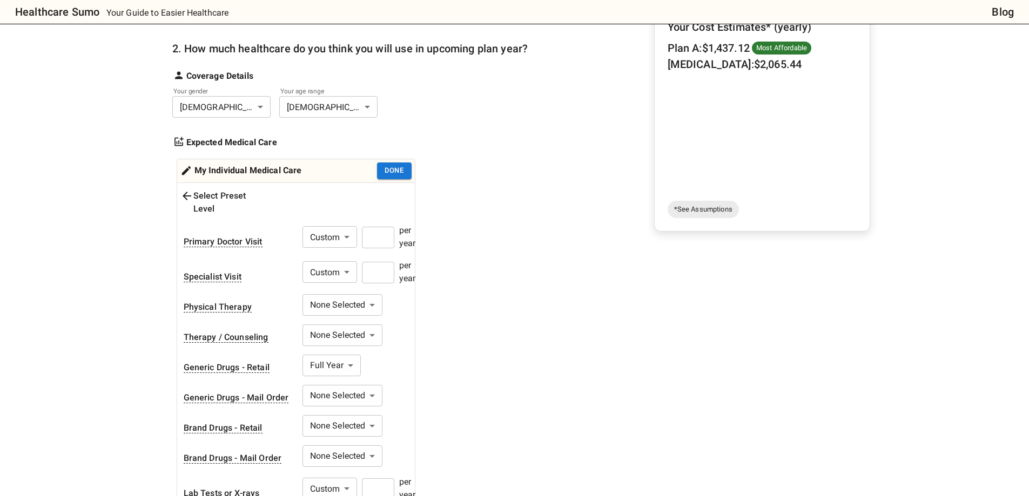
scroll to position [324, 0]
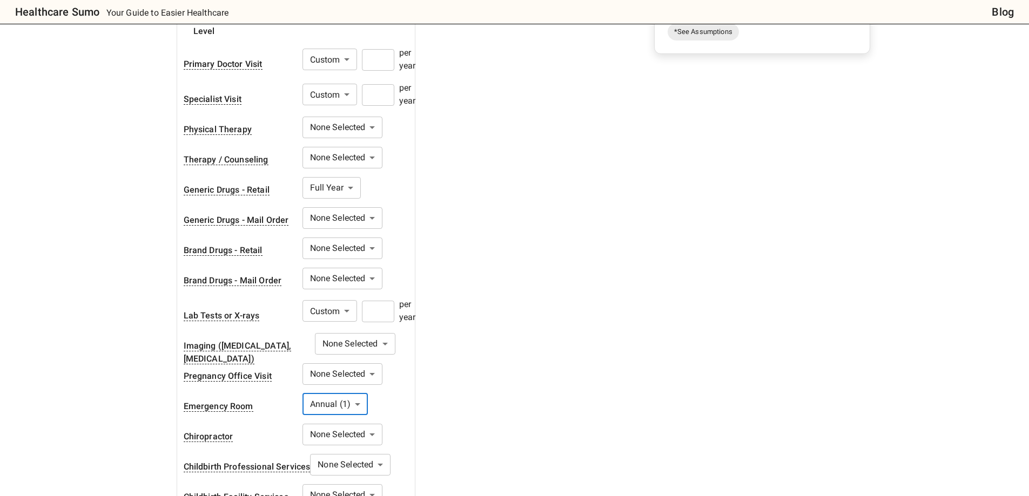
click at [343, 384] on body "Healthcare Sumo Your Guide to Easier Healthcare Blog Health Insurance Calculato…" at bounding box center [514, 310] width 1029 height 1269
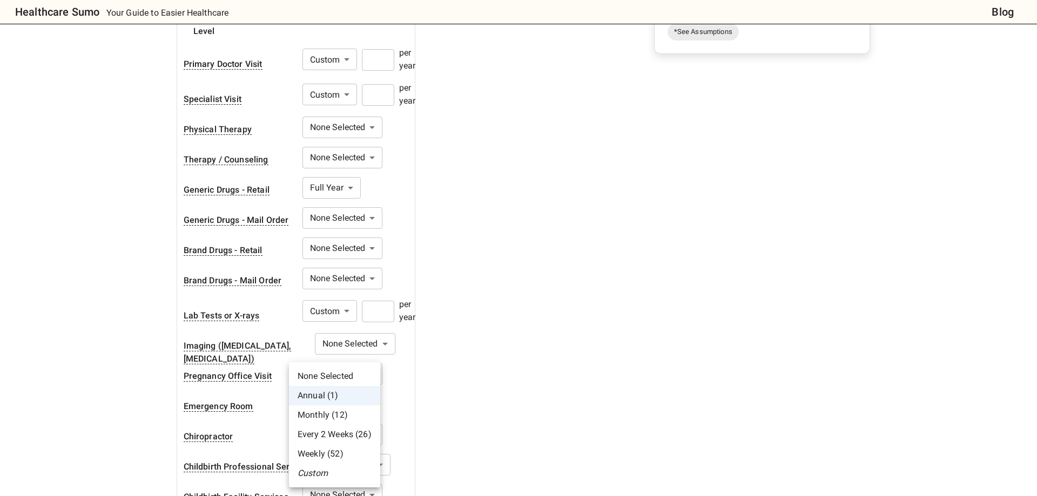
click at [332, 377] on li "None Selected" at bounding box center [334, 376] width 91 height 19
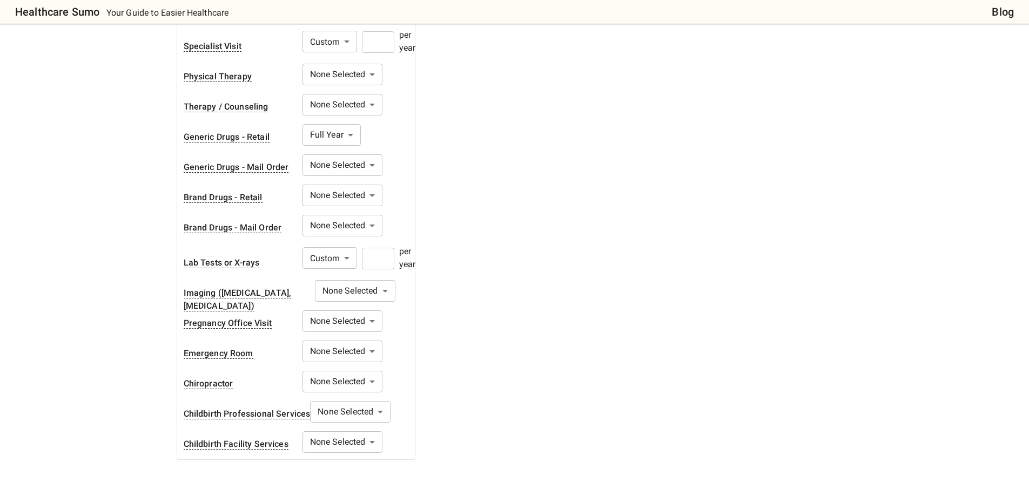
scroll to position [378, 0]
click at [375, 340] on body "Healthcare Sumo Your Guide to Easier Healthcare Blog Health Insurance Calculato…" at bounding box center [514, 256] width 1029 height 1269
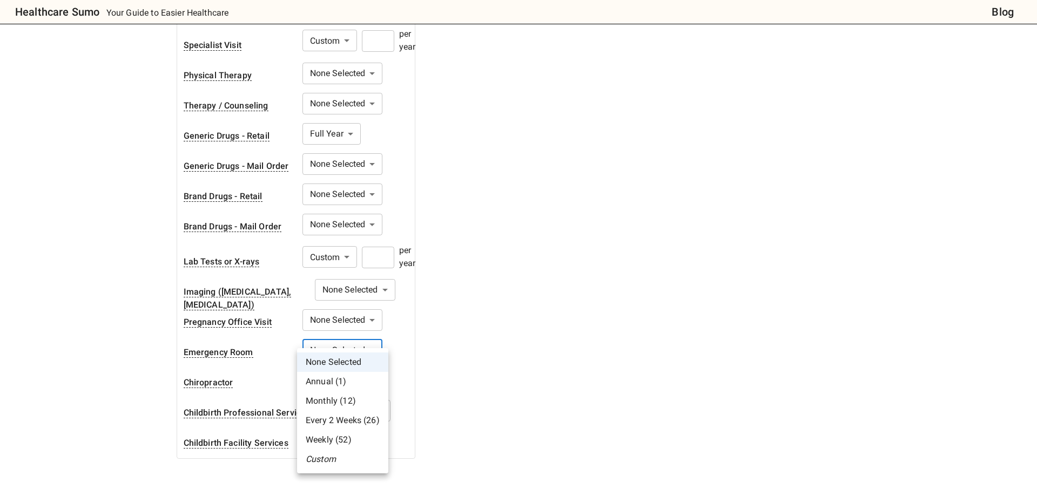
click at [572, 340] on div at bounding box center [518, 248] width 1037 height 496
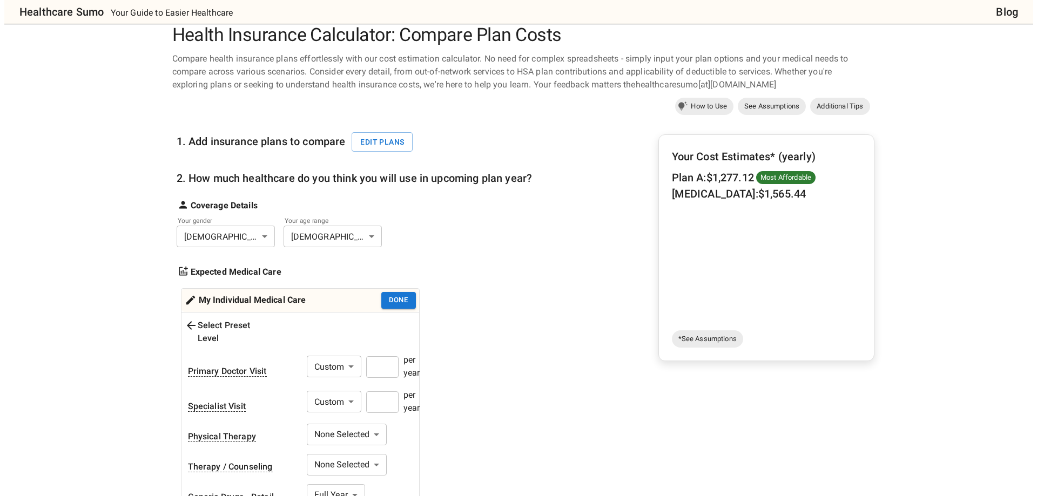
scroll to position [0, 0]
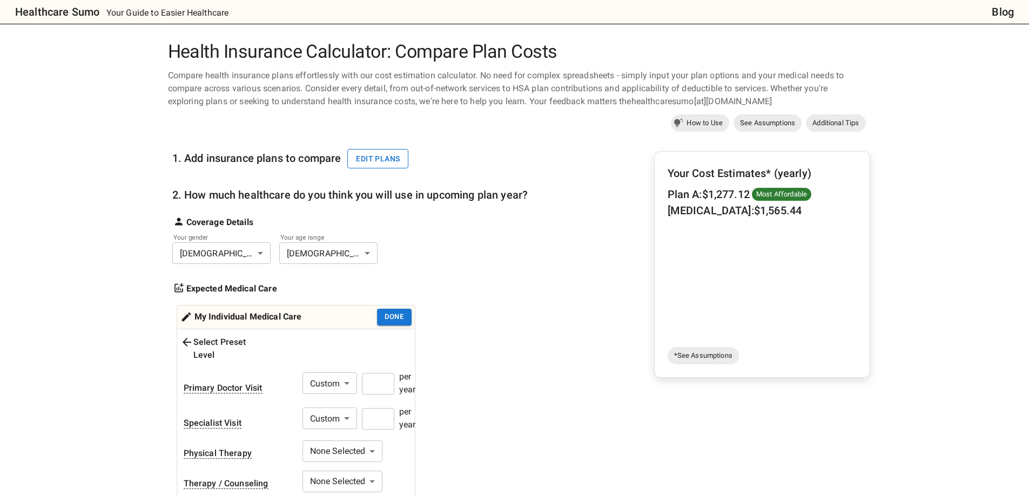
click at [396, 164] on button "Edit plans" at bounding box center [377, 159] width 61 height 20
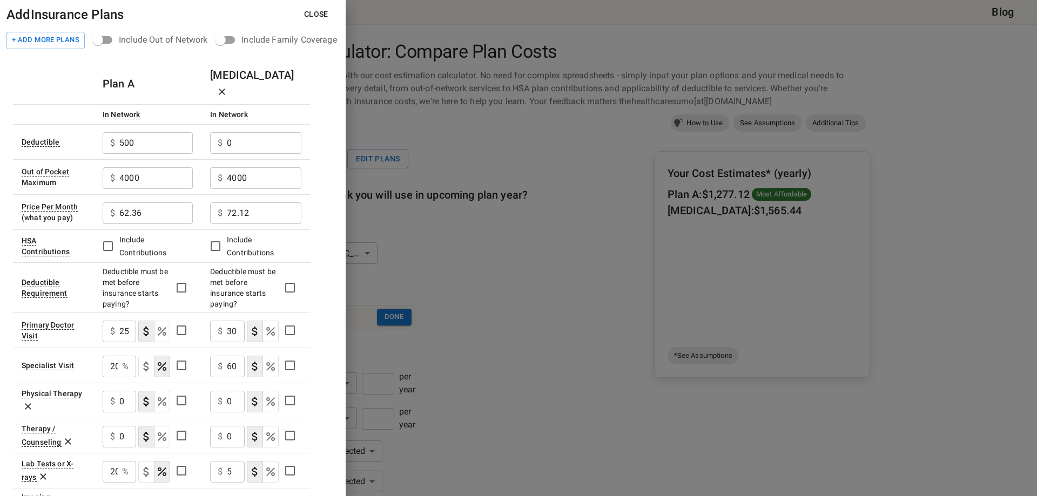
click at [320, 16] on button "Close" at bounding box center [316, 14] width 42 height 20
